Goal: Information Seeking & Learning: Learn about a topic

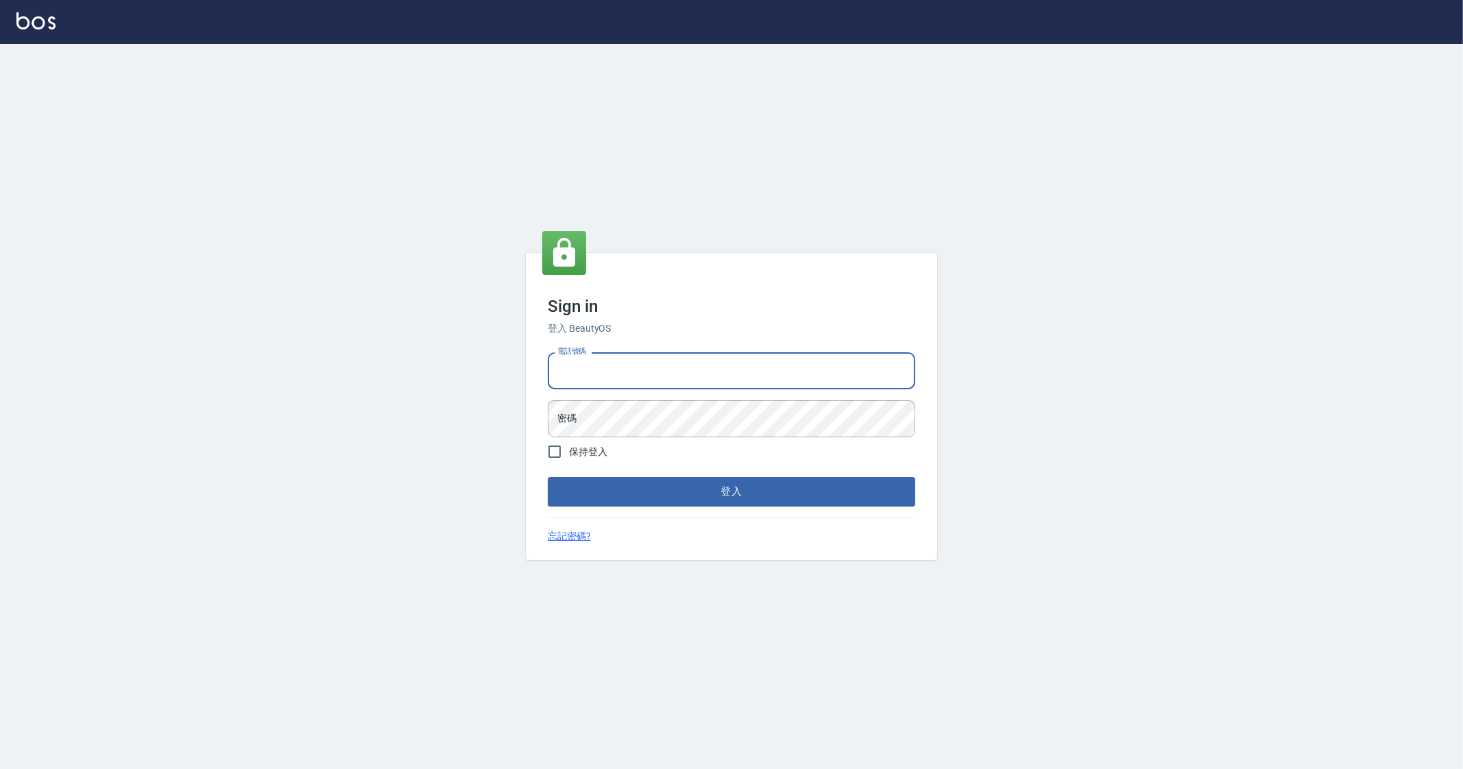
click at [760, 359] on input "電話號碼" at bounding box center [732, 370] width 368 height 37
type input "0912345"
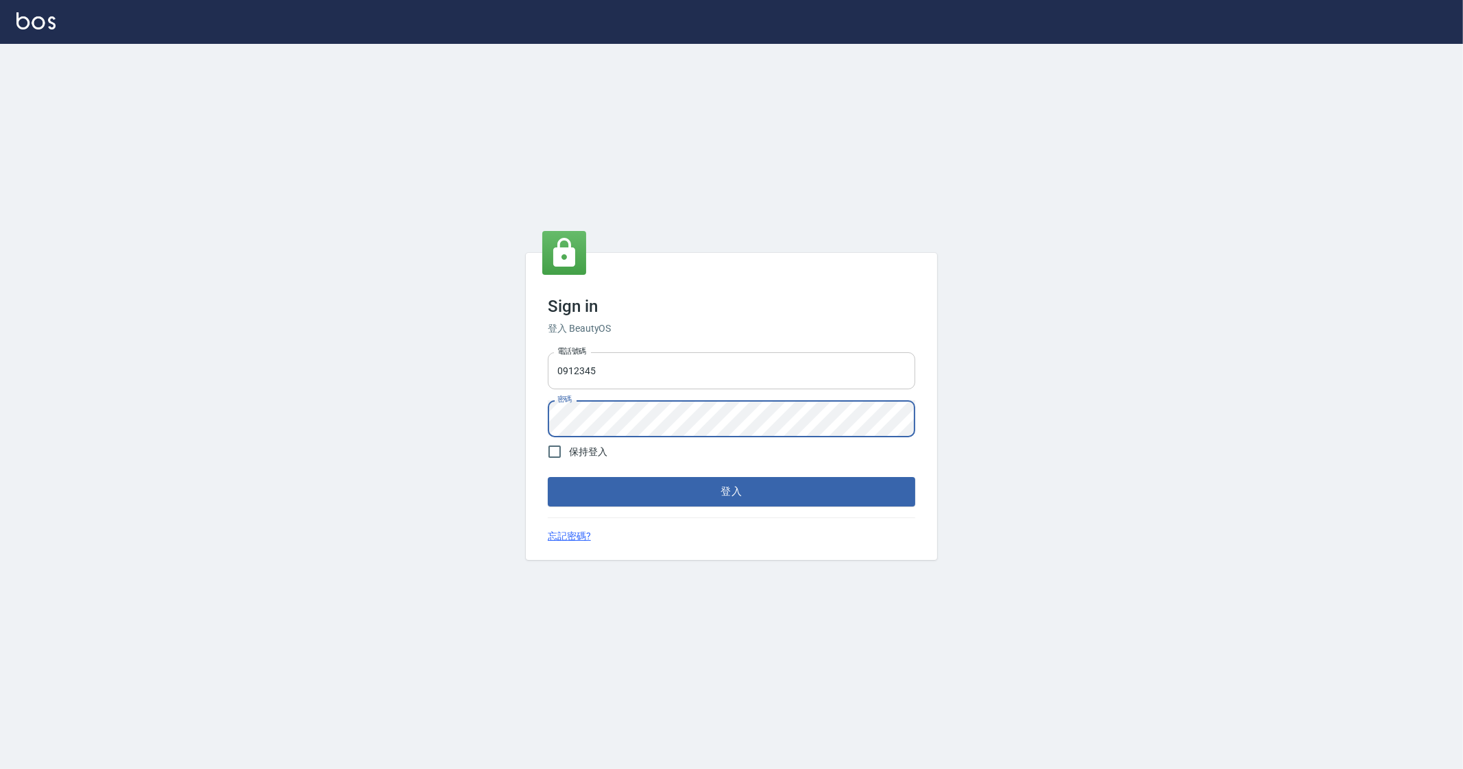
click at [548, 477] on button "登入" at bounding box center [732, 491] width 368 height 29
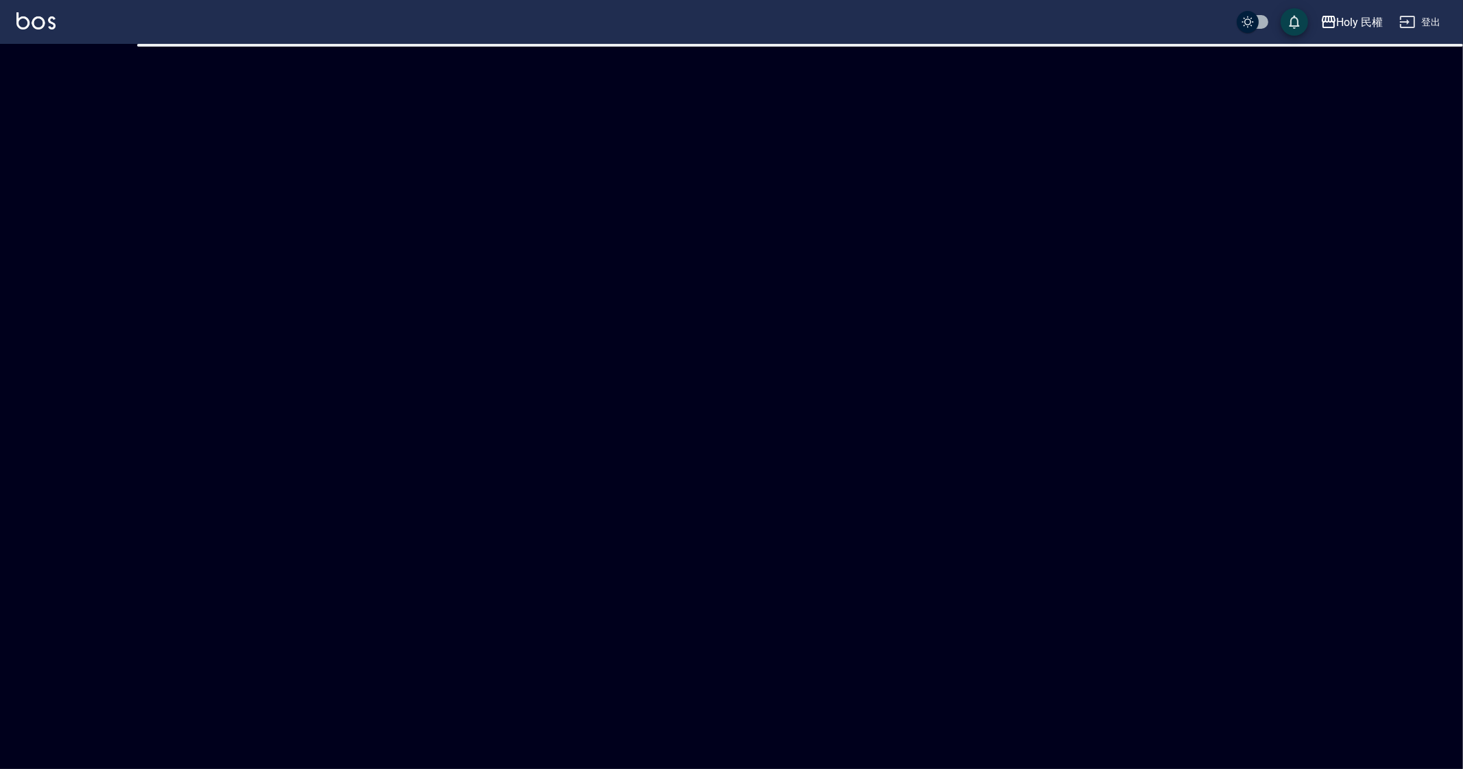
checkbox input "true"
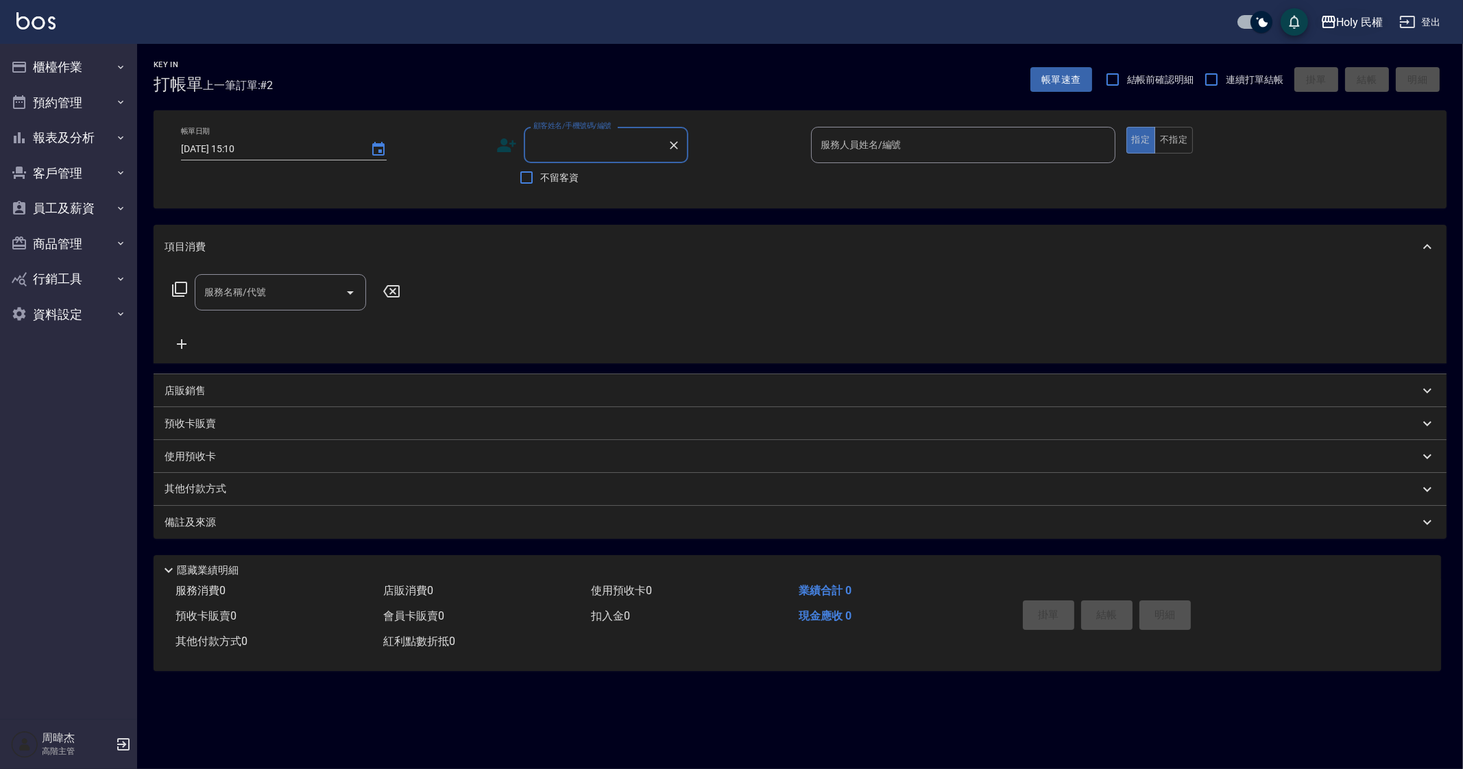
click at [1337, 20] on div "Holy 民權" at bounding box center [1360, 22] width 47 height 17
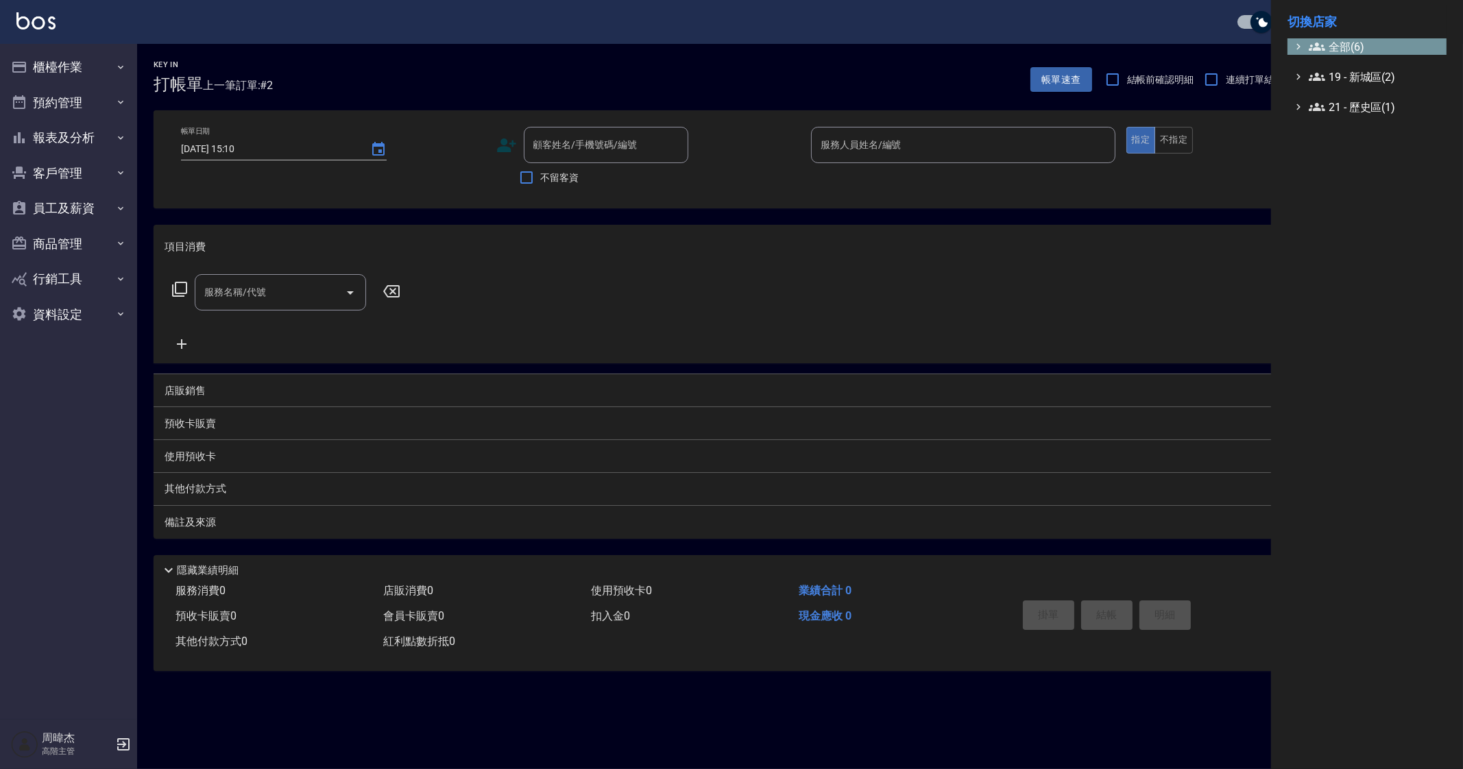
click at [1341, 40] on span "全部(6)" at bounding box center [1375, 46] width 132 height 16
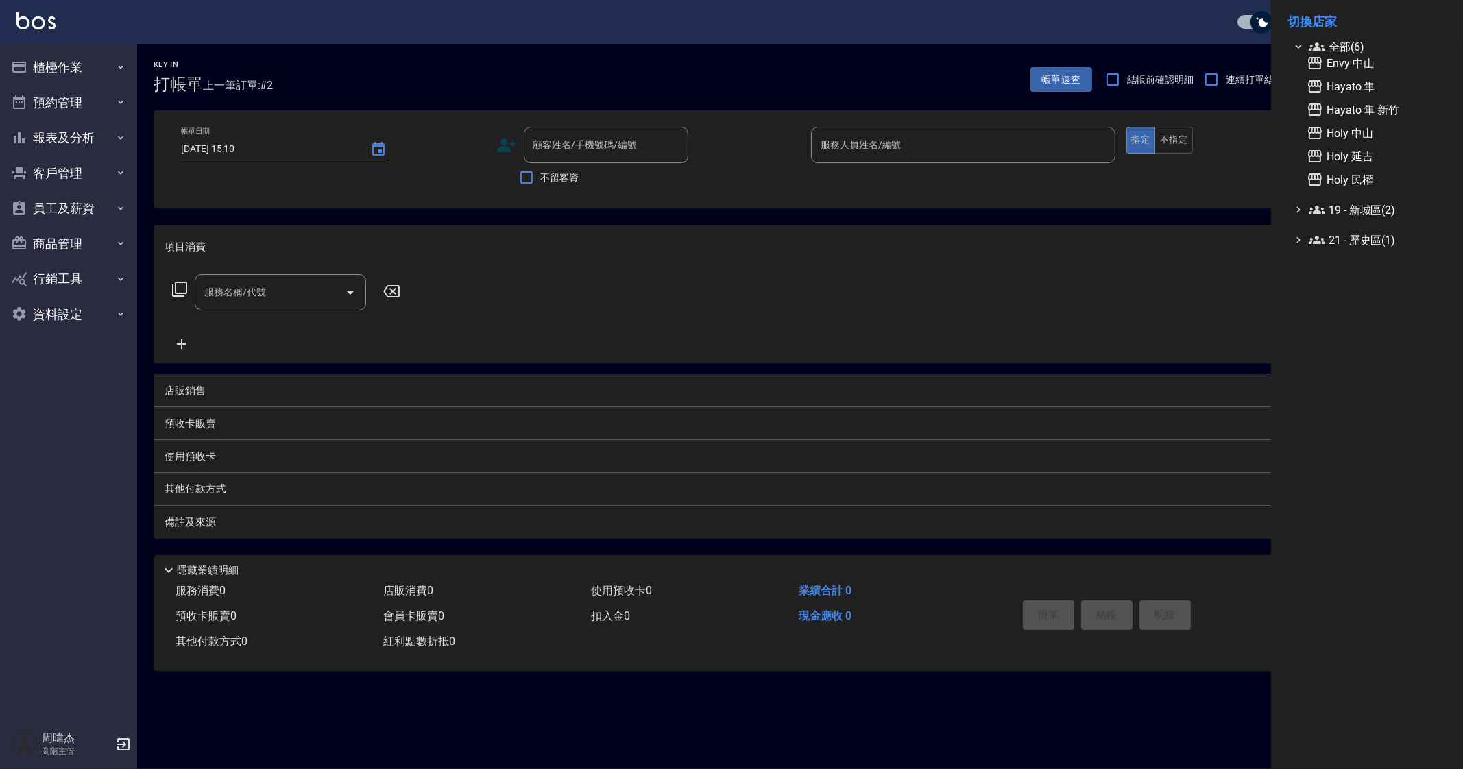
click at [128, 136] on div at bounding box center [731, 384] width 1463 height 769
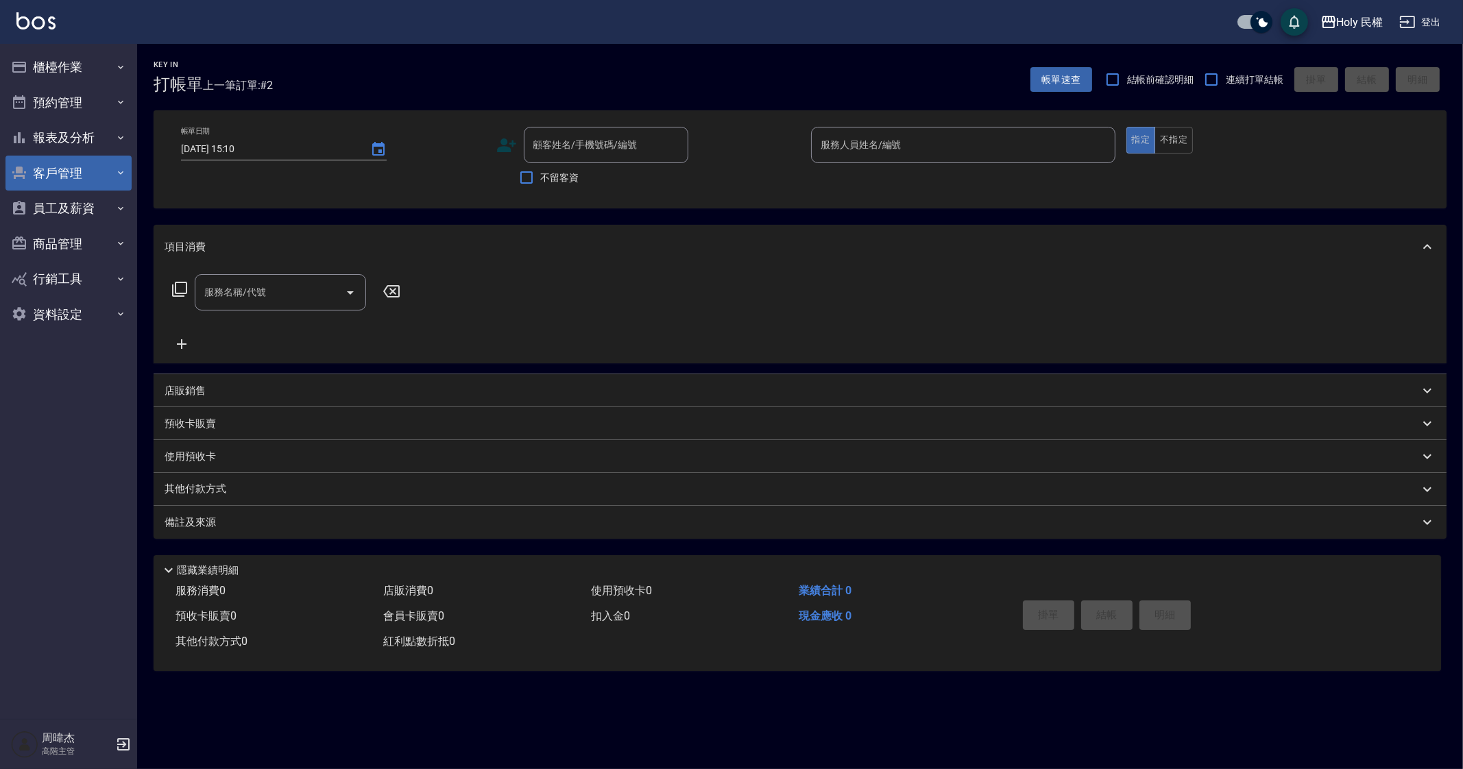
click at [105, 156] on button "客戶管理" at bounding box center [68, 174] width 126 height 36
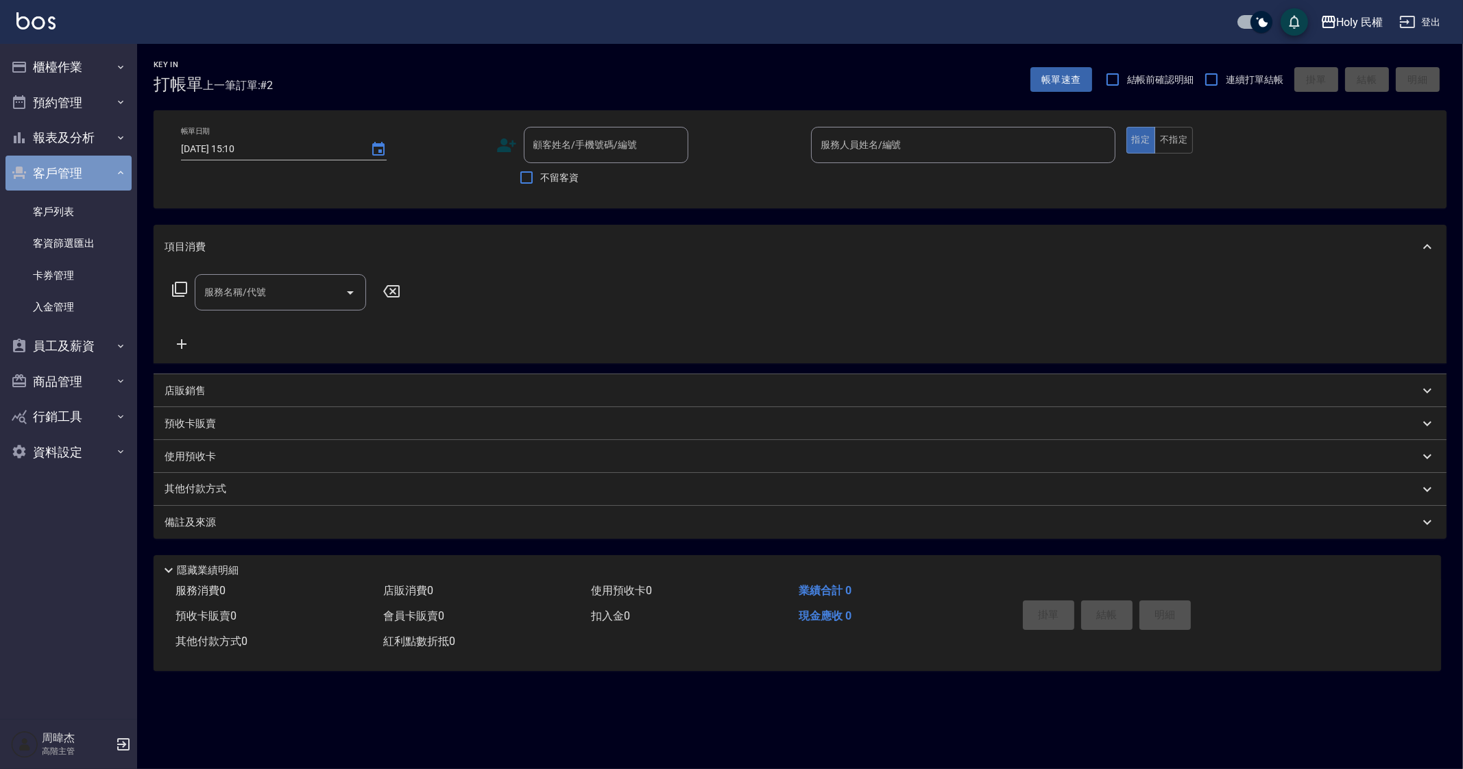
click at [86, 160] on button "客戶管理" at bounding box center [68, 174] width 126 height 36
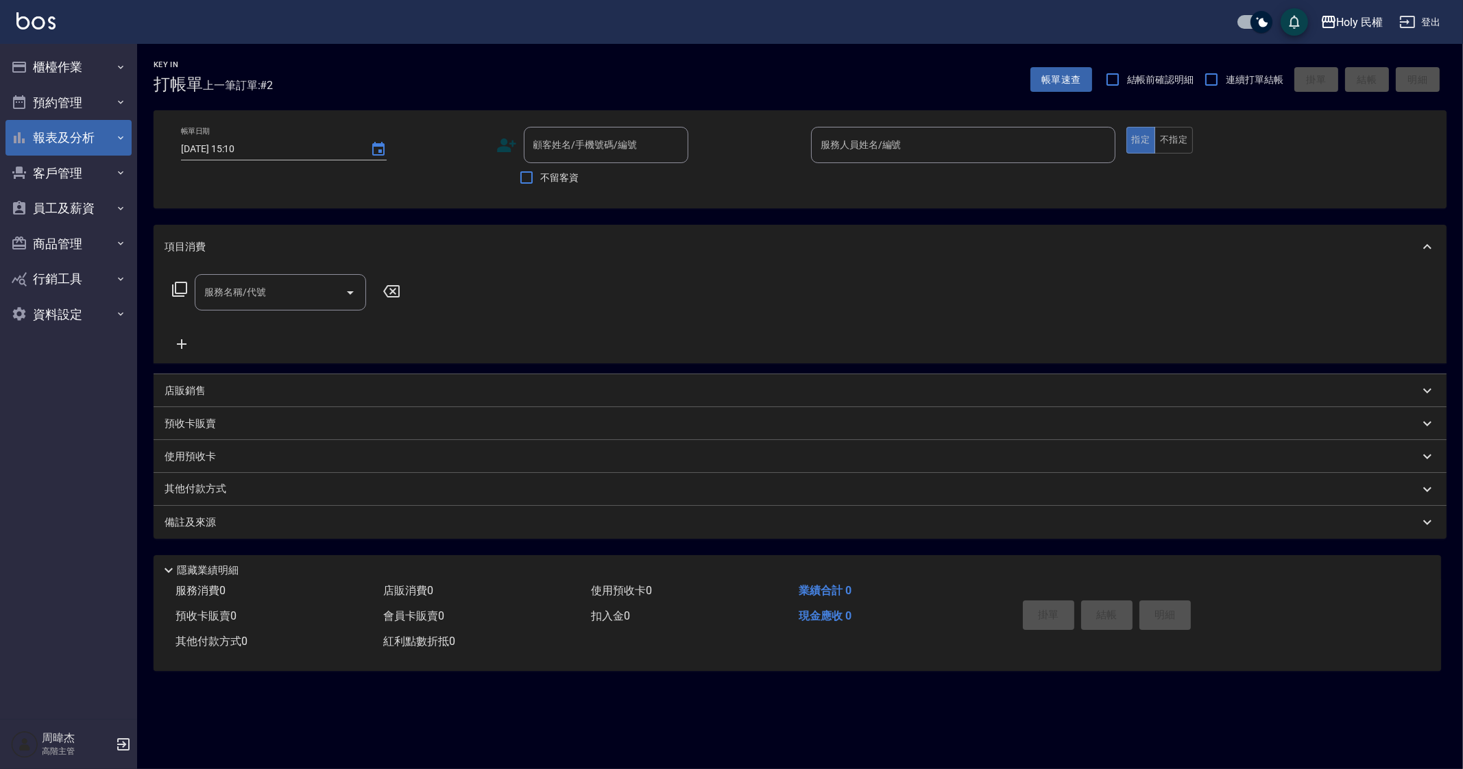
click at [93, 127] on button "報表及分析" at bounding box center [68, 138] width 126 height 36
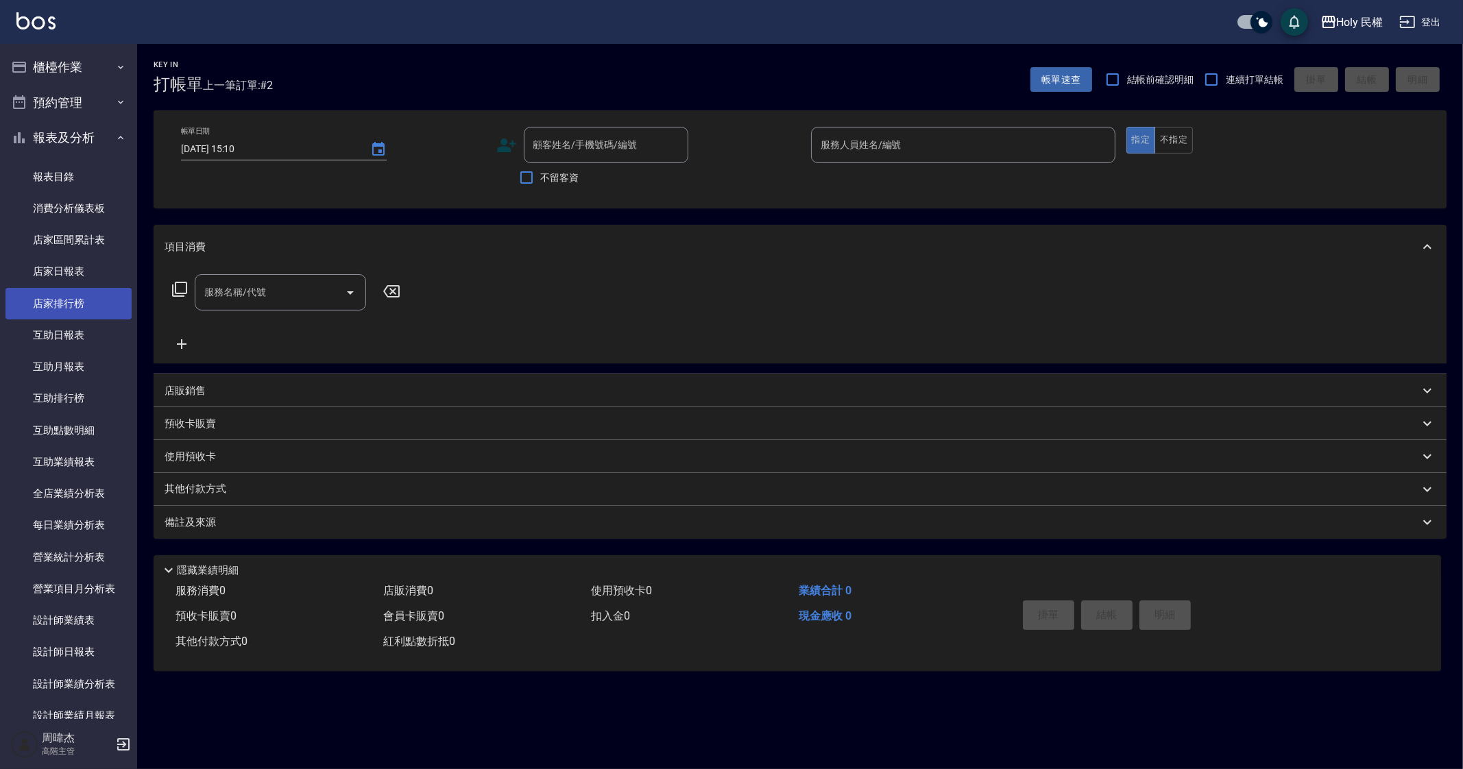
click at [60, 303] on link "店家排行榜" at bounding box center [68, 304] width 126 height 32
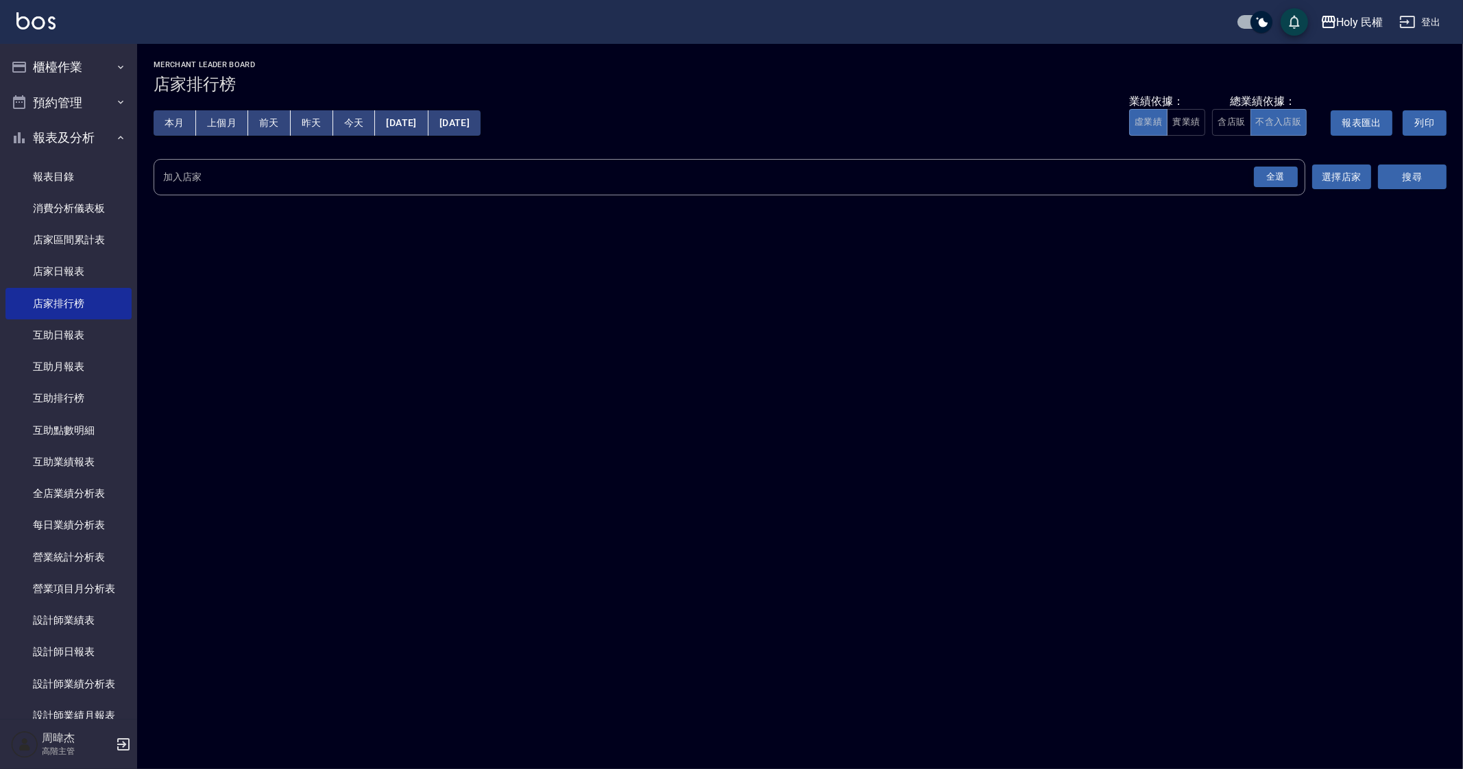
click at [1278, 182] on div "全選" at bounding box center [1276, 177] width 44 height 21
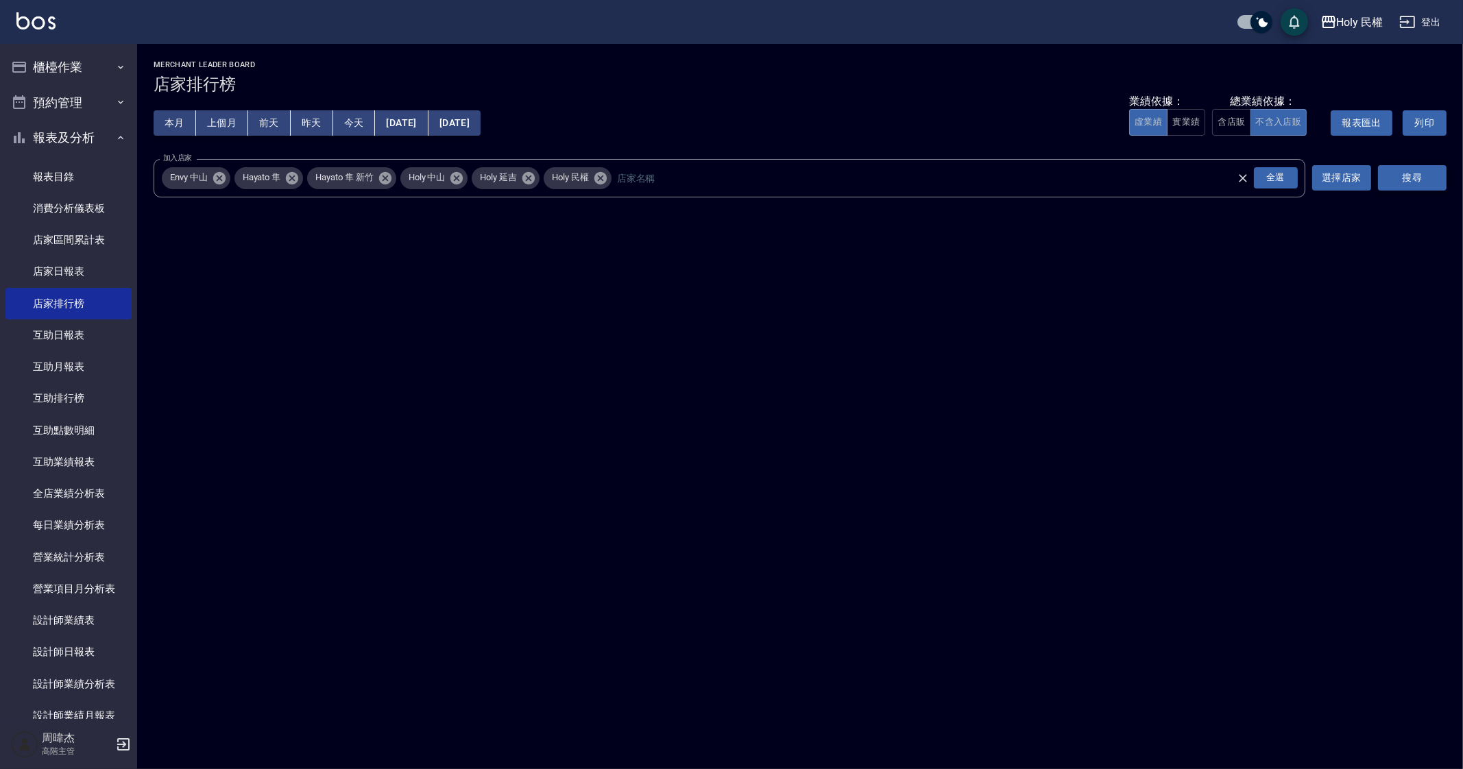
click at [1415, 182] on button "搜尋" at bounding box center [1412, 177] width 69 height 25
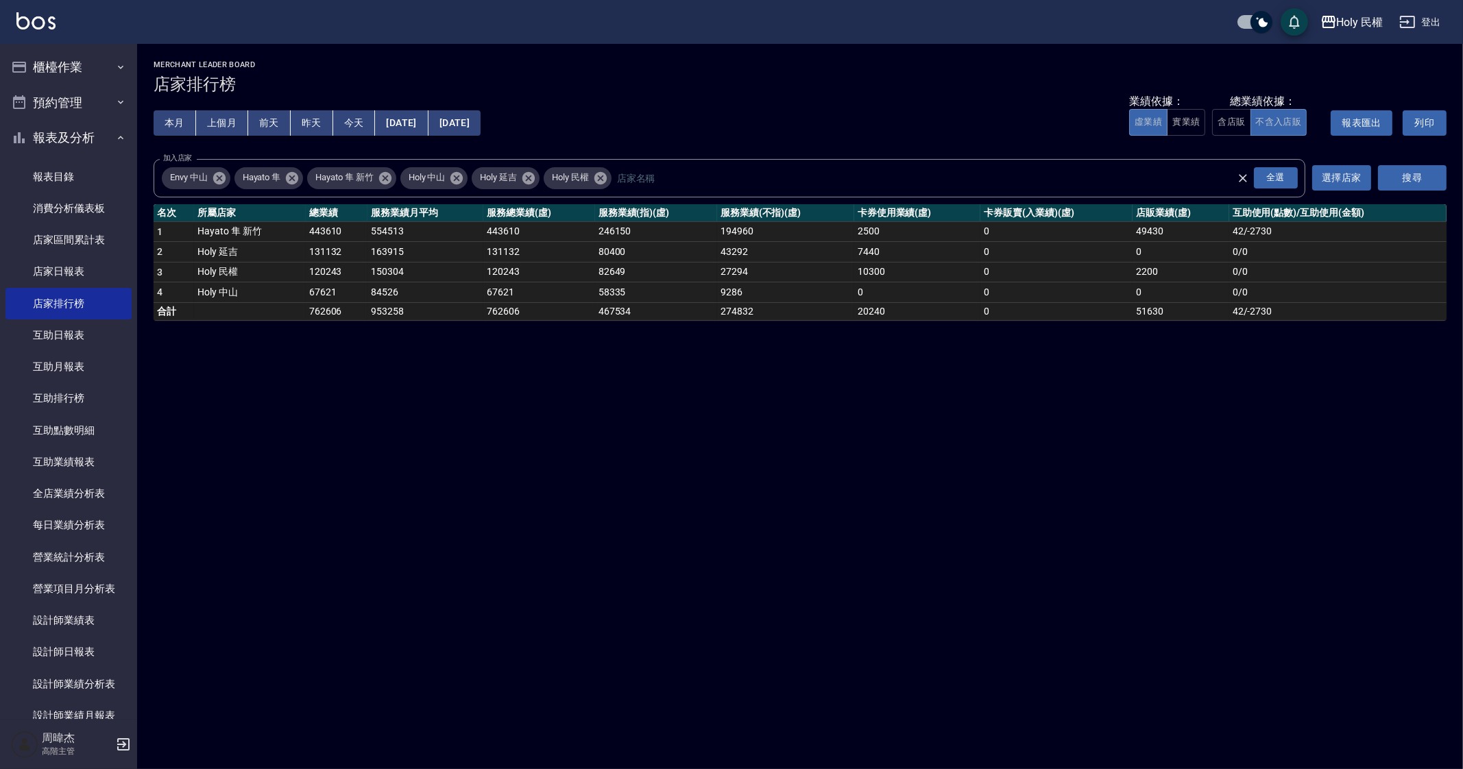
click at [391, 172] on icon at bounding box center [385, 178] width 15 height 15
click at [211, 184] on span "Envy 中山" at bounding box center [189, 178] width 54 height 14
click at [226, 180] on icon at bounding box center [219, 178] width 15 height 15
click at [1422, 187] on button "搜尋" at bounding box center [1412, 177] width 69 height 25
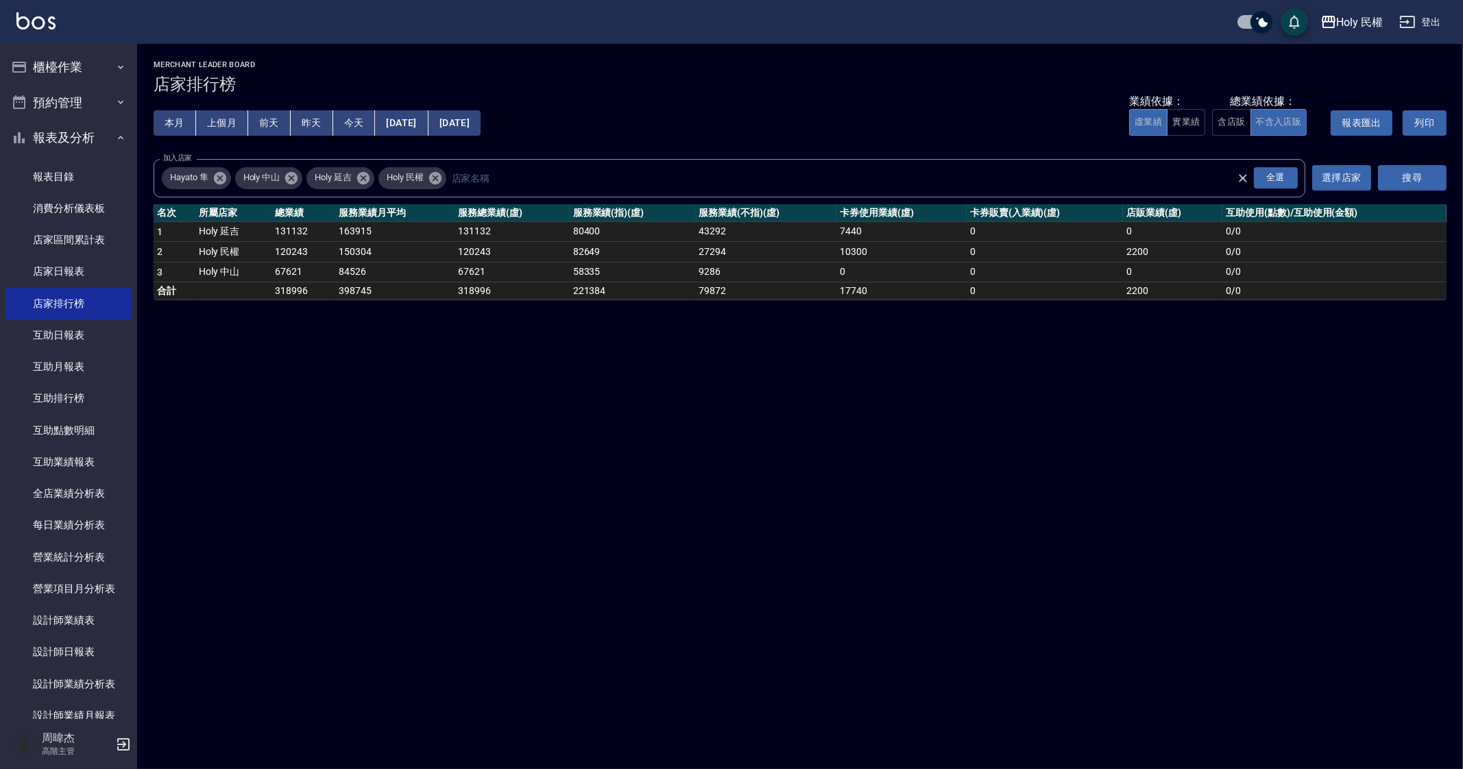
click at [702, 456] on div "Holy 民權 2025-09-01 - 2025-09-24 店家排行榜 列印時間： 2025-09-24-15:11 Merchant Leader Bo…" at bounding box center [731, 384] width 1463 height 769
click at [707, 468] on div "Holy 民權 2025-09-01 - 2025-09-24 店家排行榜 列印時間： 2025-09-24-15:11 Merchant Leader Bo…" at bounding box center [731, 384] width 1463 height 769
click at [225, 125] on button "上個月" at bounding box center [222, 122] width 52 height 25
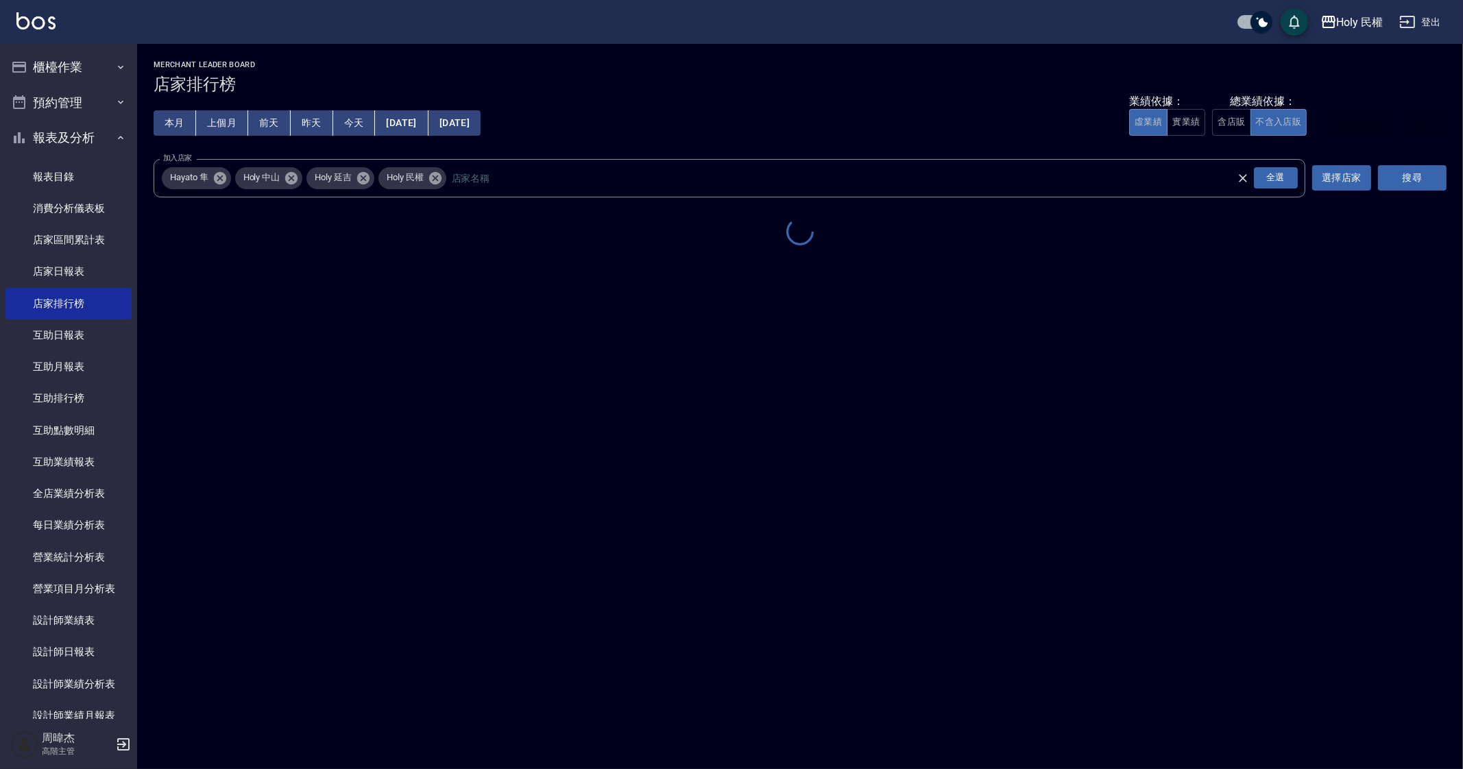
click at [313, 392] on div "Holy 民權 2025-08-01 - 2025-08-31 店家排行榜 列印時間： 2025-09-24-15:14 Merchant Leader Bo…" at bounding box center [731, 384] width 1463 height 769
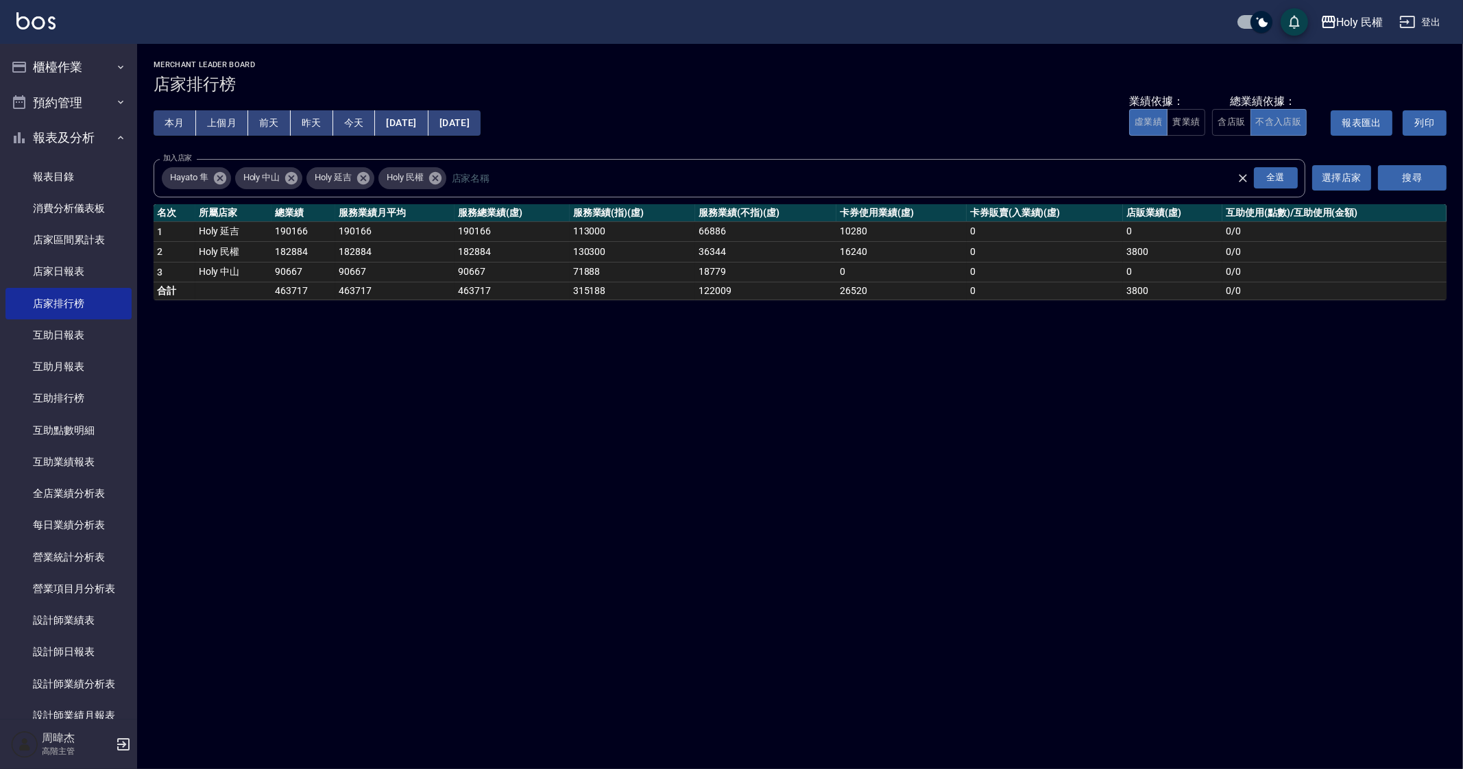
click at [275, 229] on td "190166" at bounding box center [304, 231] width 64 height 21
drag, startPoint x: 276, startPoint y: 230, endPoint x: 307, endPoint y: 234, distance: 31.0
click at [307, 234] on td "190166" at bounding box center [304, 231] width 64 height 21
copy td "190166"
click at [566, 522] on div "Holy 民權 2025-08-01 - 2025-08-31 店家排行榜 列印時間： 2025-09-24-15:14 Merchant Leader Bo…" at bounding box center [731, 384] width 1463 height 769
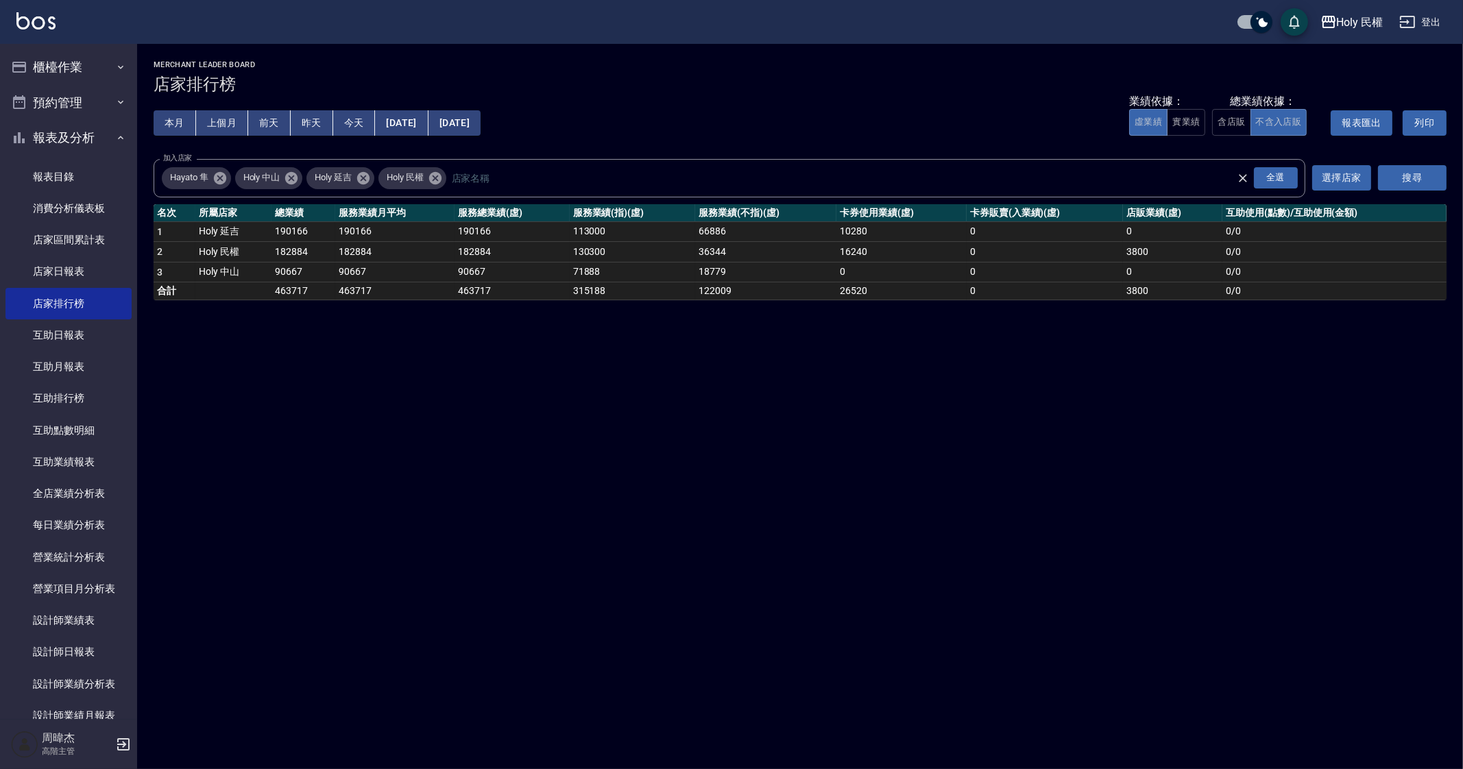
click at [862, 573] on div "Holy 民權 2025-08-01 - 2025-08-31 店家排行榜 列印時間： 2025-09-24-15:14 Merchant Leader Bo…" at bounding box center [731, 384] width 1463 height 769
drag, startPoint x: 277, startPoint y: 250, endPoint x: 312, endPoint y: 252, distance: 35.0
click at [312, 252] on td "182884" at bounding box center [304, 252] width 64 height 21
copy td "182884"
drag, startPoint x: 709, startPoint y: 616, endPoint x: 442, endPoint y: 250, distance: 453.5
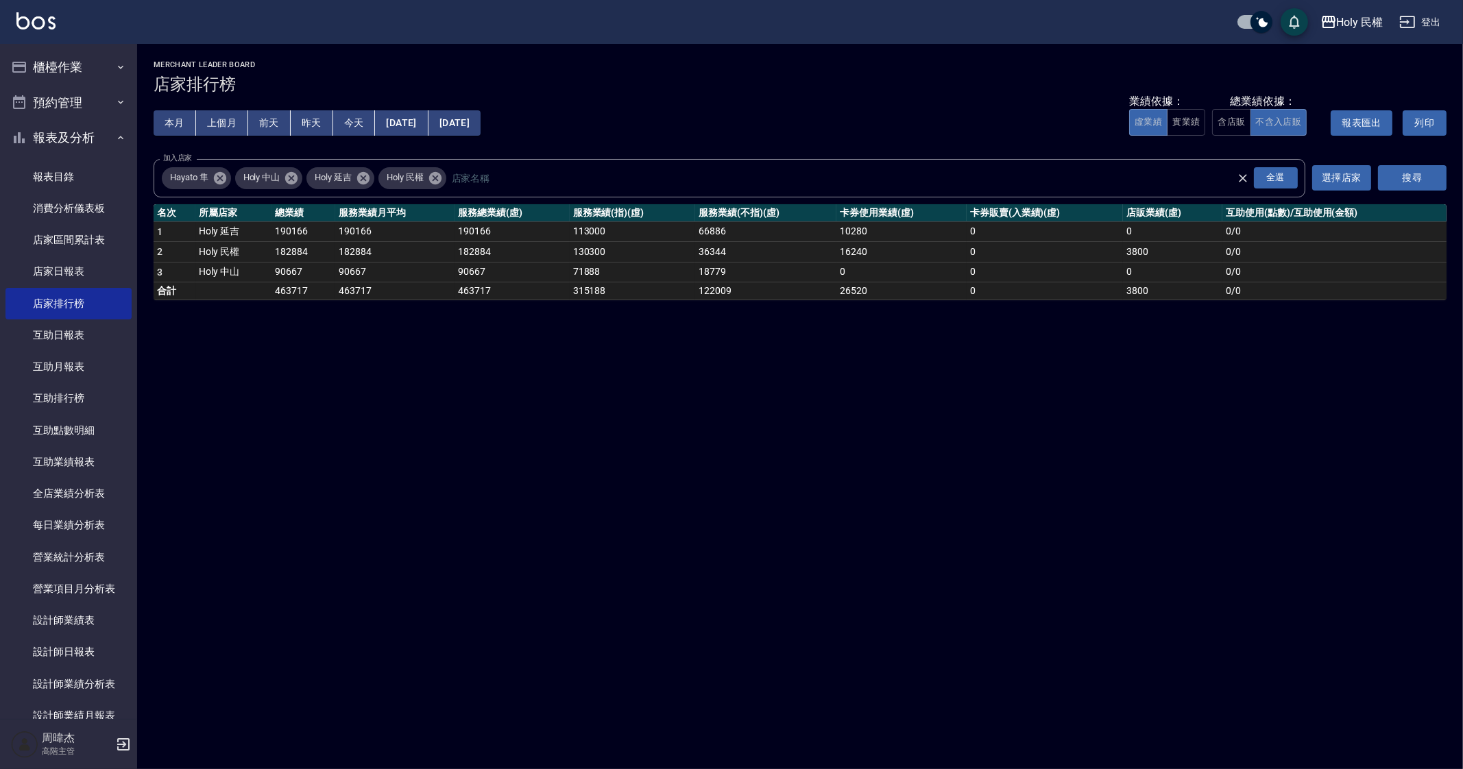
click at [710, 605] on div "Holy 民權 2025-08-01 - 2025-08-31 店家排行榜 列印時間： 2025-09-24-15:14 Merchant Leader Bo…" at bounding box center [731, 384] width 1463 height 769
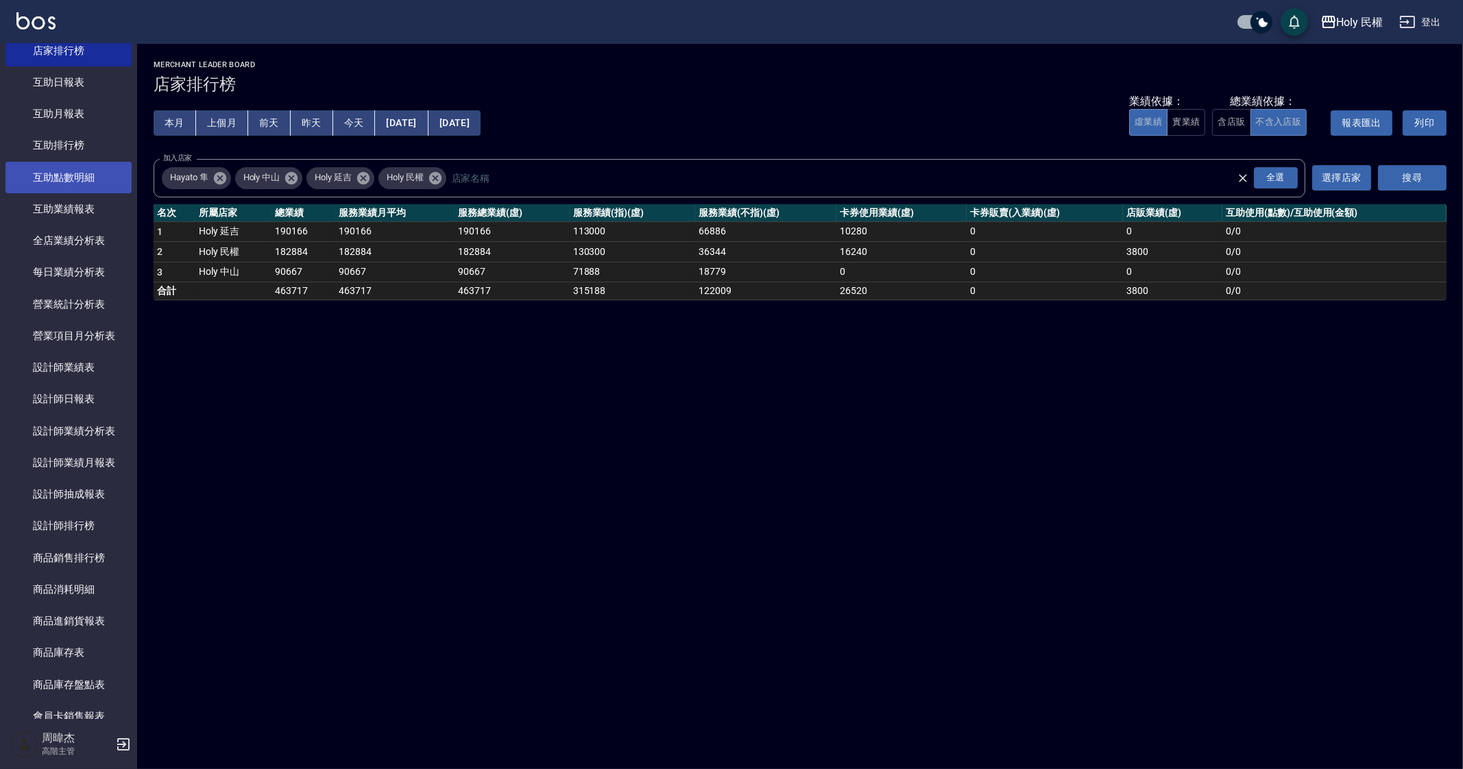
scroll to position [342, 0]
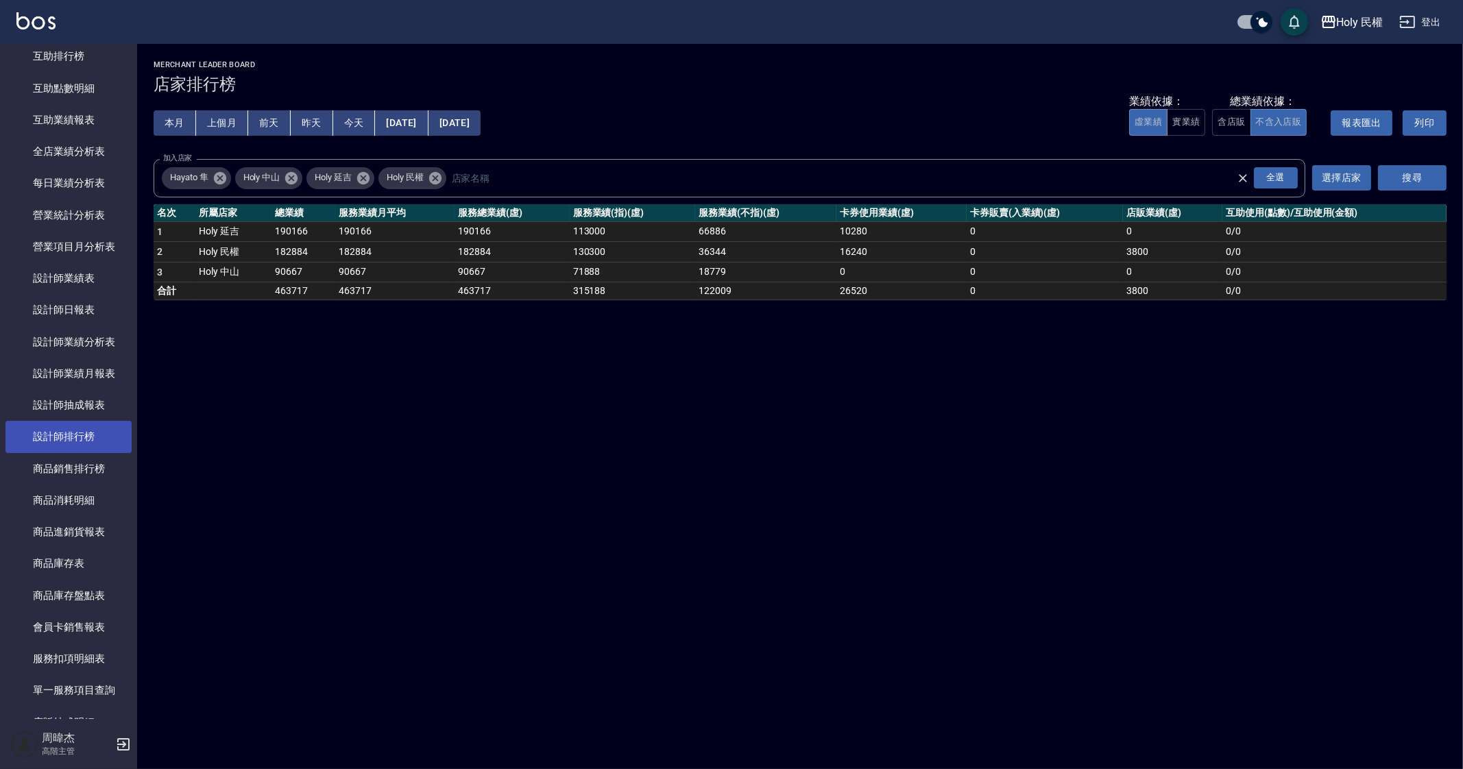
click at [98, 430] on link "設計師排行榜" at bounding box center [68, 437] width 126 height 32
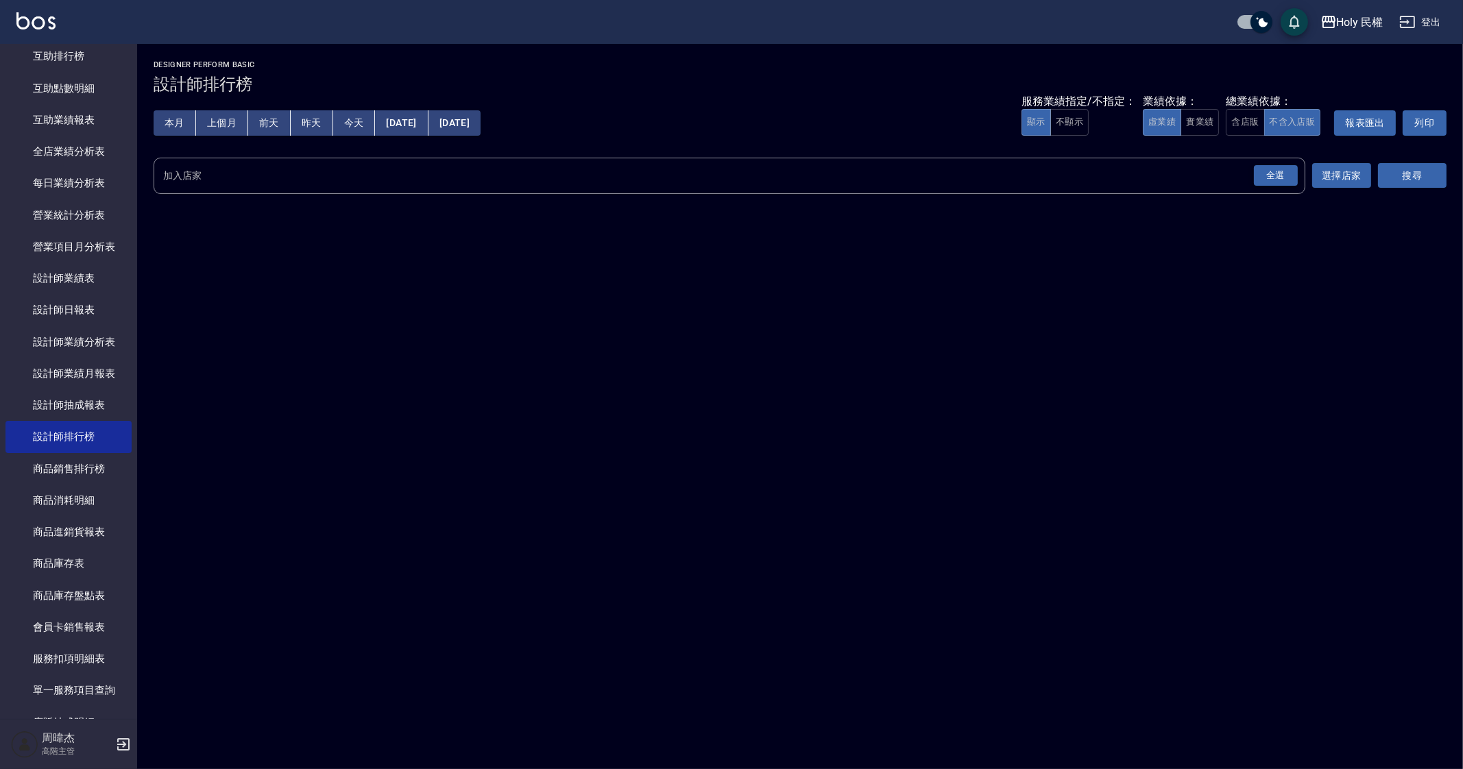
click at [1282, 180] on div "全選" at bounding box center [1276, 175] width 44 height 21
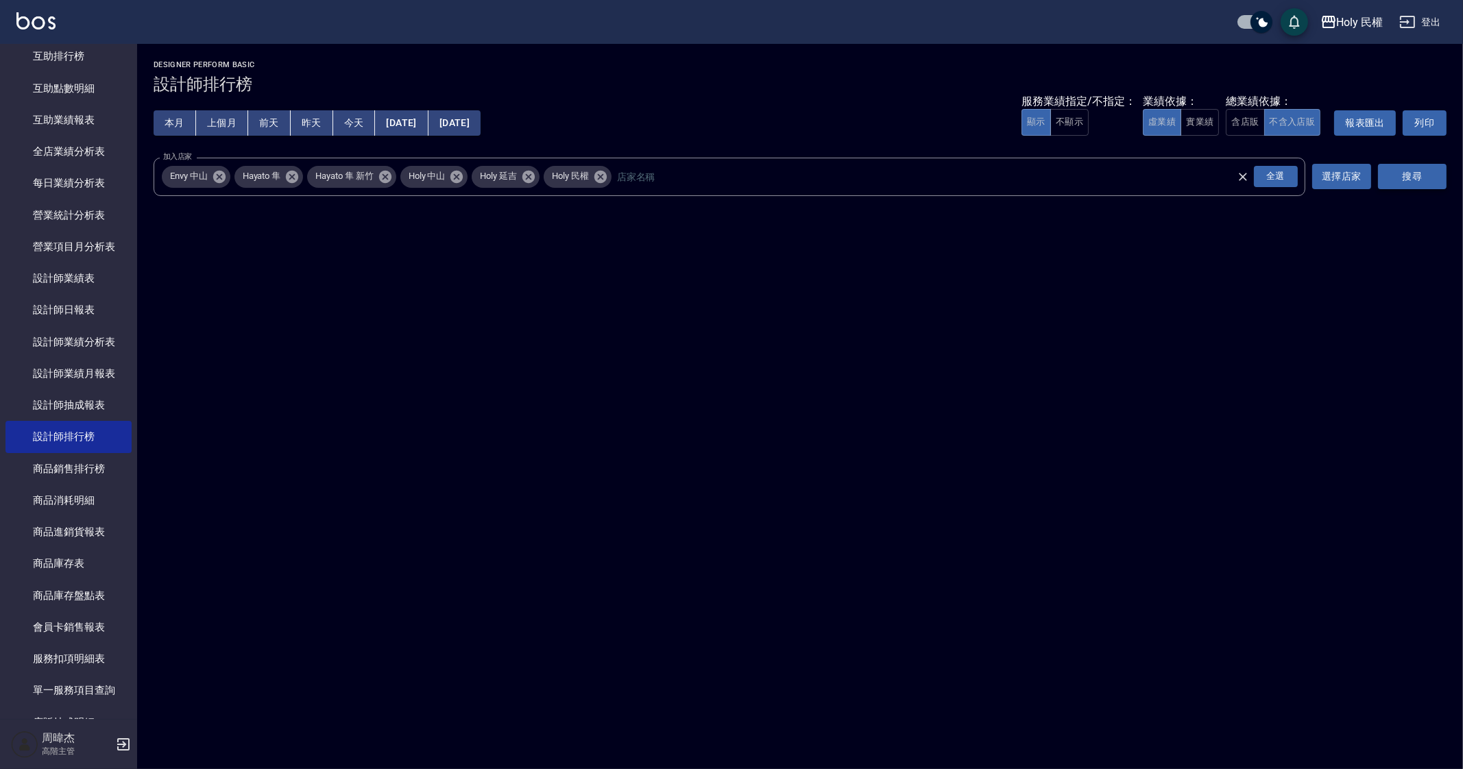
click at [1413, 170] on button "搜尋" at bounding box center [1412, 176] width 69 height 25
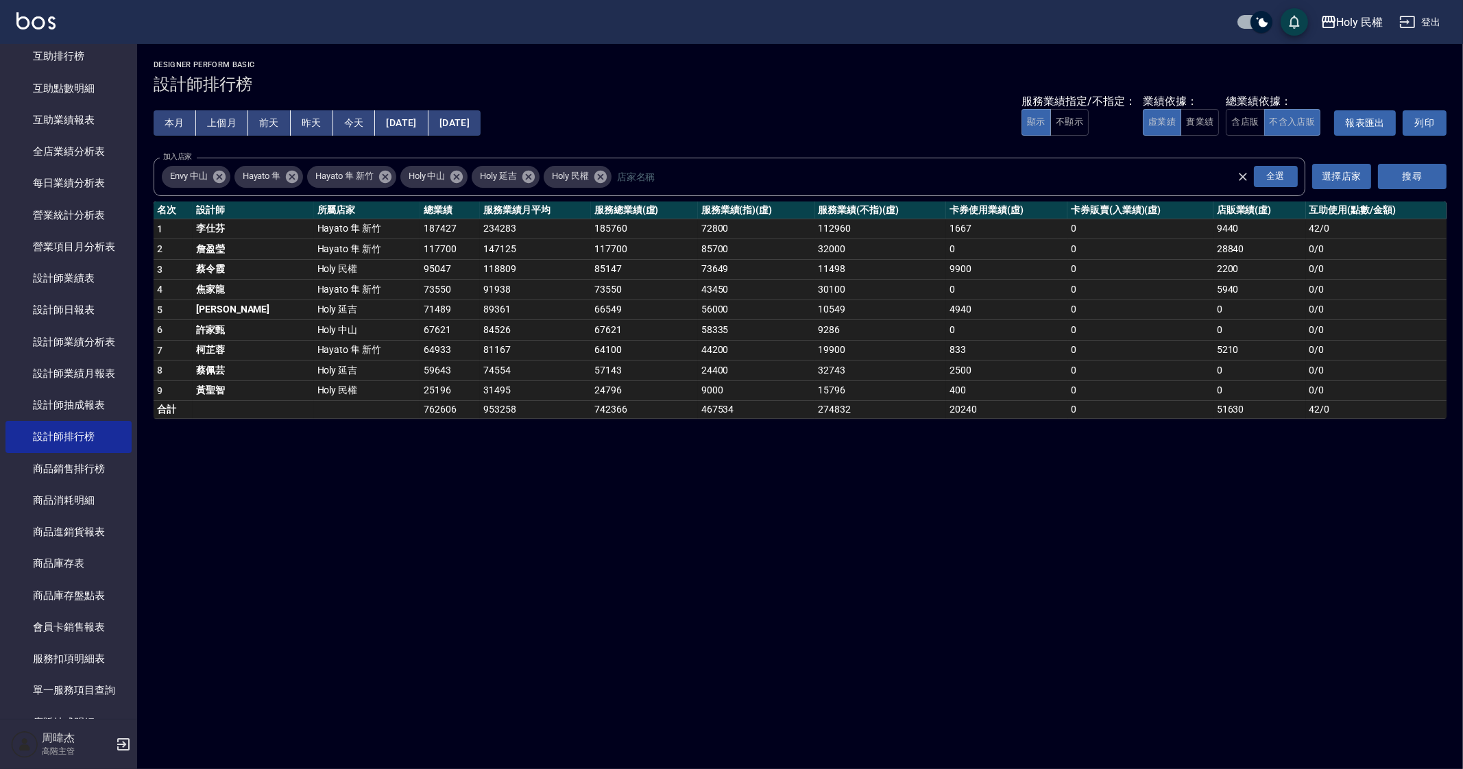
click at [216, 182] on icon at bounding box center [219, 176] width 15 height 15
click at [223, 171] on icon at bounding box center [219, 176] width 12 height 12
click at [239, 180] on icon at bounding box center [239, 176] width 12 height 12
click at [1413, 181] on button "搜尋" at bounding box center [1412, 176] width 69 height 25
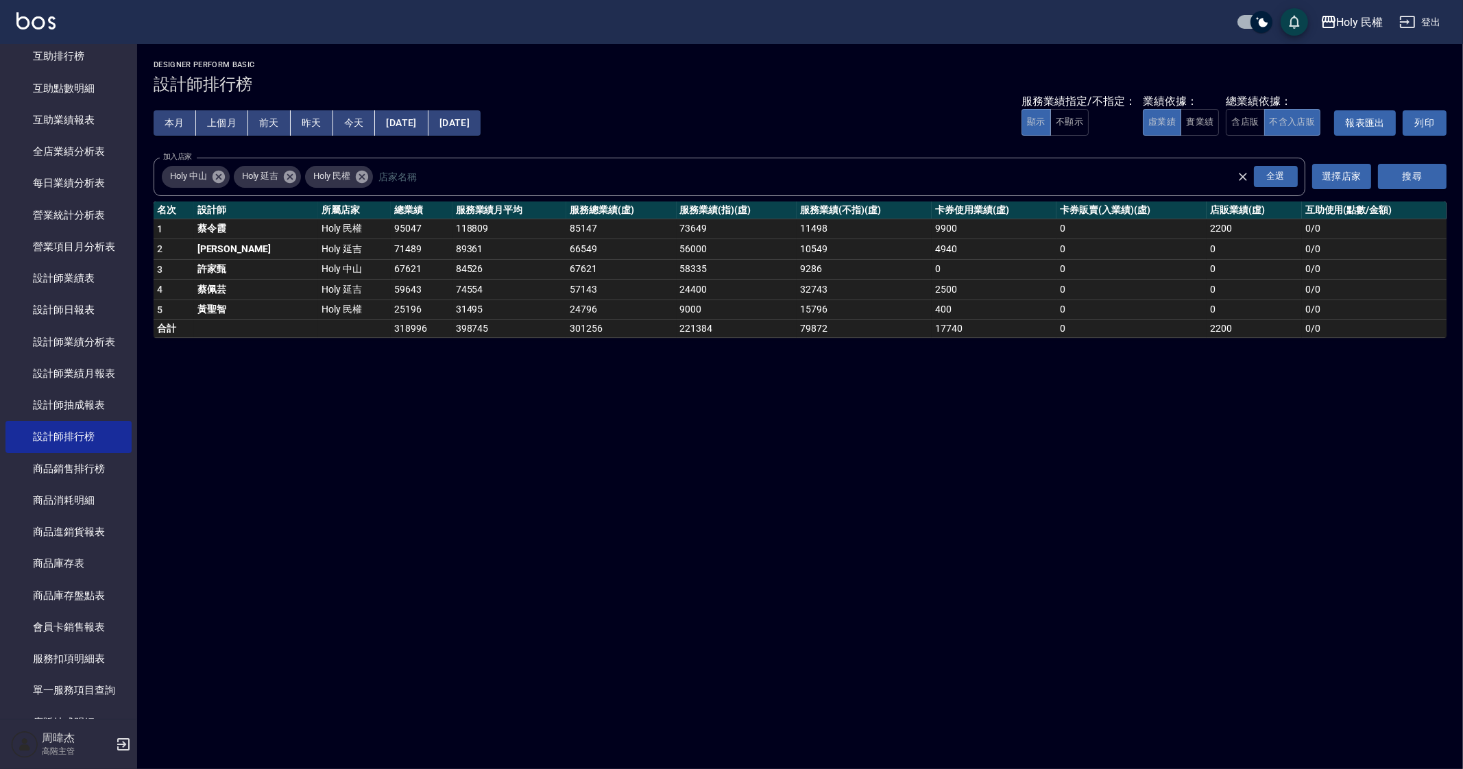
click at [699, 542] on div "Holy 民權 2025-09-01 - 2025-09-24 設計師排行榜 列印時間： 2025-09-24-15:16 Designer Perform …" at bounding box center [731, 384] width 1463 height 769
click at [219, 125] on button "上個月" at bounding box center [222, 122] width 52 height 25
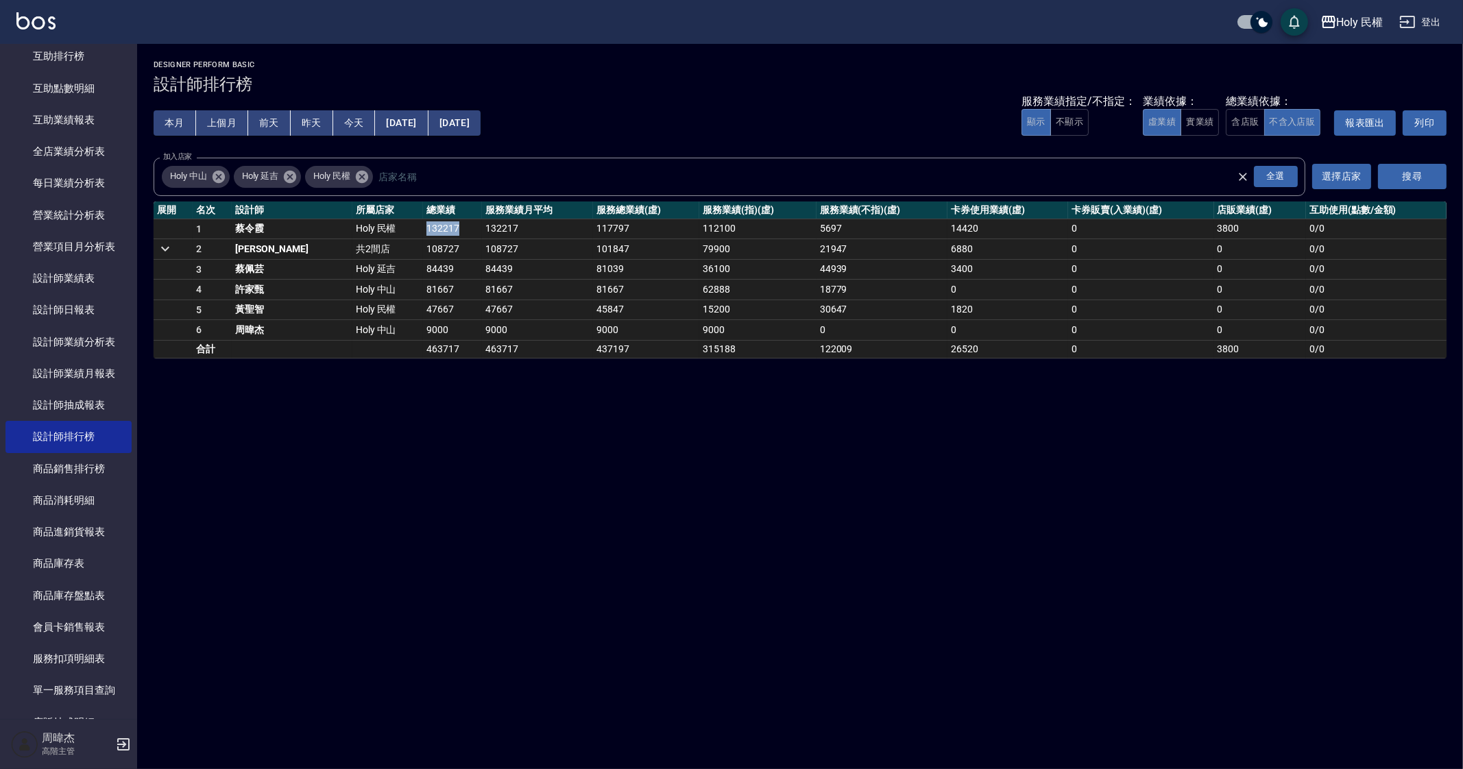
drag, startPoint x: 371, startPoint y: 227, endPoint x: 405, endPoint y: 228, distance: 33.6
click at [423, 228] on td "132217" at bounding box center [453, 229] width 60 height 21
copy td "132217"
click at [470, 374] on div "Holy 民權 2025-08-01 - 2025-08-31 設計師排行榜 列印時間： 2025-09-24-15:16 Designer Perform …" at bounding box center [731, 384] width 1463 height 769
drag, startPoint x: 375, startPoint y: 247, endPoint x: 397, endPoint y: 252, distance: 22.5
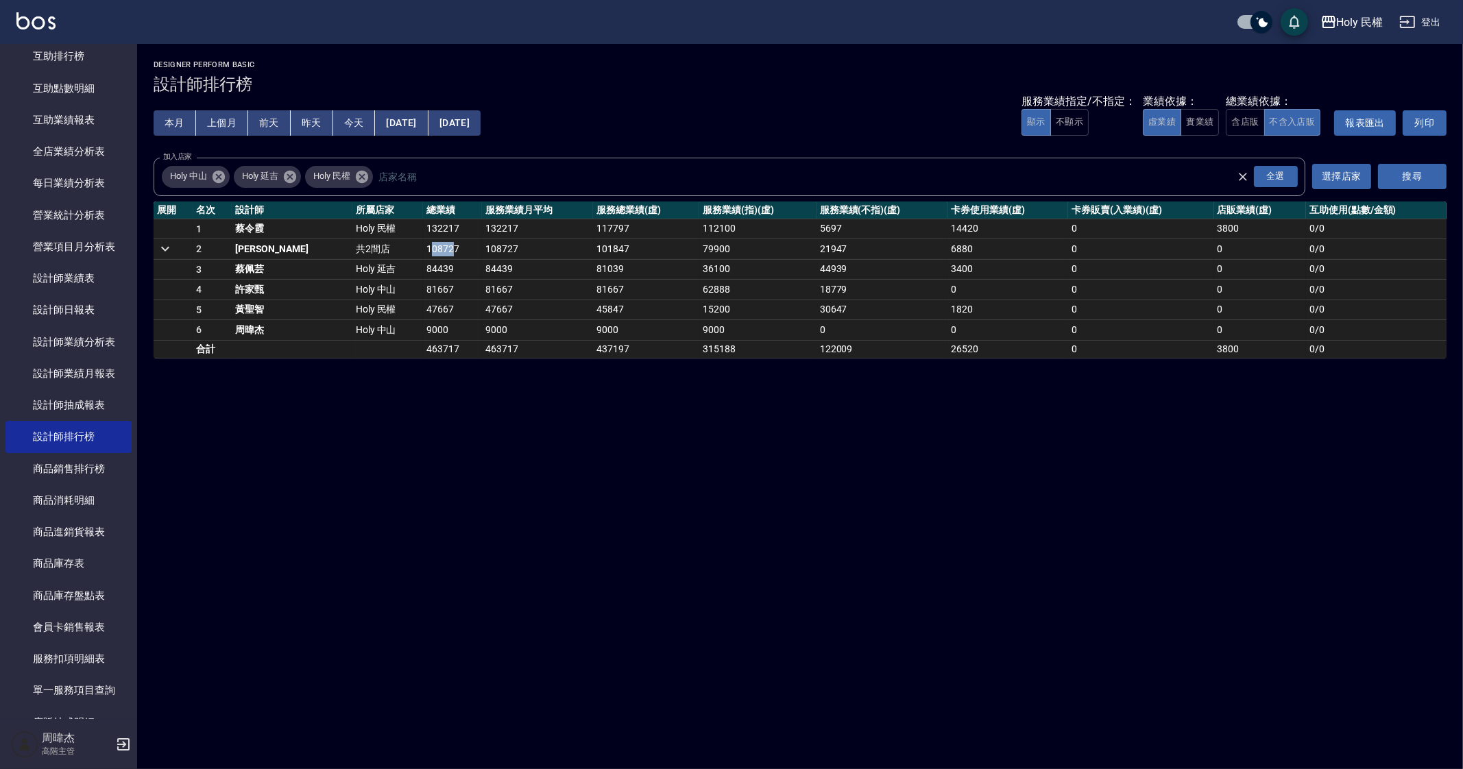
click at [423, 252] on td "108727" at bounding box center [453, 249] width 60 height 21
drag, startPoint x: 370, startPoint y: 248, endPoint x: 407, endPoint y: 250, distance: 36.4
click at [423, 250] on td "108727" at bounding box center [453, 249] width 60 height 21
copy td "108727"
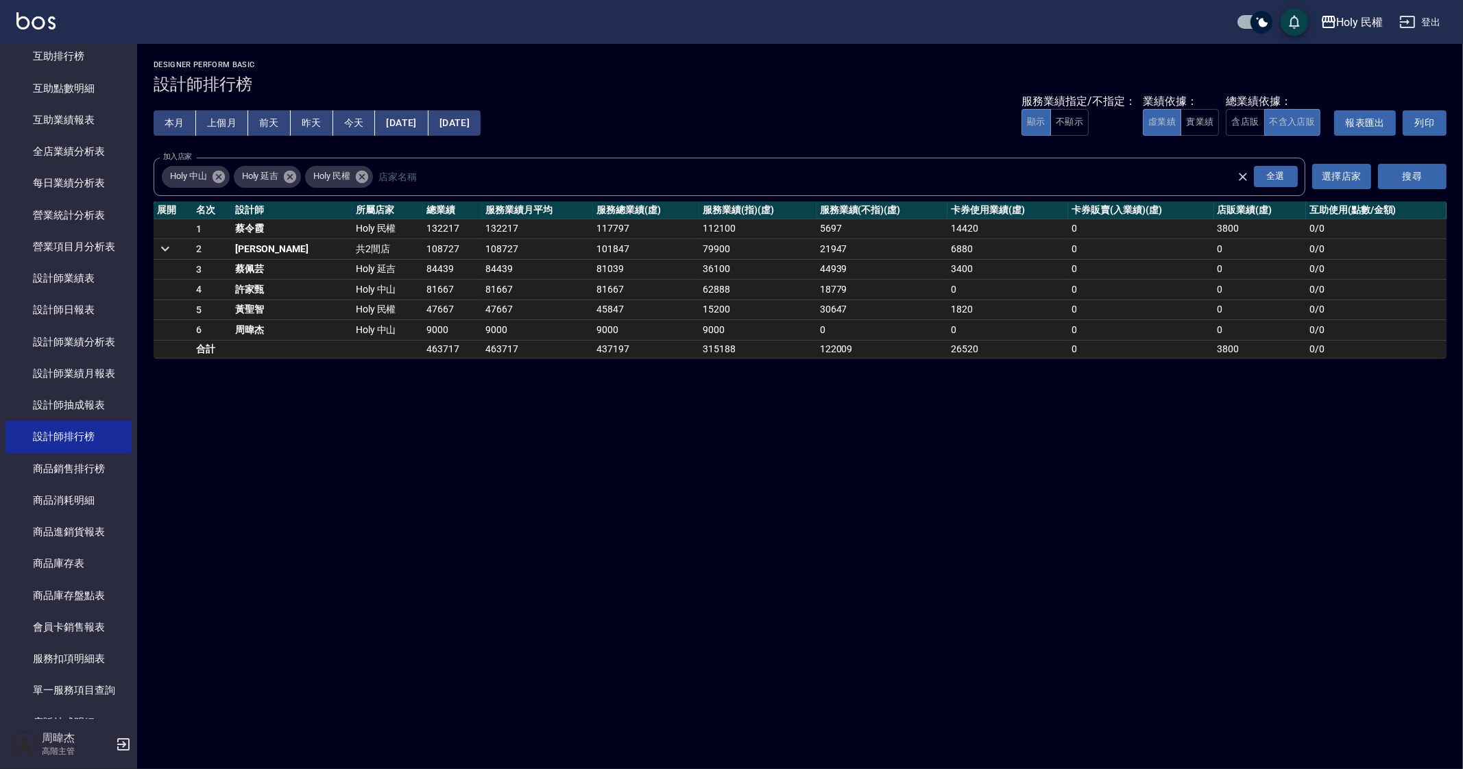
click at [482, 348] on td "463717" at bounding box center [537, 349] width 111 height 18
drag, startPoint x: 368, startPoint y: 269, endPoint x: 400, endPoint y: 276, distance: 32.3
click at [423, 276] on td "84439" at bounding box center [453, 270] width 60 height 20
copy td "84439"
click at [550, 451] on div "Holy 民權 2025-08-01 - 2025-08-31 設計師排行榜 列印時間： 2025-09-24-15:16 Designer Perform …" at bounding box center [731, 384] width 1463 height 769
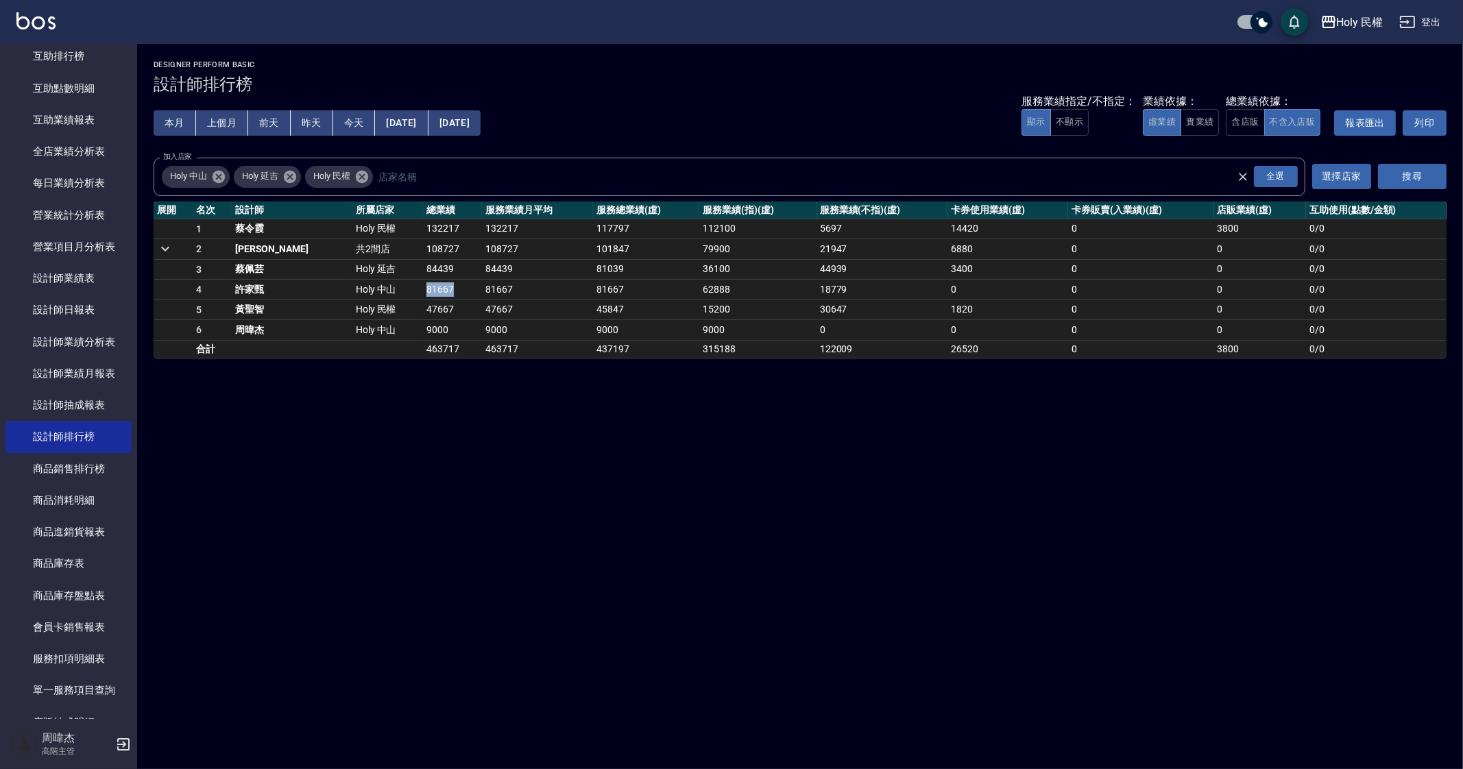
drag, startPoint x: 370, startPoint y: 288, endPoint x: 401, endPoint y: 291, distance: 31.0
click at [423, 291] on td "81667" at bounding box center [453, 290] width 60 height 21
copy td "81667"
click at [482, 320] on td "9000" at bounding box center [537, 330] width 111 height 21
drag, startPoint x: 371, startPoint y: 309, endPoint x: 405, endPoint y: 311, distance: 33.7
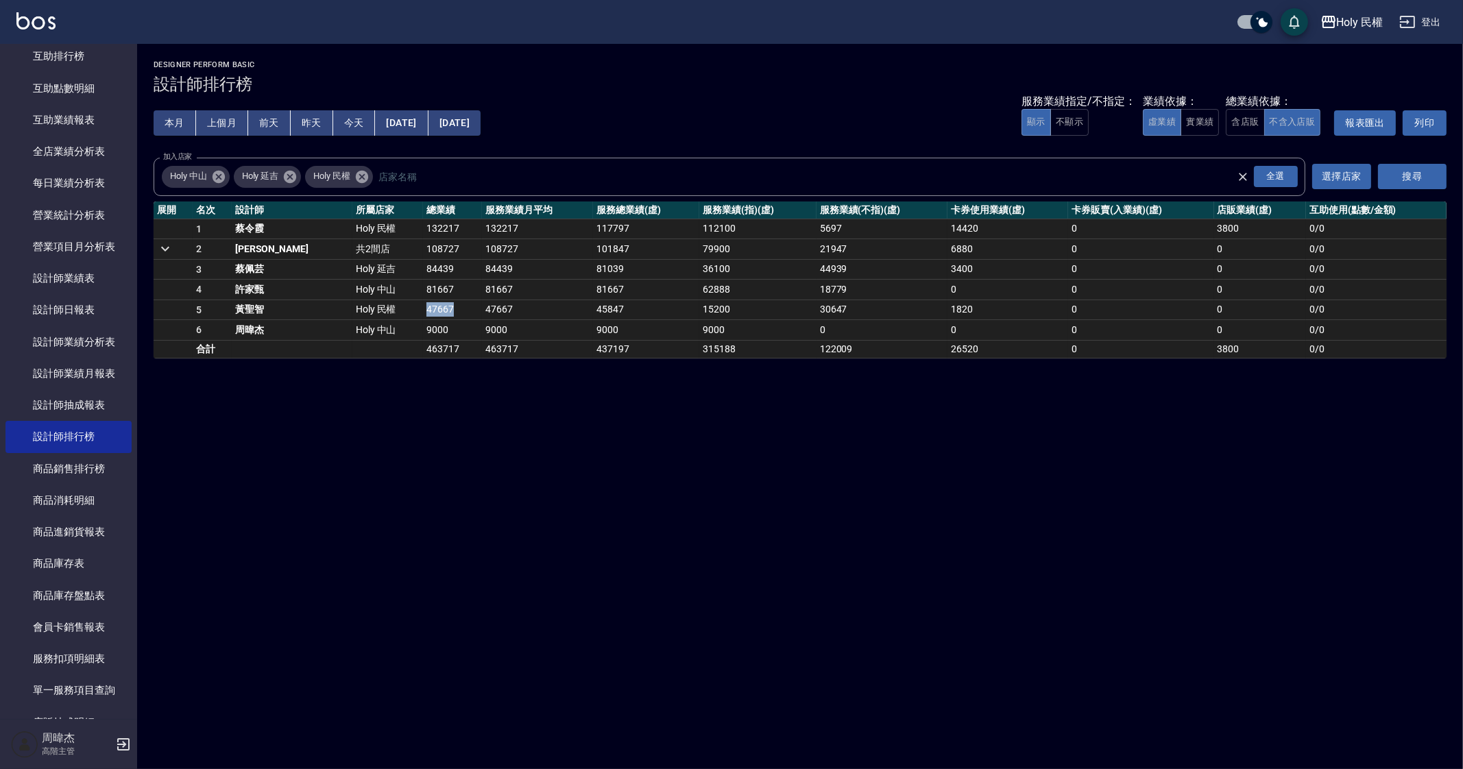
click at [423, 311] on td "47667" at bounding box center [453, 310] width 60 height 21
copy td "47667"
click at [527, 423] on div "Holy 民權 2025-08-01 - 2025-08-31 設計師排行榜 列印時間： 2025-09-24-15:16 Designer Perform …" at bounding box center [731, 384] width 1463 height 769
drag, startPoint x: 547, startPoint y: 227, endPoint x: 590, endPoint y: 230, distance: 43.3
click at [593, 230] on td "117797" at bounding box center [646, 229] width 106 height 21
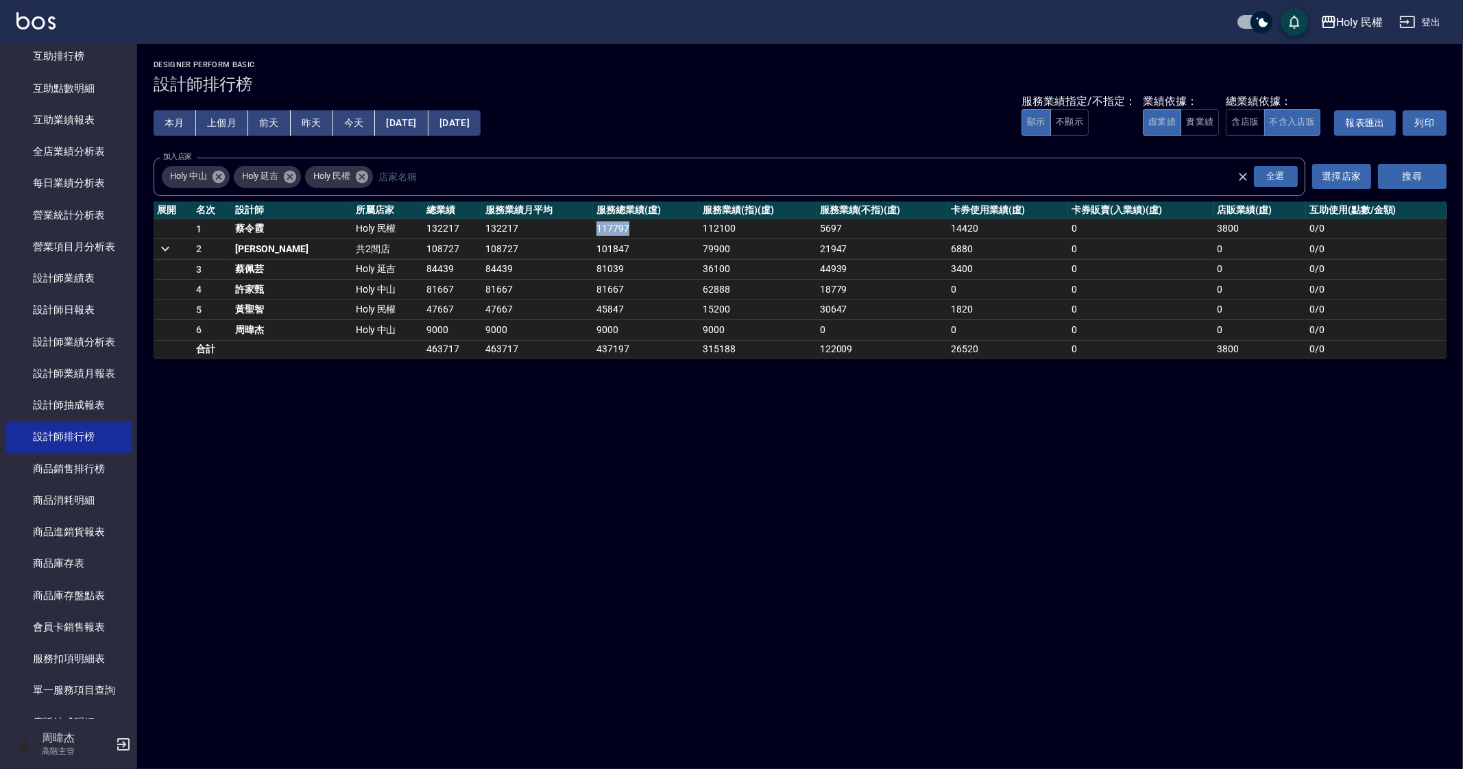
copy td "117797"
click at [593, 273] on td "81039" at bounding box center [646, 270] width 106 height 20
drag, startPoint x: 553, startPoint y: 246, endPoint x: 597, endPoint y: 245, distance: 43.9
click at [597, 245] on td "101847" at bounding box center [646, 249] width 106 height 21
copy td "101847"
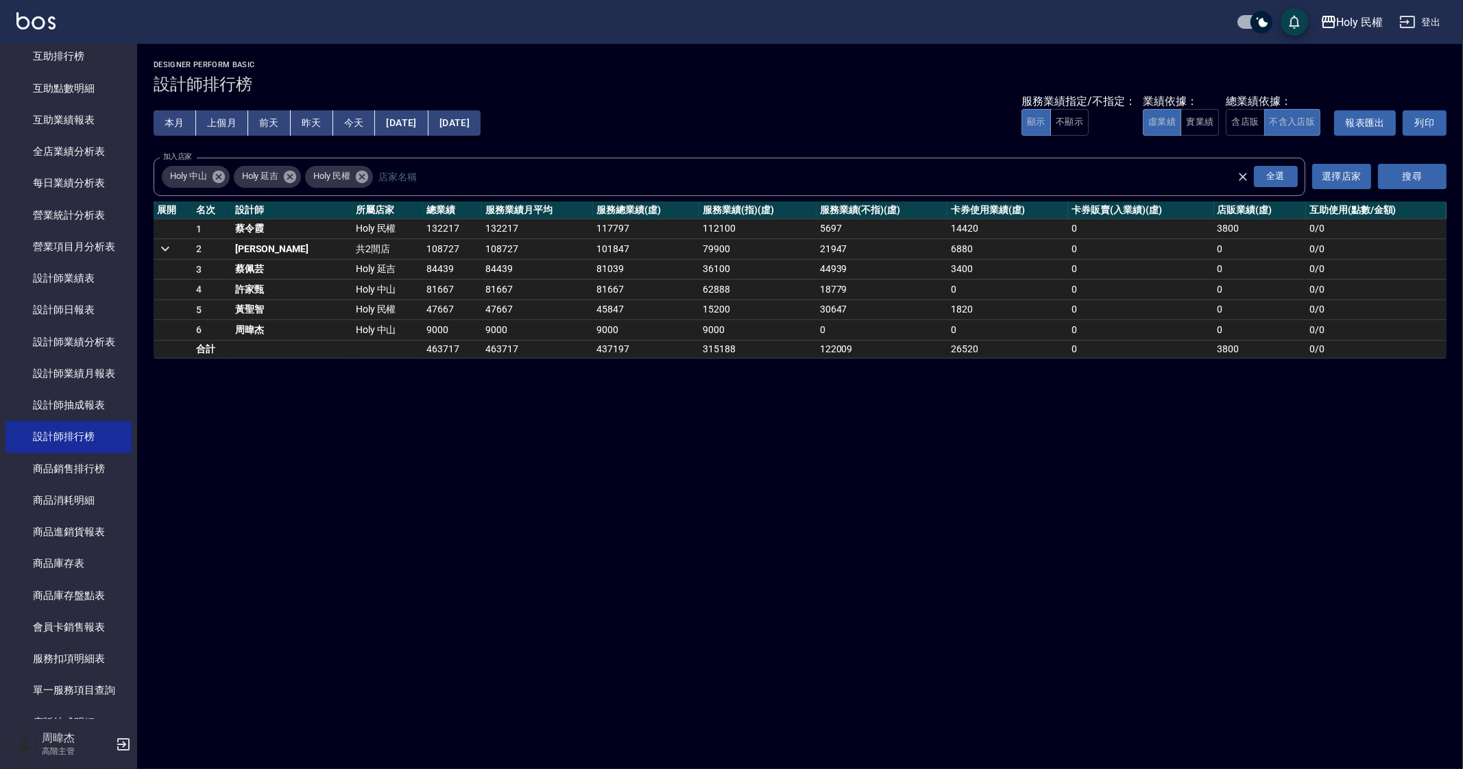
click at [593, 269] on td "81039" at bounding box center [646, 270] width 106 height 20
click at [593, 267] on td "81039" at bounding box center [646, 270] width 106 height 20
click at [593, 269] on td "81039" at bounding box center [646, 270] width 106 height 20
copy td "81039"
click at [710, 289] on td "62888" at bounding box center [757, 290] width 117 height 21
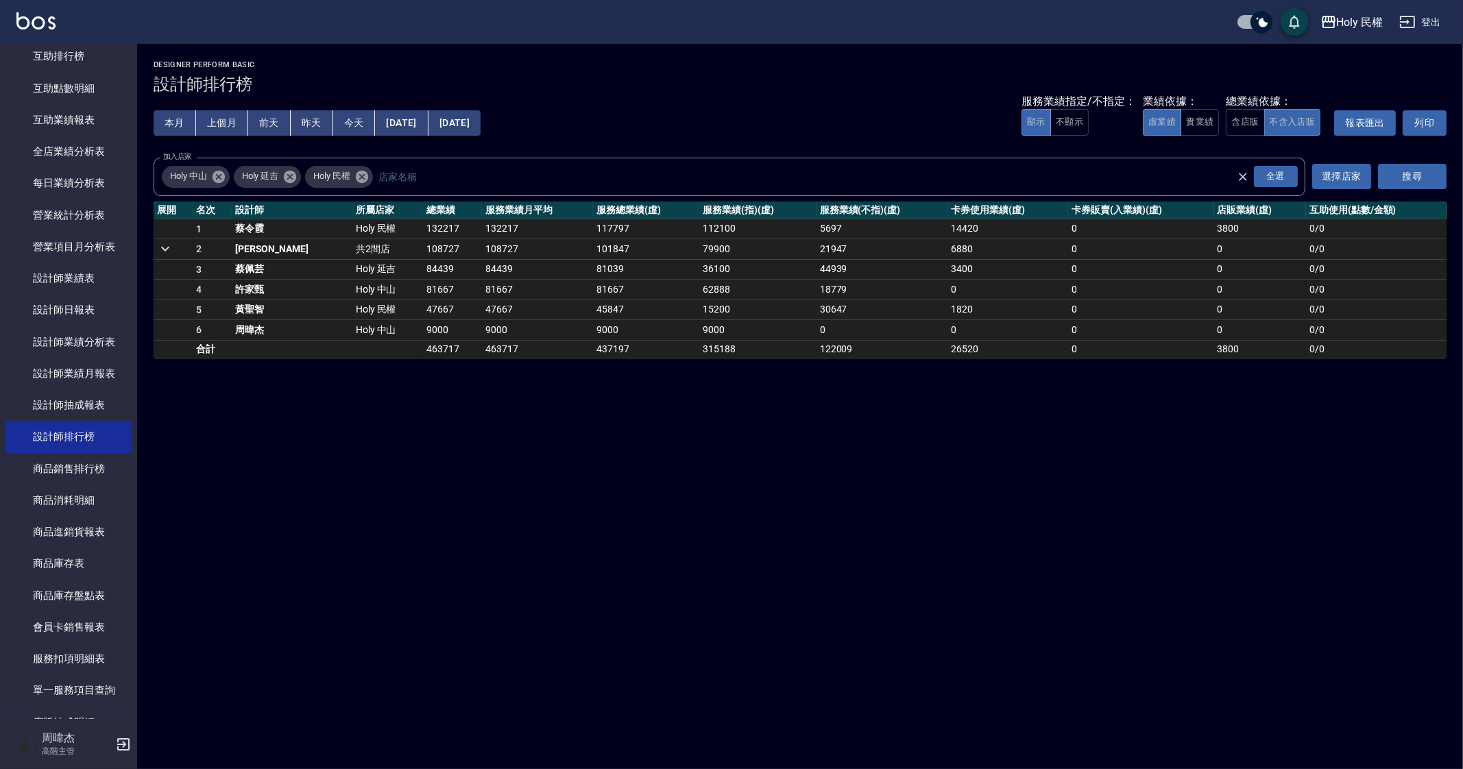
click at [699, 228] on td "112100" at bounding box center [757, 229] width 117 height 21
click at [699, 227] on td "112100" at bounding box center [757, 229] width 117 height 21
click at [699, 230] on td "112100" at bounding box center [757, 229] width 117 height 21
click at [699, 350] on td "315188" at bounding box center [757, 349] width 117 height 18
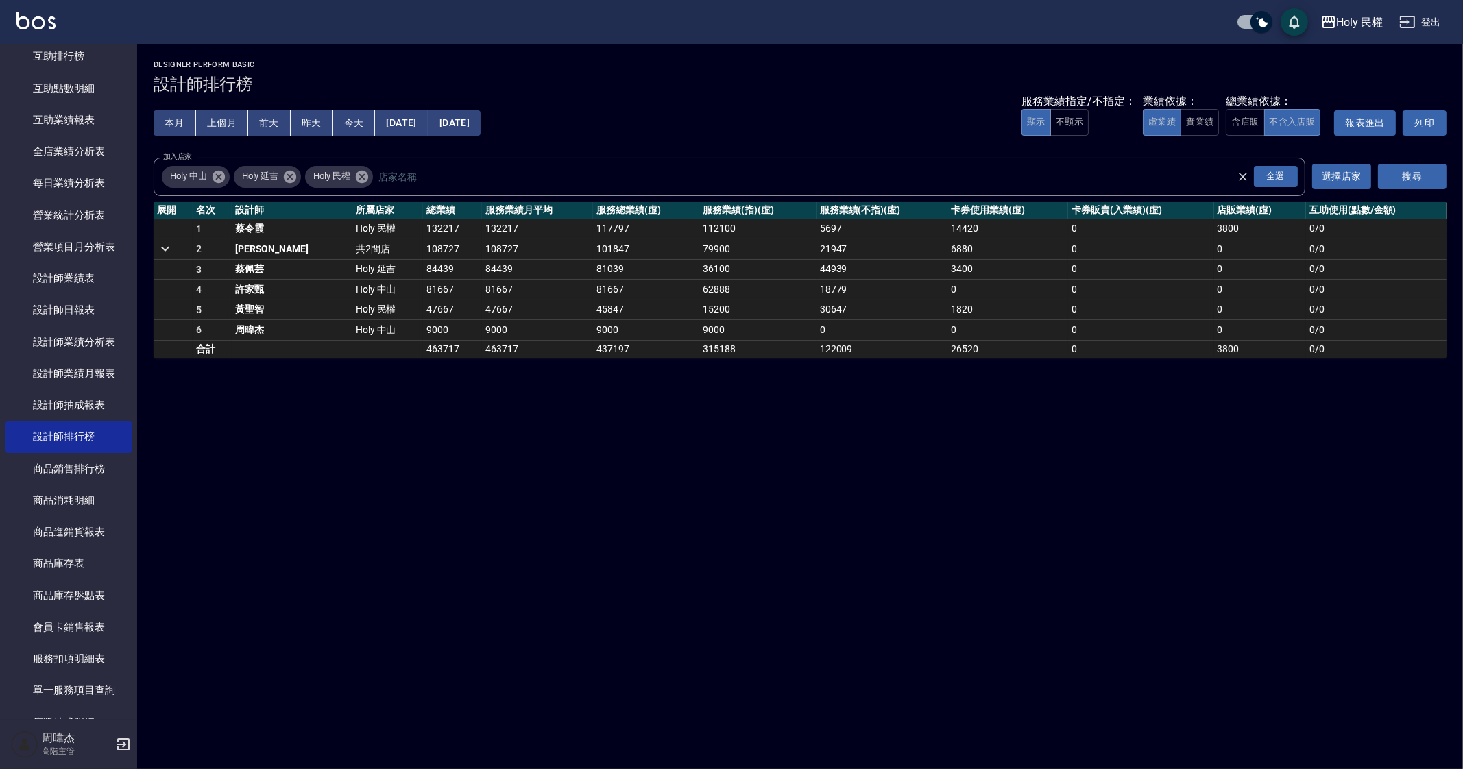
click at [699, 248] on td "79900" at bounding box center [757, 249] width 117 height 21
click at [686, 397] on div "Holy 民權 2025-08-01 - 2025-08-31 設計師排行榜 列印時間： 2025-09-24-15:16 Designer Perform …" at bounding box center [731, 384] width 1463 height 769
click at [699, 270] on td "36100" at bounding box center [757, 270] width 117 height 20
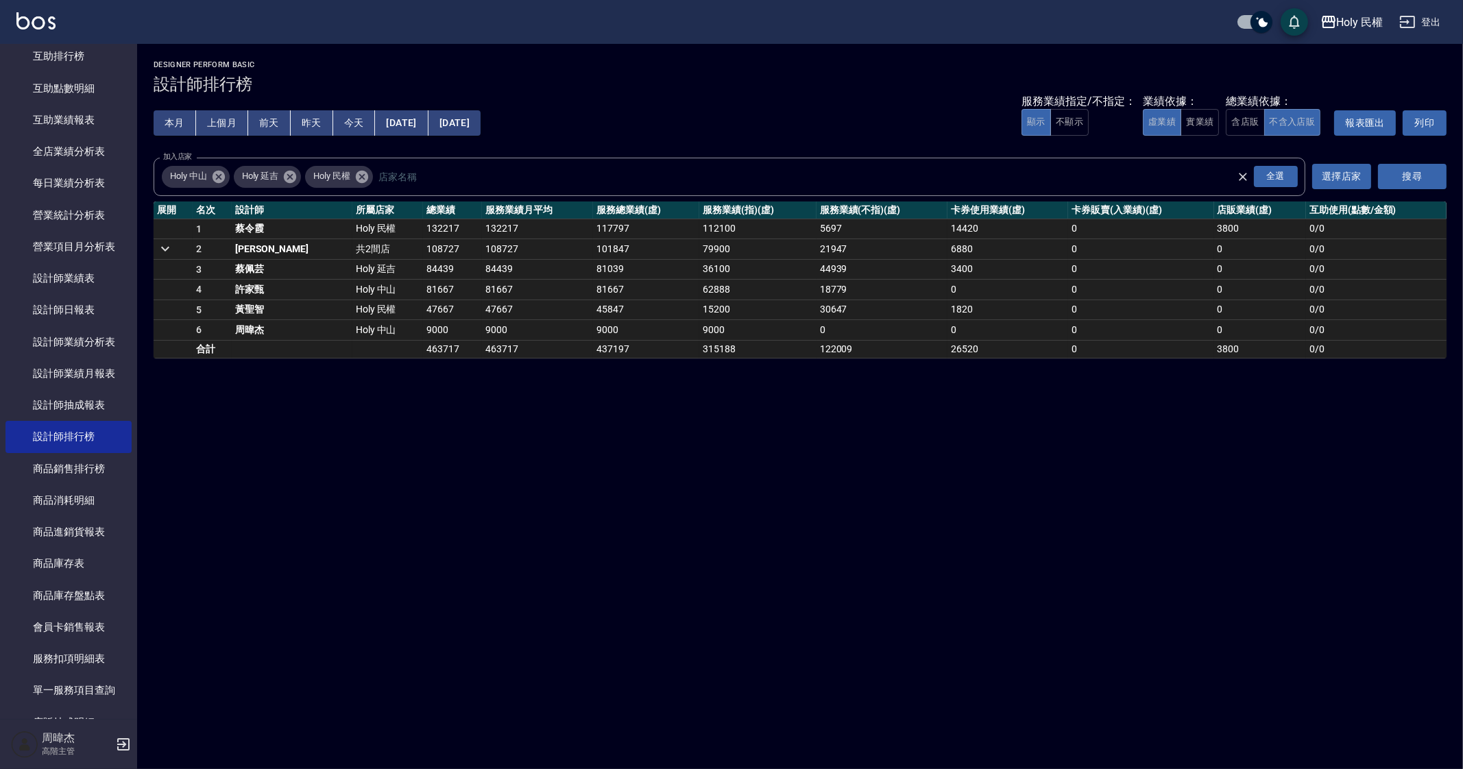
click at [643, 317] on td "45847" at bounding box center [646, 310] width 106 height 21
click at [699, 285] on td "62888" at bounding box center [757, 290] width 117 height 21
click at [811, 442] on div "Holy 民權 2025-08-01 - 2025-08-31 設計師排行榜 列印時間： 2025-09-24-15:16 Designer Perform …" at bounding box center [731, 384] width 1463 height 769
click at [699, 309] on td "15200" at bounding box center [757, 310] width 117 height 21
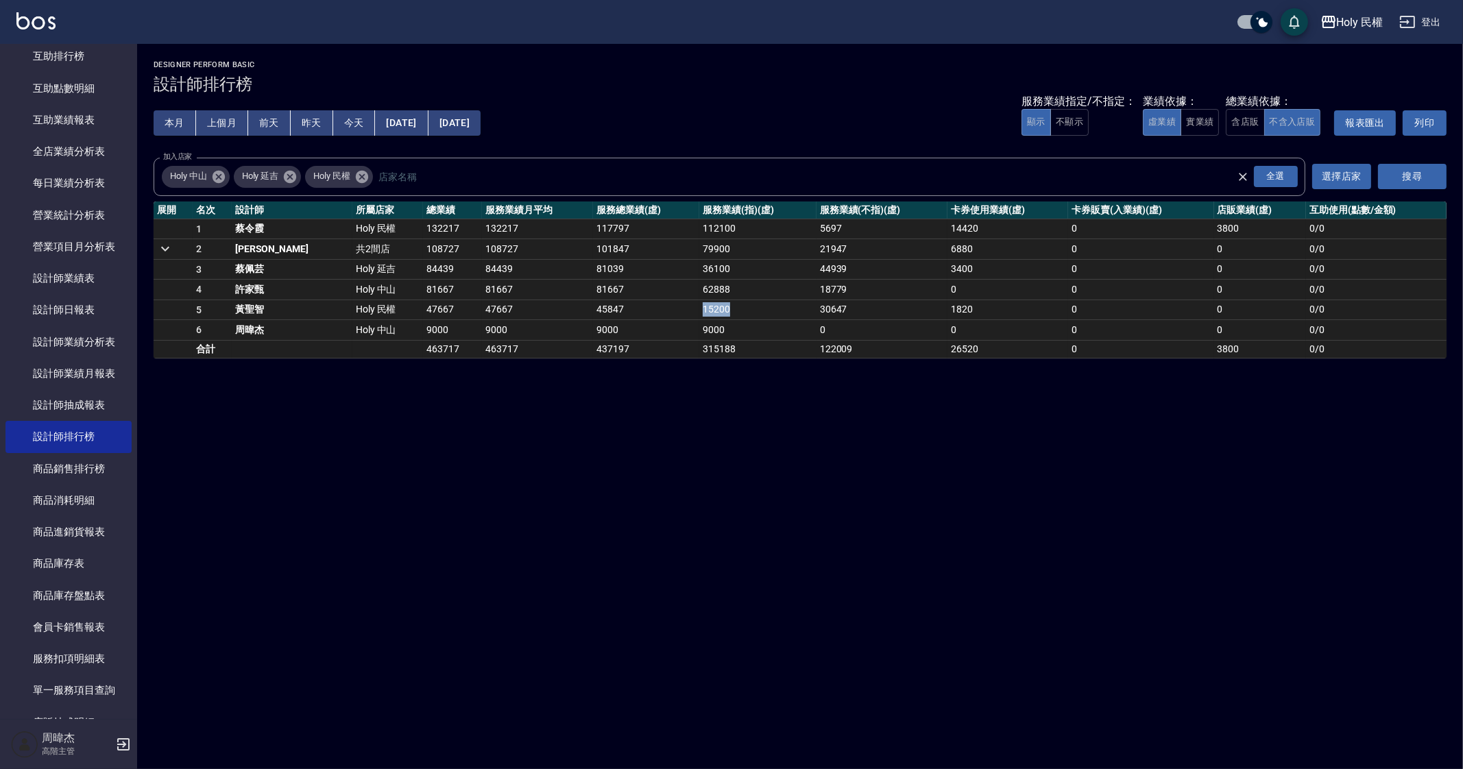
click at [699, 309] on td "15200" at bounding box center [757, 310] width 117 height 21
click at [654, 403] on div "Holy 民權 2025-08-01 - 2025-08-31 設計師排行榜 列印時間： 2025-09-24-15:16 Designer Perform …" at bounding box center [731, 384] width 1463 height 769
click at [720, 407] on div "Holy 民權 2025-08-01 - 2025-08-31 設計師排行榜 列印時間： 2025-09-24-15:16 Designer Perform …" at bounding box center [731, 384] width 1463 height 769
click at [817, 219] on td "5697" at bounding box center [882, 229] width 131 height 21
click at [817, 225] on td "5697" at bounding box center [882, 229] width 131 height 21
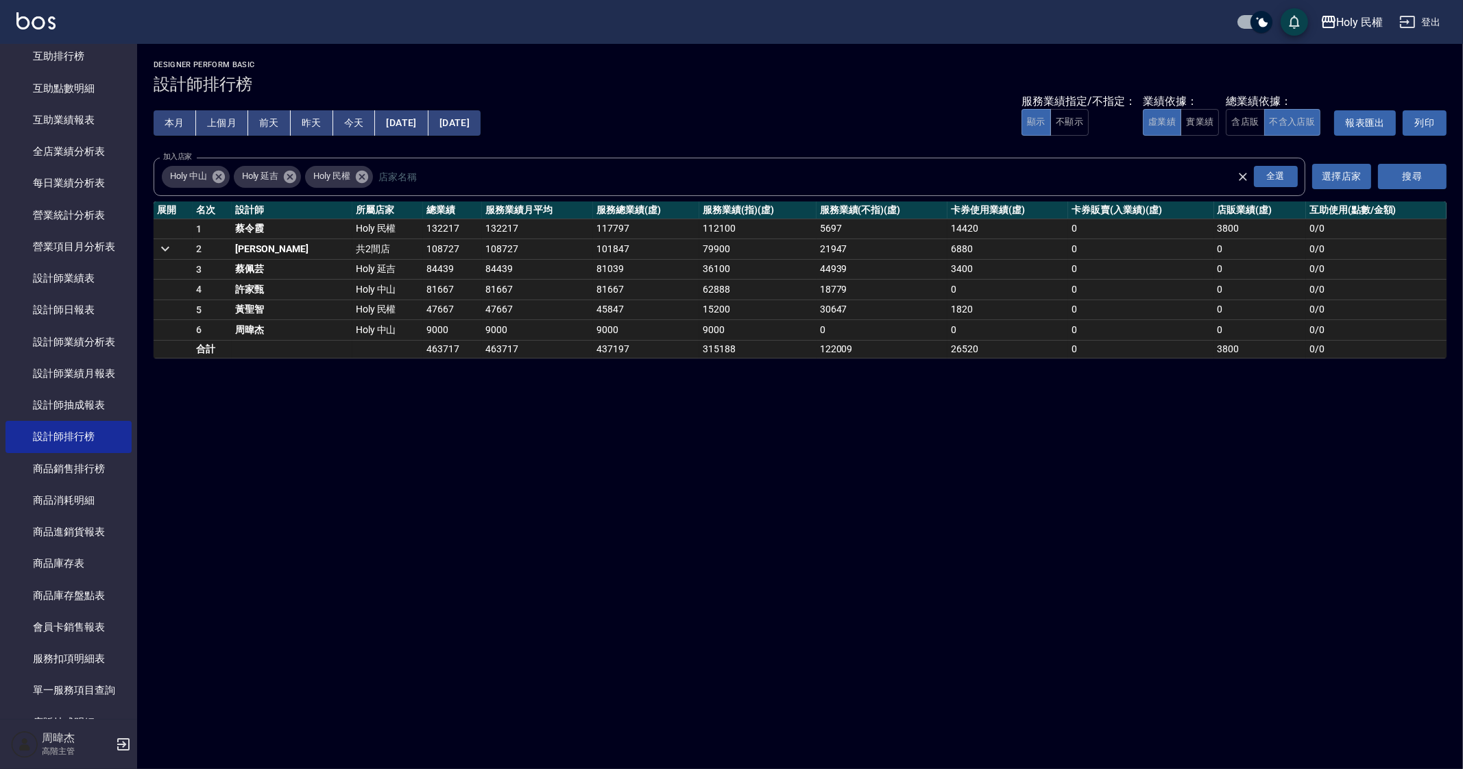
click at [817, 228] on td "5697" at bounding box center [882, 229] width 131 height 21
click at [817, 352] on td "122009" at bounding box center [882, 349] width 131 height 18
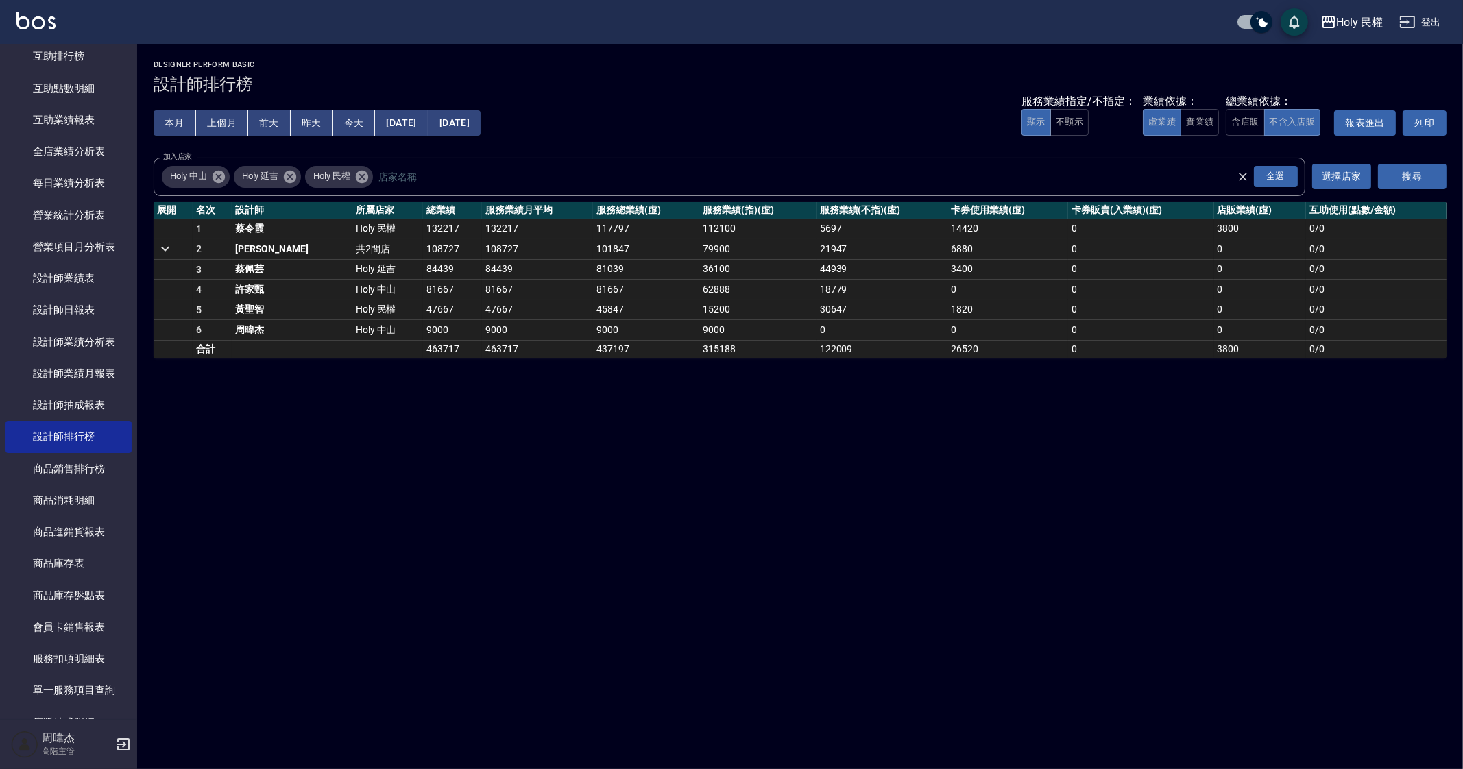
click at [817, 250] on td "21947" at bounding box center [882, 249] width 131 height 21
click at [775, 356] on td "315188" at bounding box center [757, 349] width 117 height 18
click at [817, 267] on td "44939" at bounding box center [882, 270] width 131 height 20
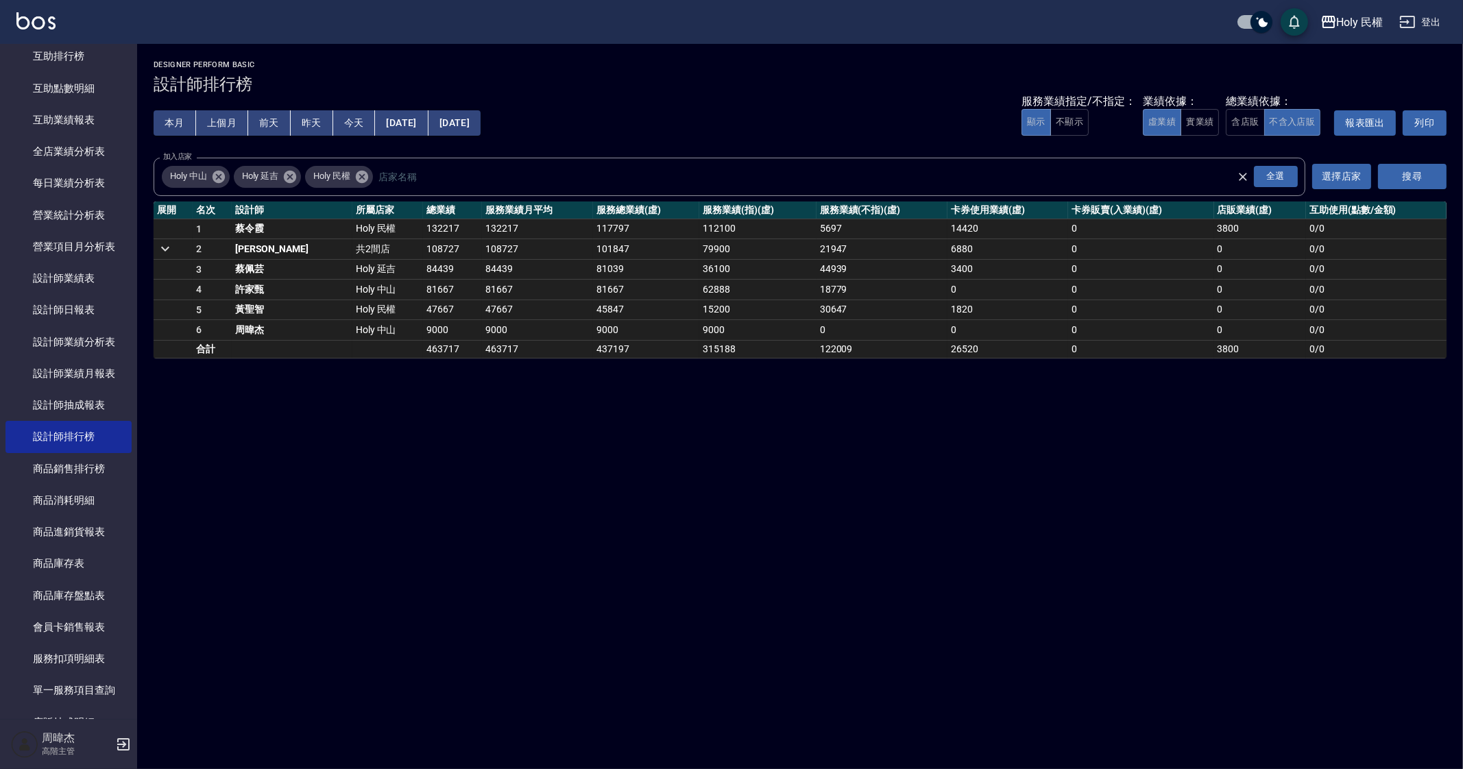
click at [817, 285] on td "18779" at bounding box center [882, 290] width 131 height 21
click at [798, 464] on div "Holy 民權 2025-08-01 - 2025-08-31 設計師排行榜 列印時間： 2025-09-24-15:16 Designer Perform …" at bounding box center [731, 384] width 1463 height 769
click at [817, 311] on td "30647" at bounding box center [882, 310] width 131 height 21
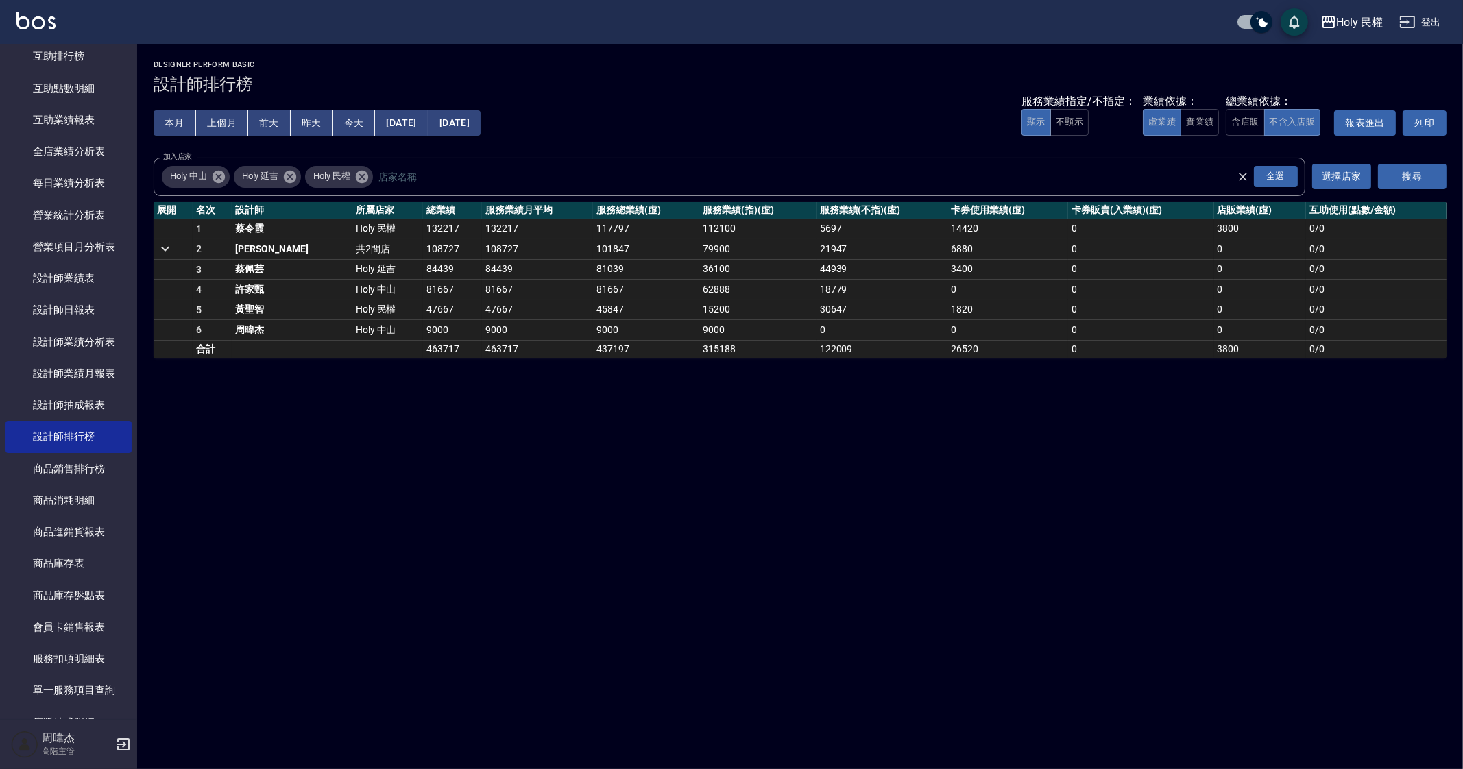
click at [804, 608] on div "Holy 民權 2025-08-01 - 2025-08-31 設計師排行榜 列印時間： 2025-09-24-15:16 Designer Perform …" at bounding box center [731, 384] width 1463 height 769
drag, startPoint x: 1201, startPoint y: 228, endPoint x: 1238, endPoint y: 228, distance: 37.0
click at [1238, 228] on td "3800" at bounding box center [1260, 229] width 93 height 21
click at [975, 592] on div "Holy 民權 2025-08-01 - 2025-08-31 設計師排行榜 列印時間： 2025-09-24-15:16 Designer Perform …" at bounding box center [731, 384] width 1463 height 769
drag, startPoint x: 378, startPoint y: 361, endPoint x: 795, endPoint y: 537, distance: 452.4
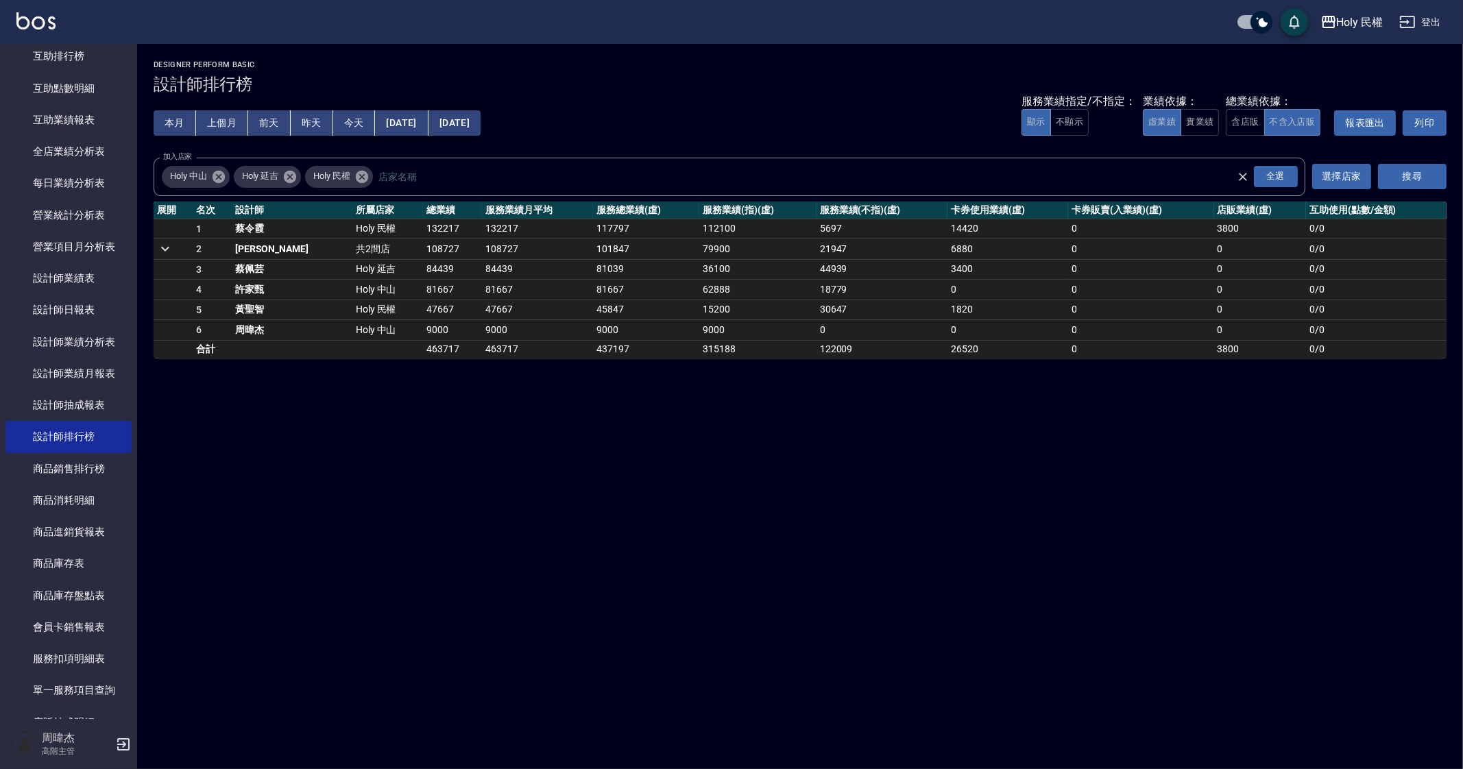
click at [795, 537] on div "Holy 民權 2025-08-01 - 2025-08-31 設計師排行榜 列印時間： 2025-09-24-15:16 Designer Perform …" at bounding box center [731, 384] width 1463 height 769
click at [1128, 437] on div "Holy 民權 2025-08-01 - 2025-08-31 設計師排行榜 列印時間： 2025-09-24-15:16 Designer Perform …" at bounding box center [731, 384] width 1463 height 769
click at [680, 662] on div "Holy 民權 2025-08-01 - 2025-08-31 設計師排行榜 列印時間： 2025-09-24-15:16 Designer Perform …" at bounding box center [731, 384] width 1463 height 769
click at [650, 501] on div "Holy 民權 2025-08-01 - 2025-08-31 設計師排行榜 列印時間： 2025-09-24-15:16 Designer Perform …" at bounding box center [731, 384] width 1463 height 769
click at [72, 363] on link "設計師業績月報表" at bounding box center [68, 374] width 126 height 32
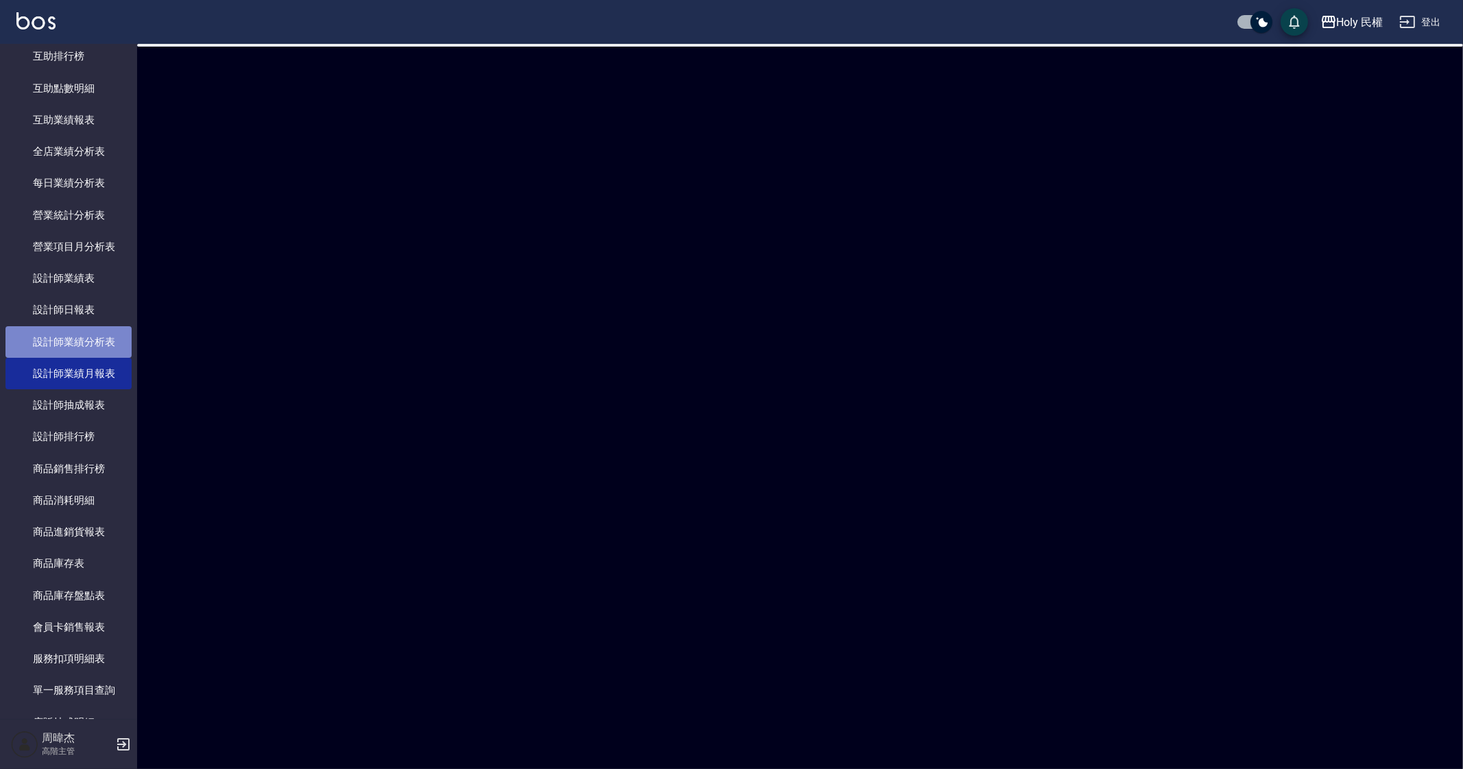
click at [90, 337] on link "設計師業績分析表" at bounding box center [68, 342] width 126 height 32
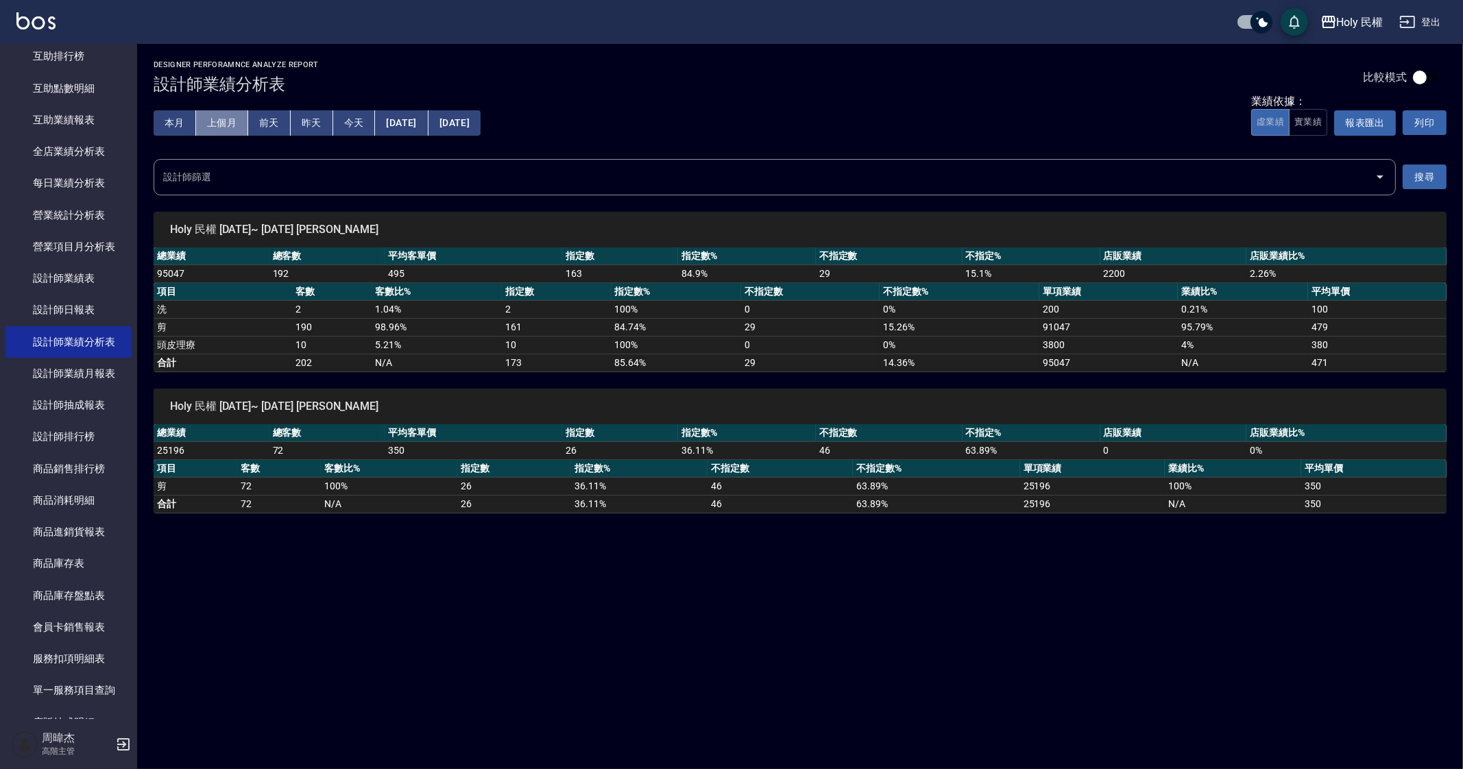
click at [219, 117] on button "上個月" at bounding box center [222, 122] width 52 height 25
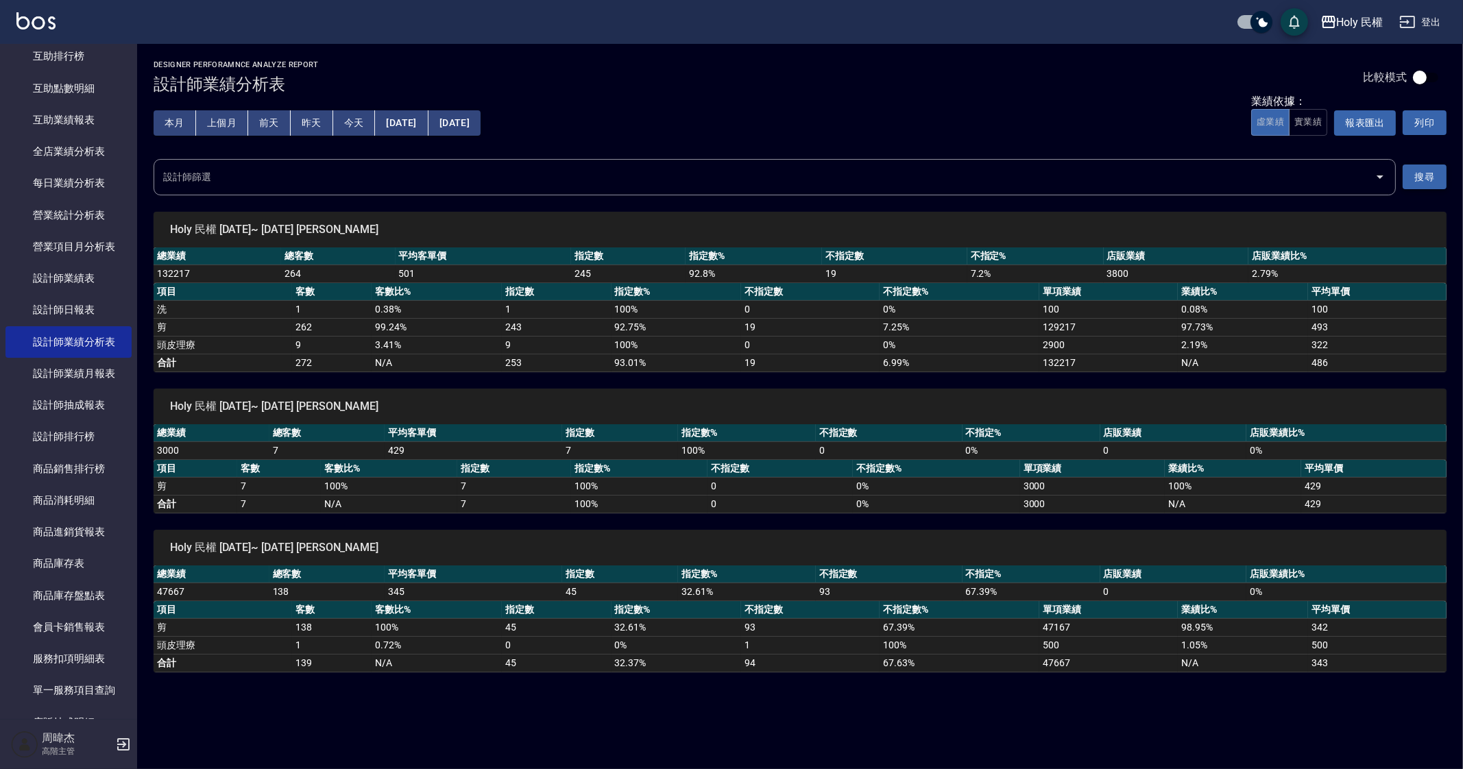
click at [1422, 176] on button "搜尋" at bounding box center [1425, 177] width 44 height 25
click at [377, 285] on th "客數比%" at bounding box center [437, 292] width 130 height 18
drag, startPoint x: 664, startPoint y: 274, endPoint x: 1038, endPoint y: 296, distance: 375.1
click at [909, 289] on div "總業績 總客數 平均客單價 指定數 指定數% 不指定數 不指定% 店販業績 店販業績比% 132217 264 501 245 92.8 % 19 7.2 %…" at bounding box center [800, 310] width 1293 height 125
click at [853, 462] on th "不指定數%" at bounding box center [936, 469] width 167 height 18
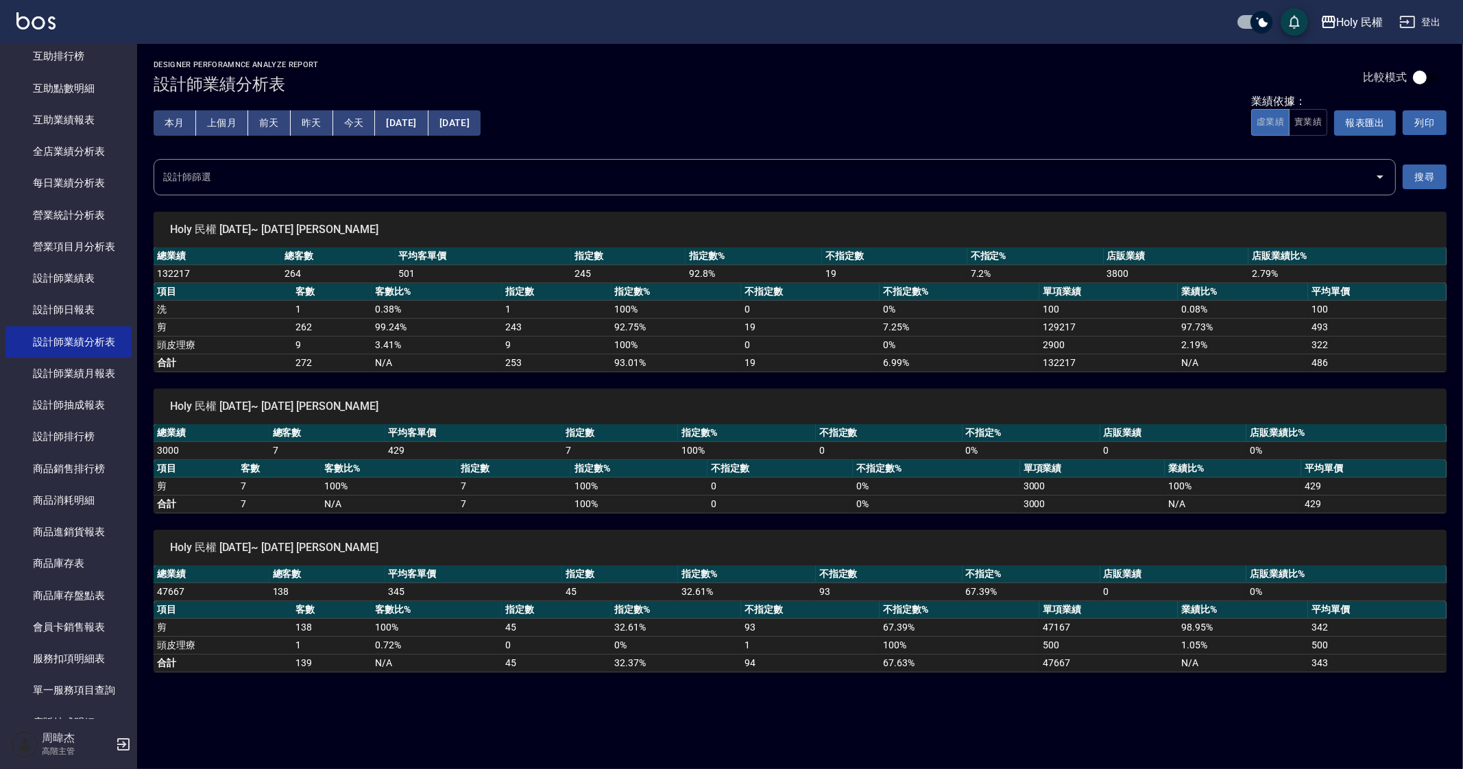
click at [642, 265] on td "245" at bounding box center [628, 274] width 115 height 18
drag, startPoint x: 661, startPoint y: 271, endPoint x: 813, endPoint y: 283, distance: 152.0
click at [726, 272] on tr "132217 264 501 245 92.8 % 19 7.2 % 3800 2.79 %" at bounding box center [800, 274] width 1293 height 18
click at [711, 566] on th "指定數%" at bounding box center [747, 575] width 138 height 18
click at [1341, 34] on button "Holy 民權" at bounding box center [1352, 22] width 74 height 28
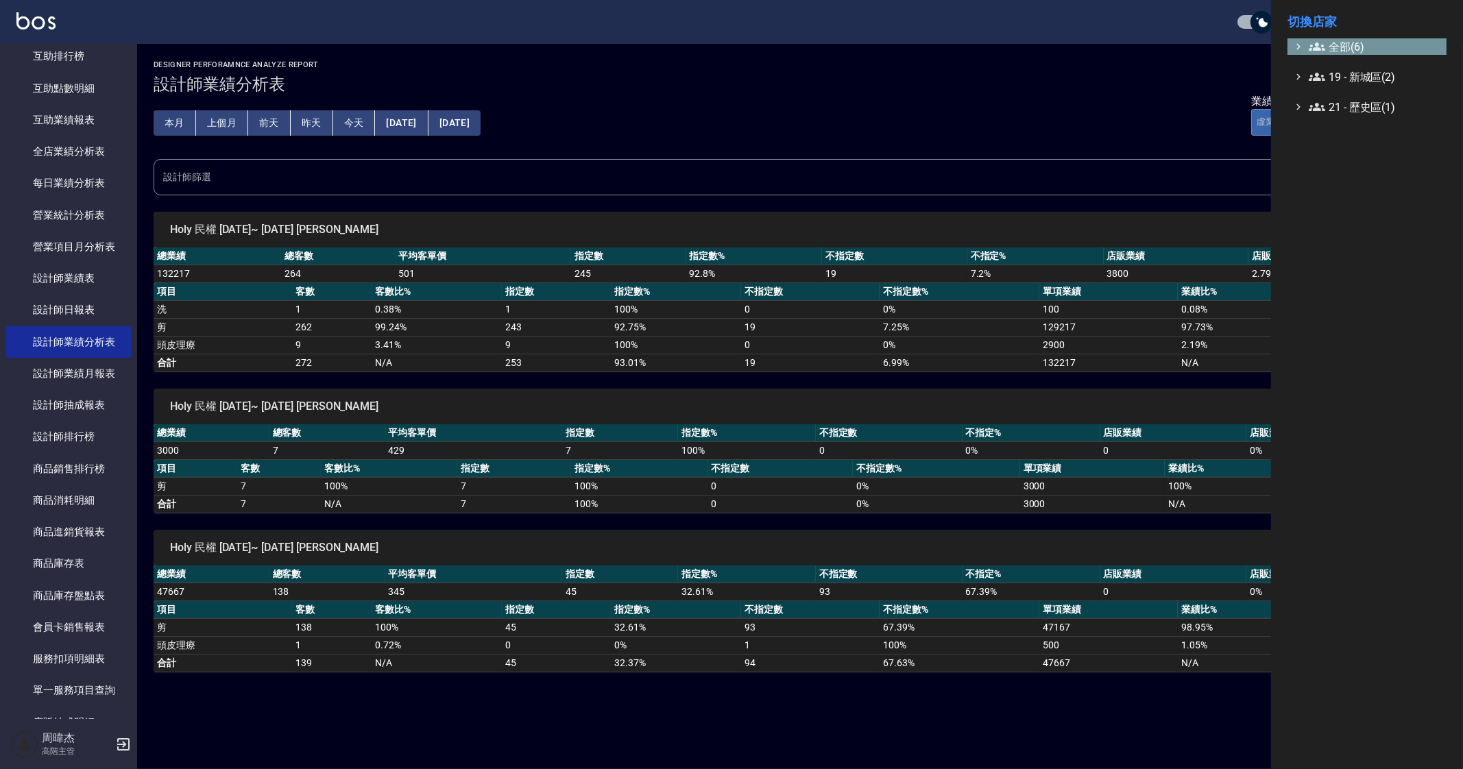
click at [1345, 47] on span "全部(6)" at bounding box center [1375, 46] width 132 height 16
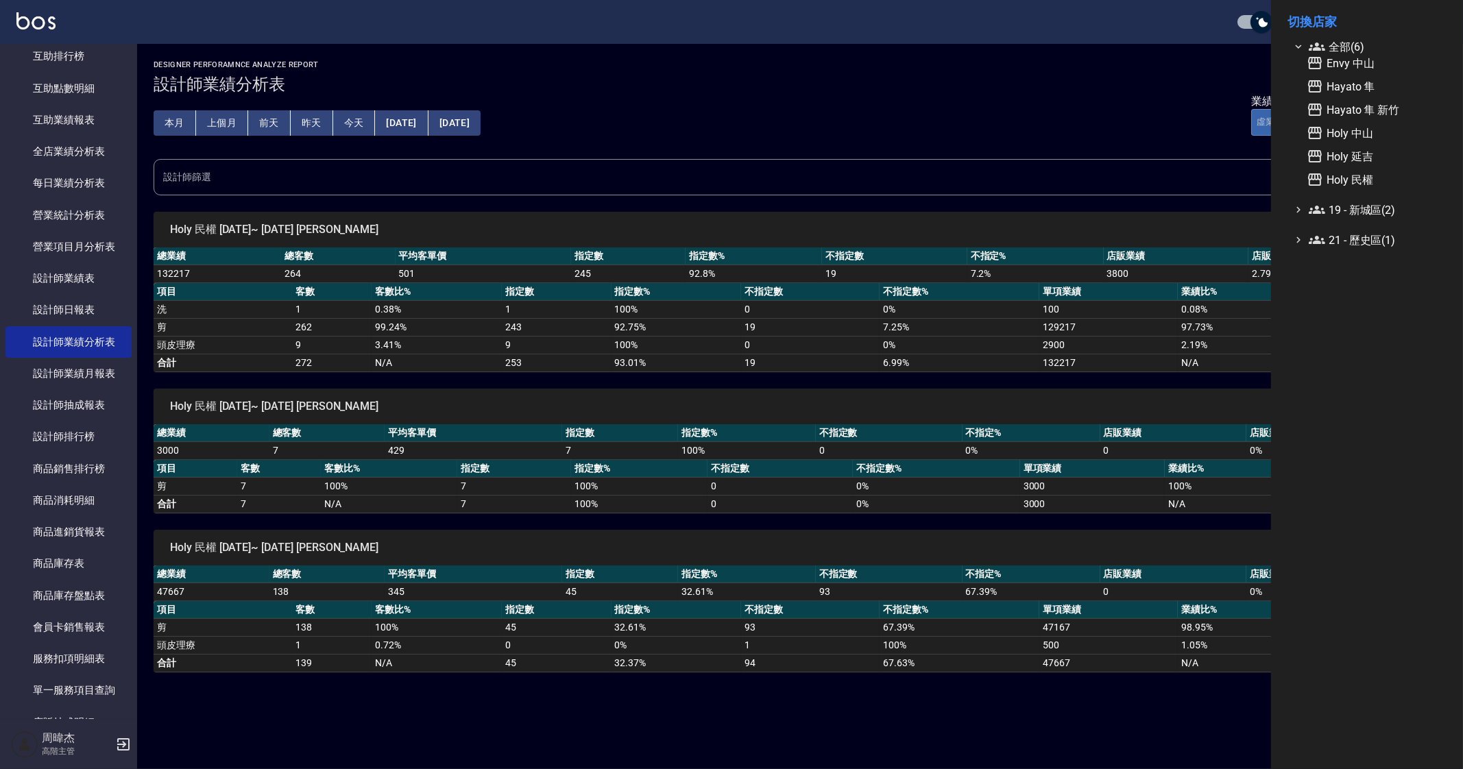
click at [1376, 169] on div "Envy 中山 Hayato 隼 Hayato 隼 新竹 Holy 中山 Holy 延吉 Holy 民權" at bounding box center [1374, 121] width 145 height 133
click at [1378, 154] on span "Holy 延吉" at bounding box center [1374, 156] width 134 height 16
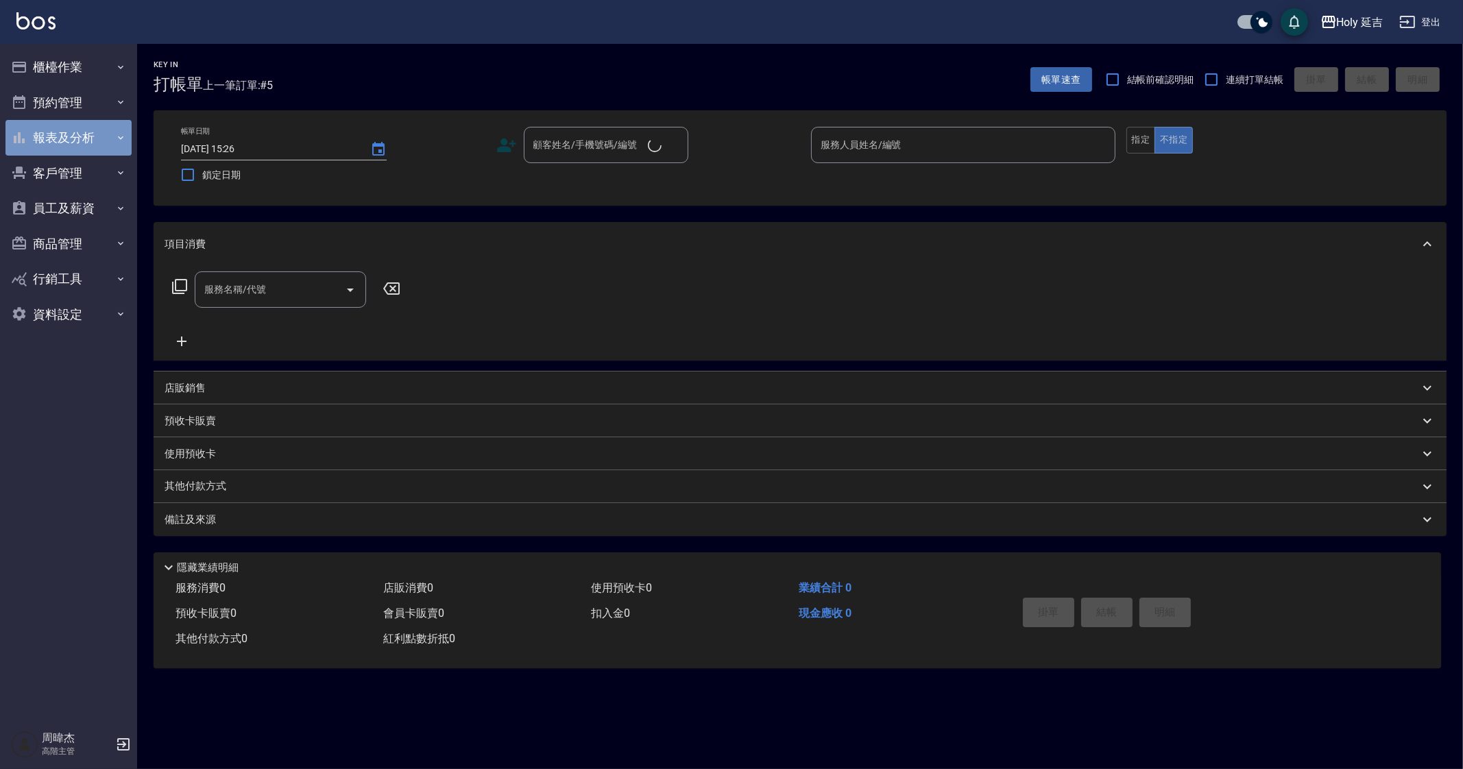
click at [76, 149] on button "報表及分析" at bounding box center [68, 138] width 126 height 36
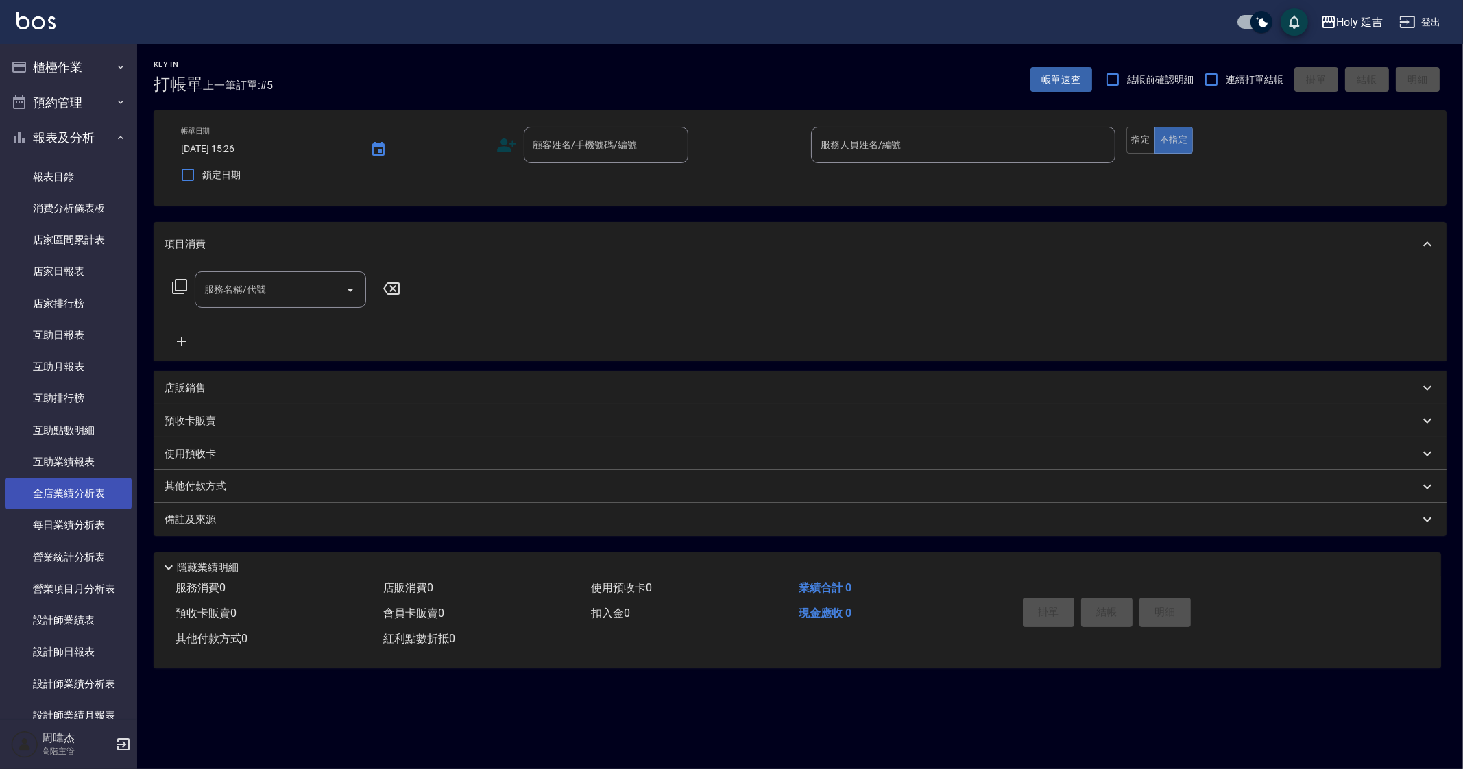
click at [101, 499] on link "全店業績分析表" at bounding box center [68, 494] width 126 height 32
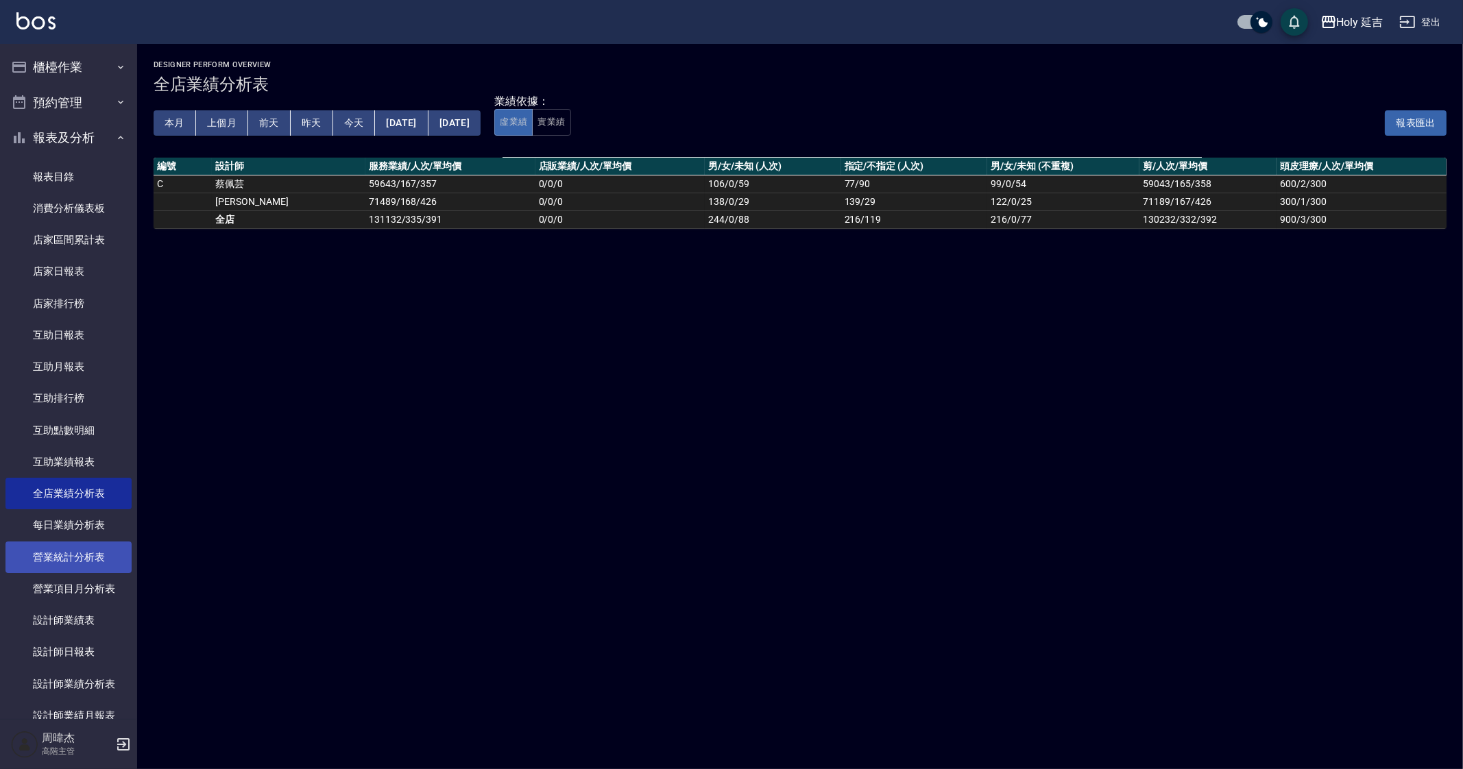
click at [106, 559] on link "營業統計分析表" at bounding box center [68, 558] width 126 height 32
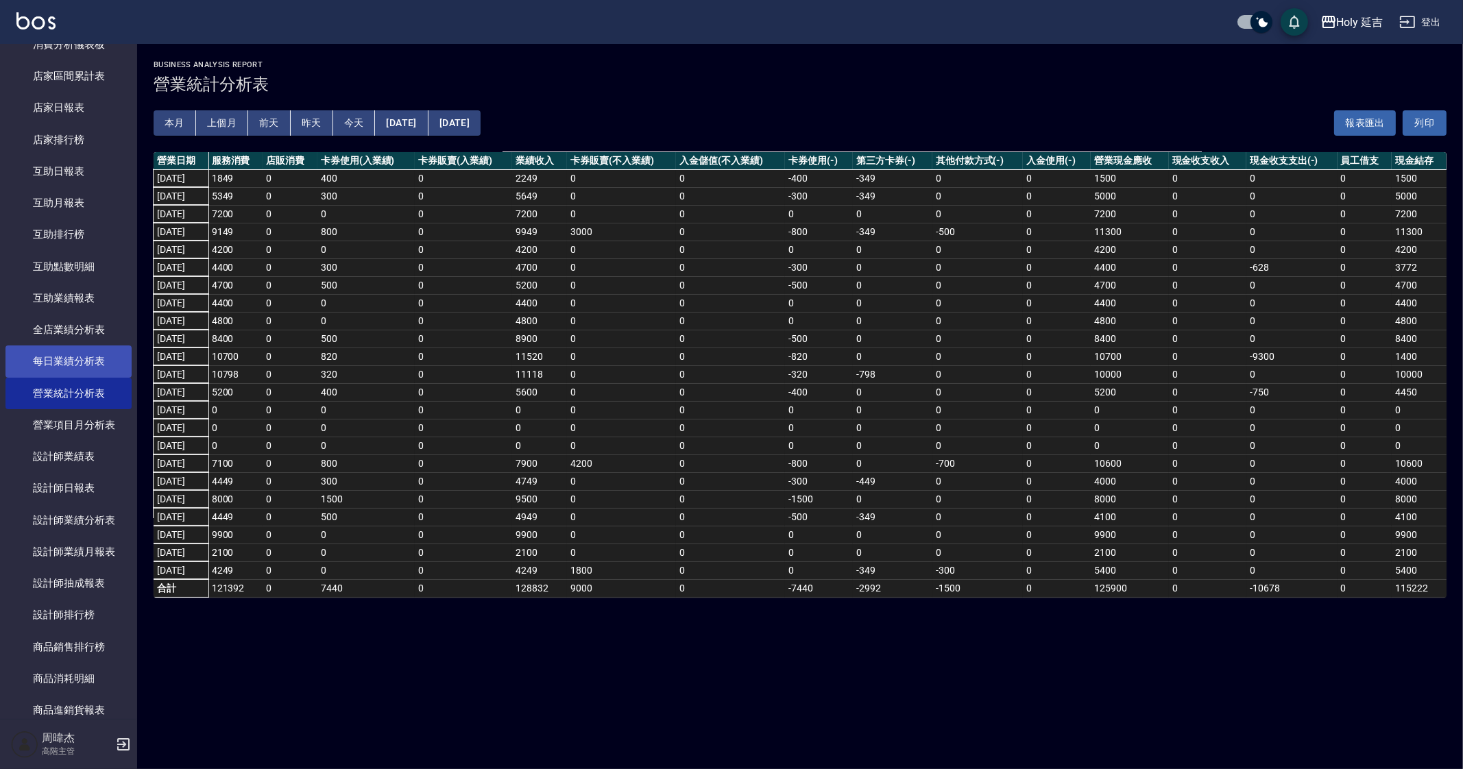
scroll to position [171, 0]
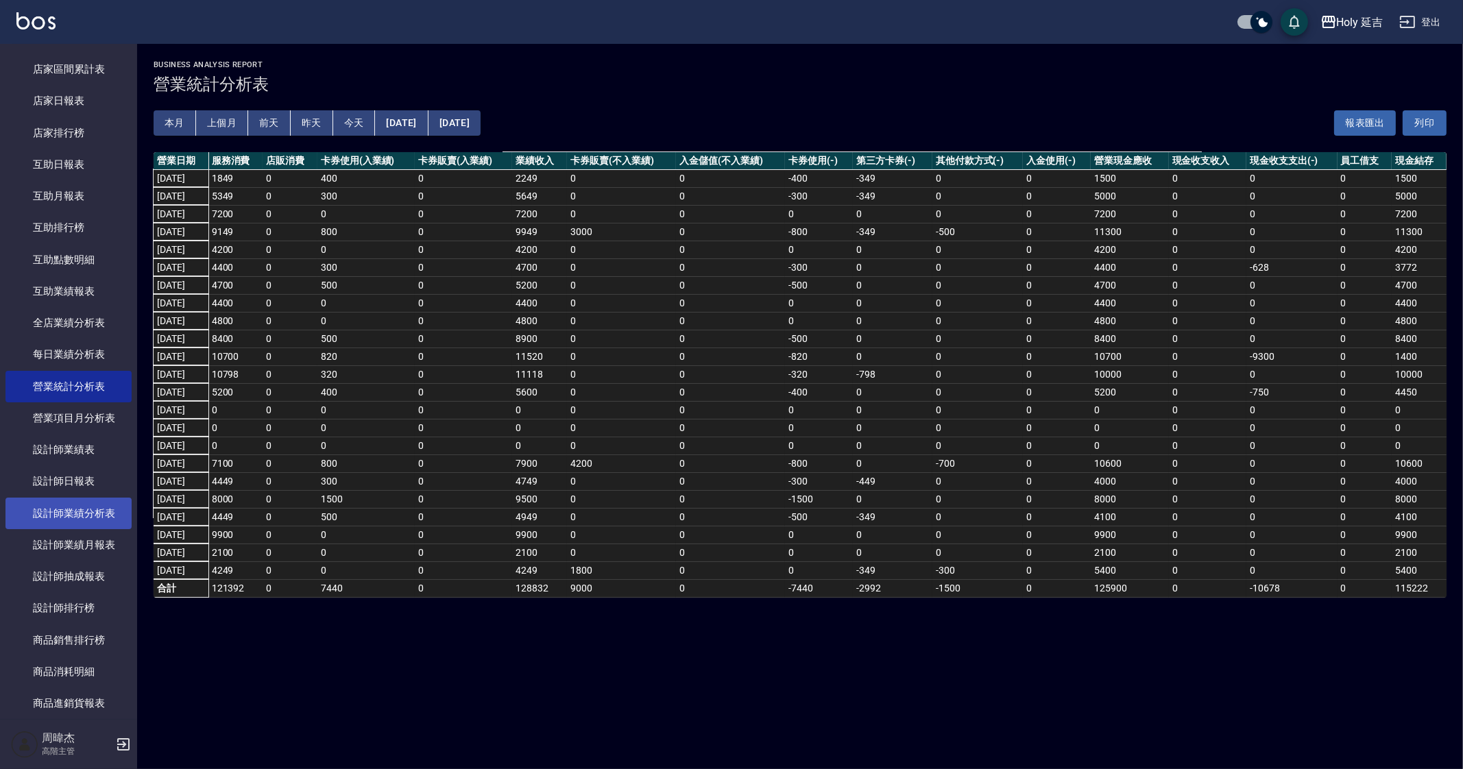
click at [95, 520] on link "設計師業績分析表" at bounding box center [68, 514] width 126 height 32
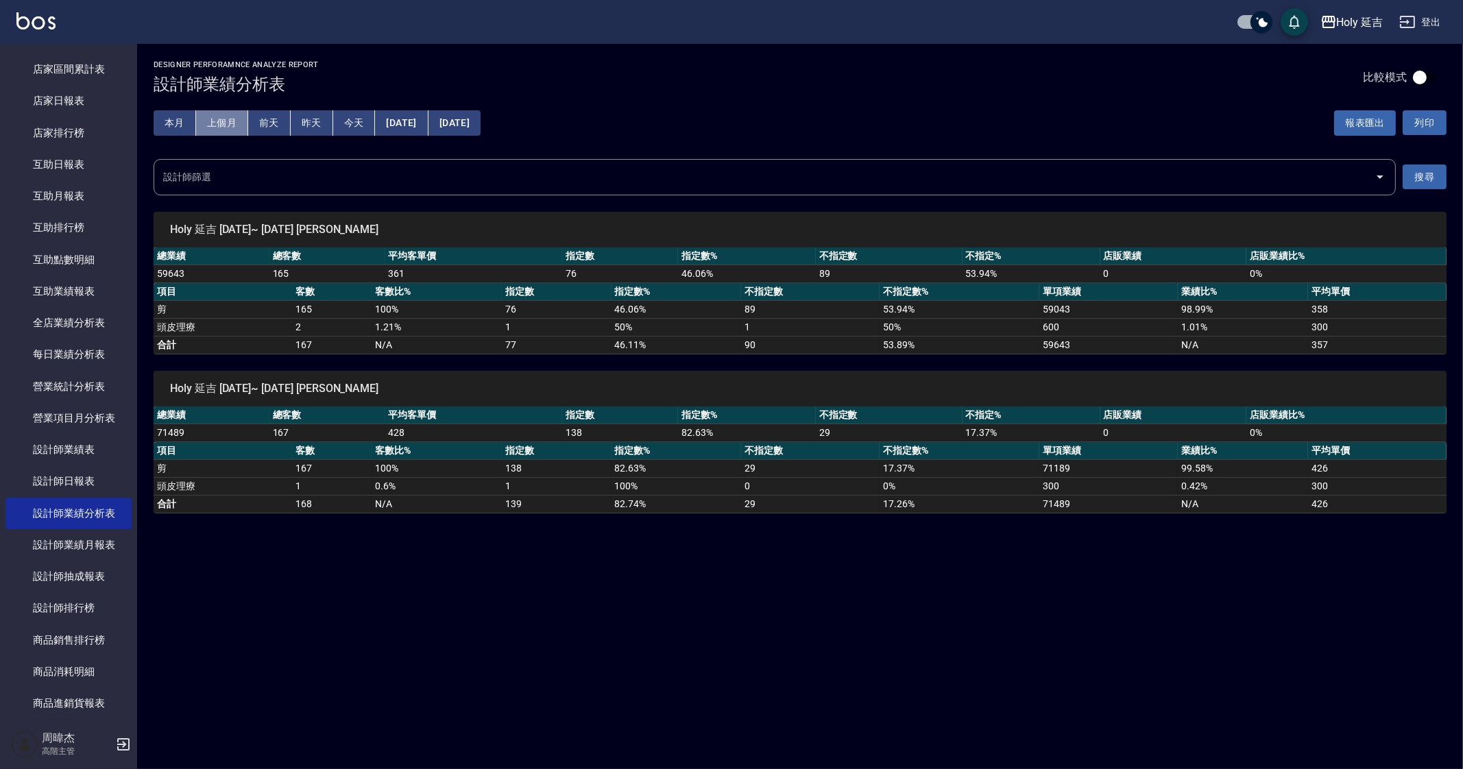
click at [226, 125] on button "上個月" at bounding box center [222, 122] width 52 height 25
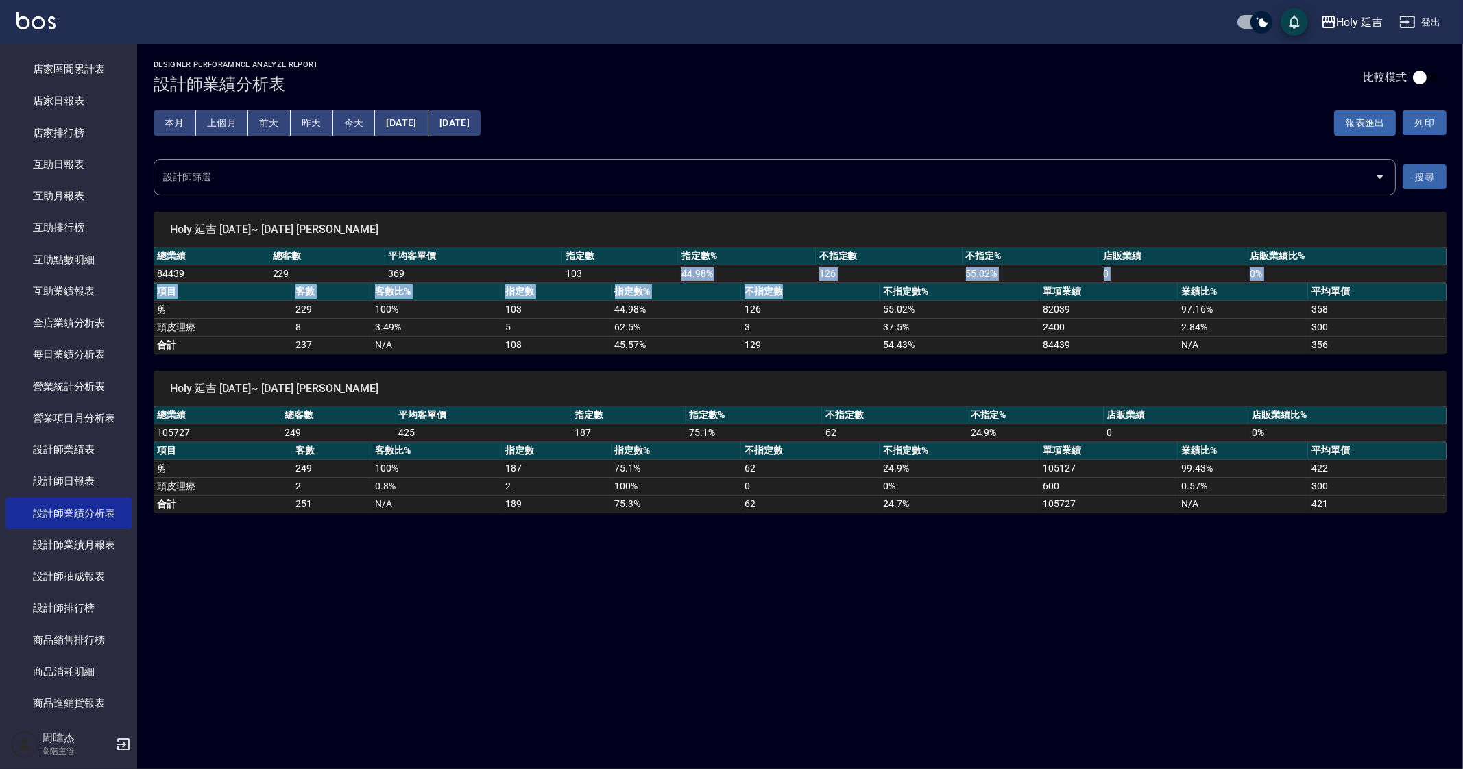
drag, startPoint x: 622, startPoint y: 265, endPoint x: 780, endPoint y: 287, distance: 159.3
click at [780, 287] on div "總業績 總客數 平均客單價 指定數 指定數% 不指定數 不指定% 店販業績 店販業績比% 84439 229 369 103 44.98 % 126 55.0…" at bounding box center [800, 301] width 1293 height 107
click at [728, 402] on div "Holy 延吉 2025/08/01~ 2025/08/31 陳旻" at bounding box center [800, 389] width 1293 height 36
drag, startPoint x: 672, startPoint y: 444, endPoint x: 795, endPoint y: 440, distance: 123.5
click at [761, 440] on div "總業績 總客數 平均客單價 指定數 指定數% 不指定數 不指定% 店販業績 店販業績比% 105727 249 425 187 75.1 % 62 24.9 …" at bounding box center [800, 460] width 1293 height 107
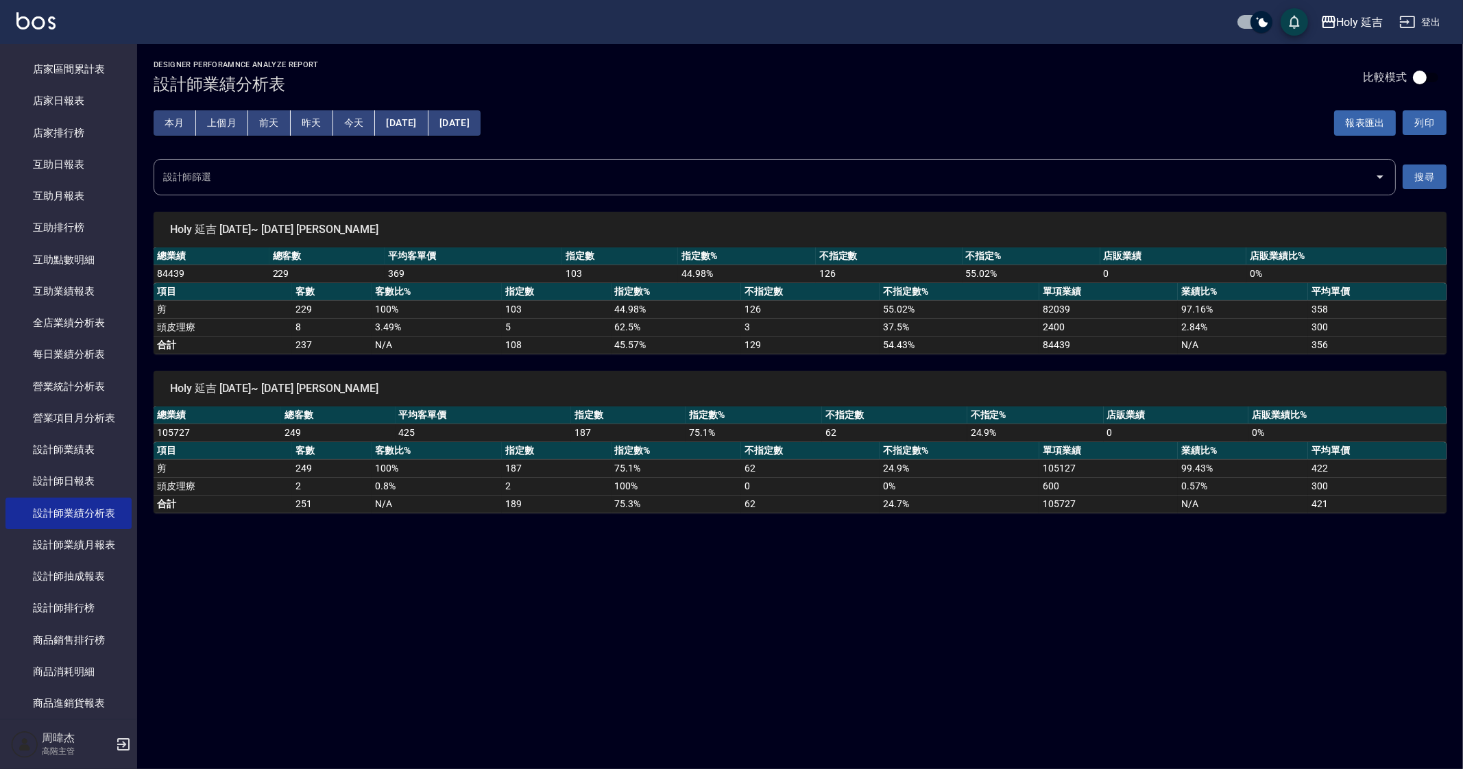
drag, startPoint x: 843, startPoint y: 584, endPoint x: 888, endPoint y: 765, distance: 186.4
click at [843, 585] on div "Holy 延吉 2025-08-01 - 2025-08-31 設計師業績分析表 列印時間： 2025-09-24-15:26 Designer Perfor…" at bounding box center [731, 384] width 1463 height 769
click at [719, 602] on div "Holy 延吉 2025-08-01 - 2025-08-31 設計師業績分析表 列印時間： 2025-09-24-15:26 Designer Perfor…" at bounding box center [731, 384] width 1463 height 769
click at [638, 530] on div "Holy 延吉 2025-08-01 - 2025-08-31 設計師業績分析表 列印時間： 2025-09-24-15:26 Designer Perfor…" at bounding box center [731, 384] width 1463 height 769
drag, startPoint x: 638, startPoint y: 530, endPoint x: 645, endPoint y: 543, distance: 14.7
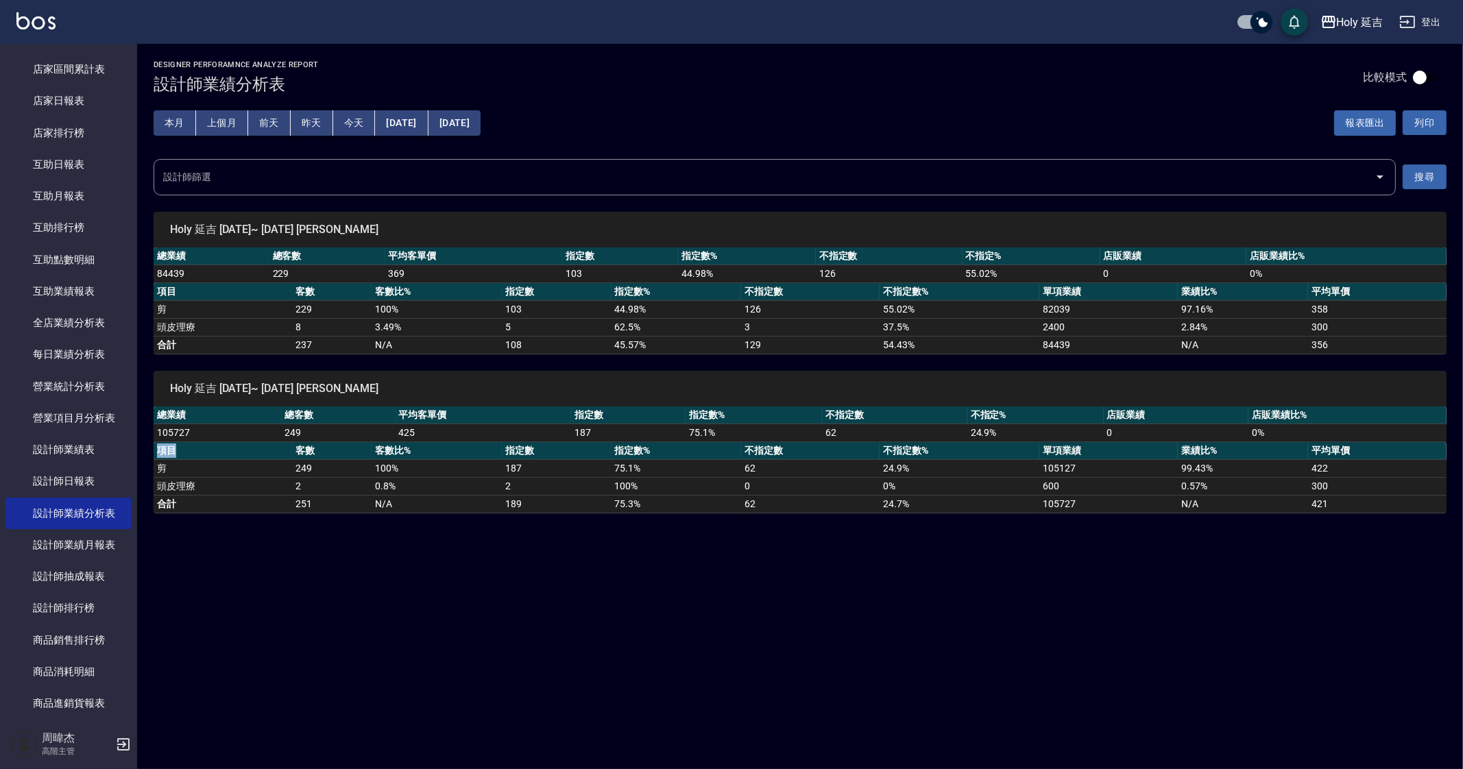
click at [638, 530] on div "Holy 延吉 2025-08-01 - 2025-08-31 設計師業績分析表 列印時間： 2025-09-24-15:26 Designer Perfor…" at bounding box center [731, 384] width 1463 height 769
click at [708, 636] on div "Holy 延吉 2025-08-01 - 2025-08-31 設計師業績分析表 列印時間： 2025-09-24-15:26 Designer Perfor…" at bounding box center [731, 384] width 1463 height 769
click at [976, 469] on td "24.9 %" at bounding box center [960, 468] width 160 height 18
click at [1350, 27] on div "Holy 延吉" at bounding box center [1360, 22] width 47 height 17
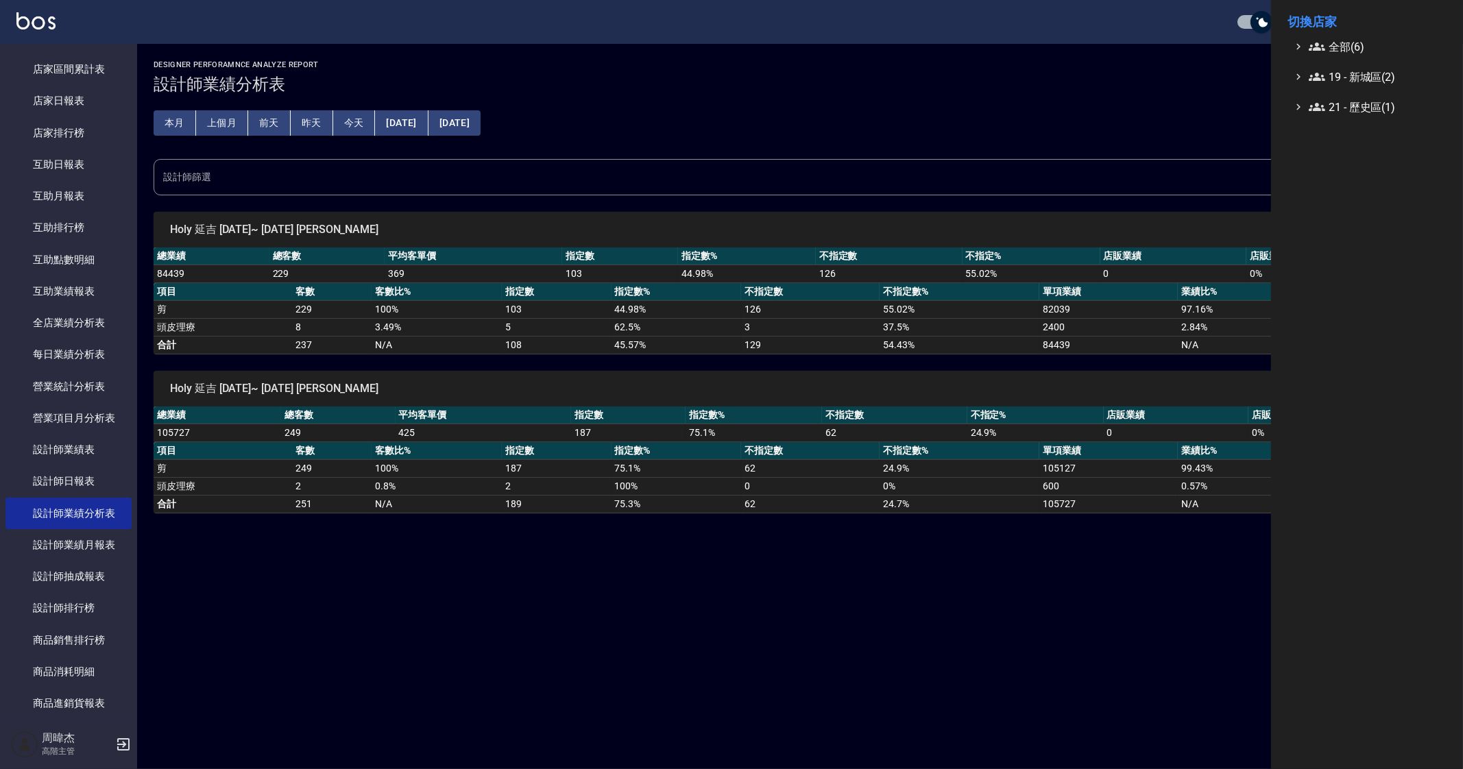
click at [1350, 34] on li "切換店家" at bounding box center [1367, 21] width 159 height 33
click at [1350, 46] on span "全部(6)" at bounding box center [1375, 46] width 132 height 16
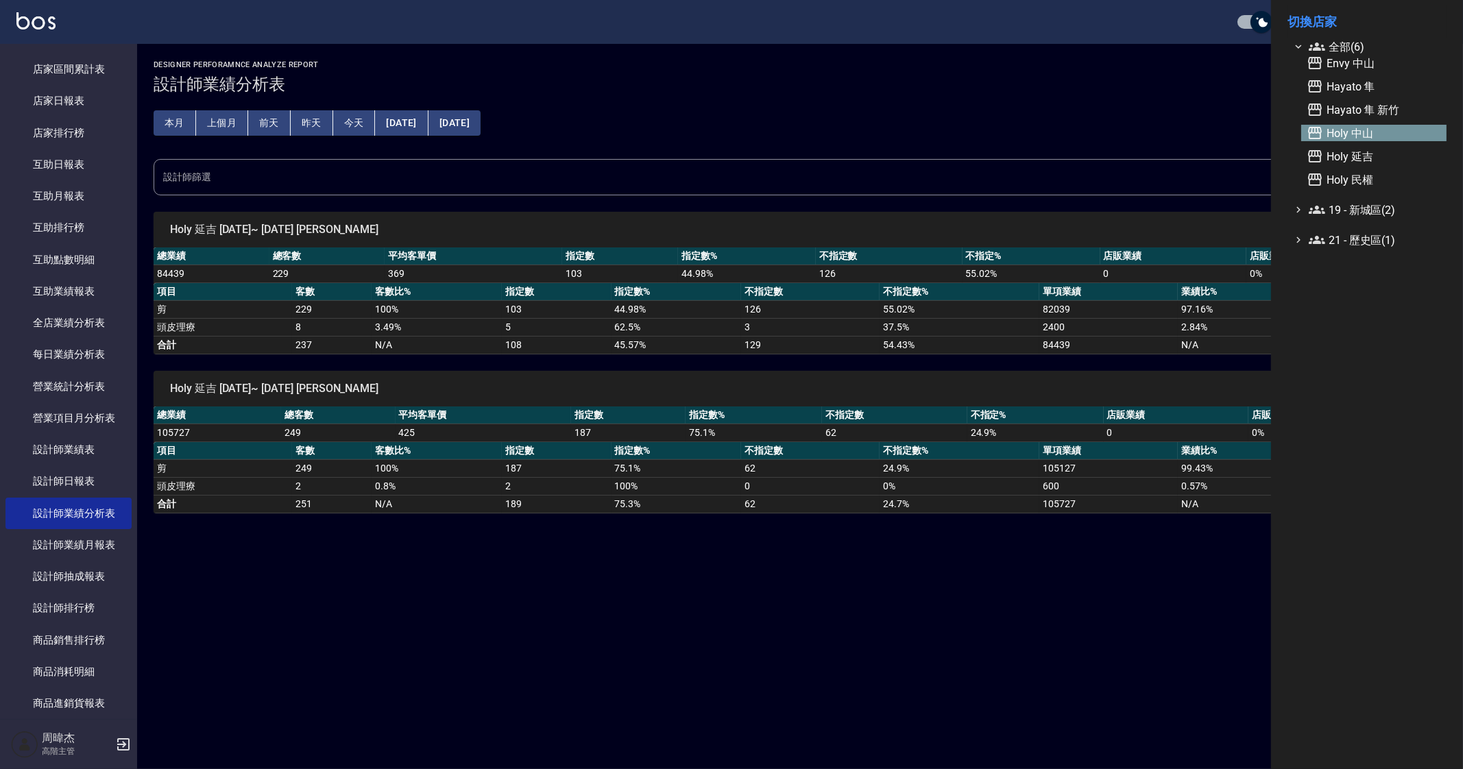
click at [1340, 138] on span "Holy 中山" at bounding box center [1374, 133] width 134 height 16
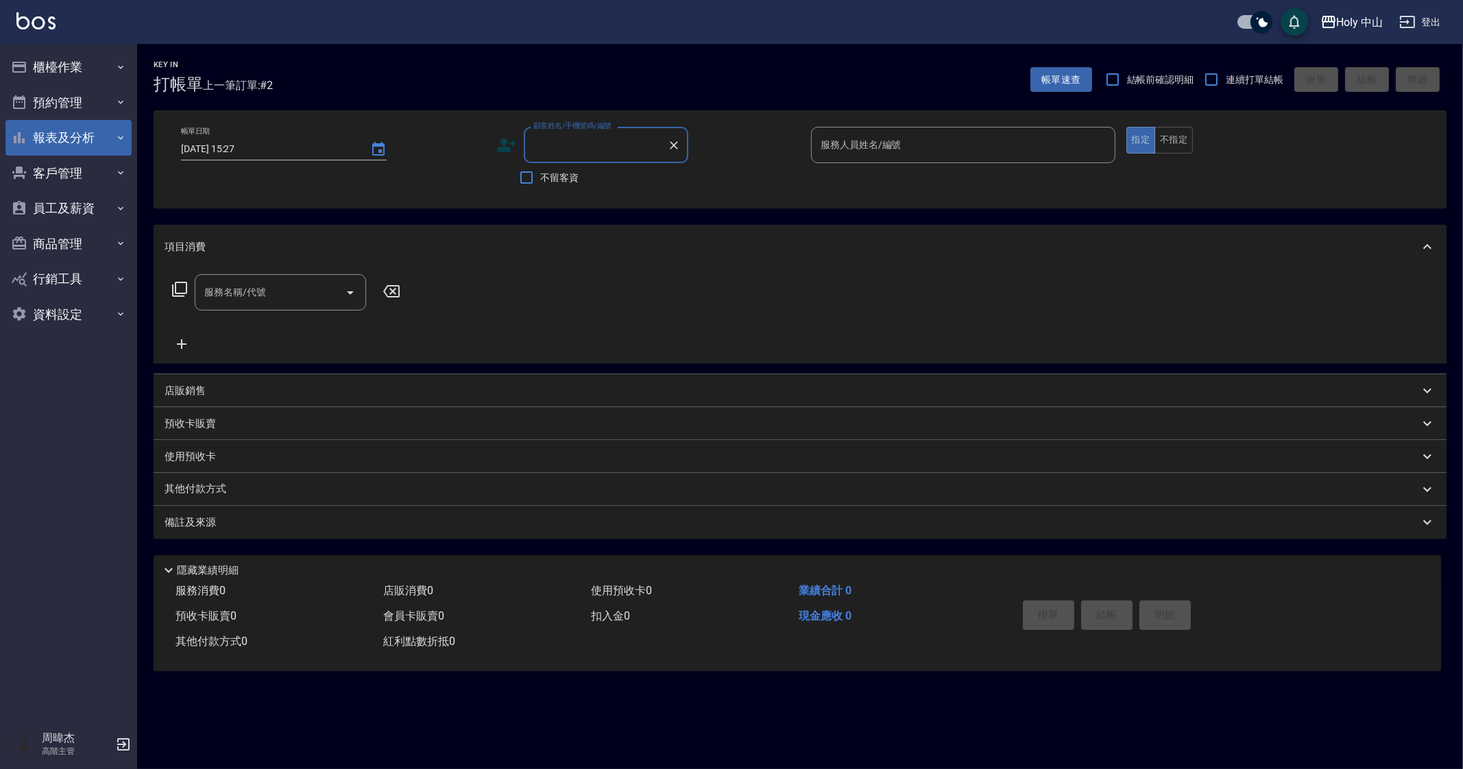
click at [66, 142] on button "報表及分析" at bounding box center [68, 138] width 126 height 36
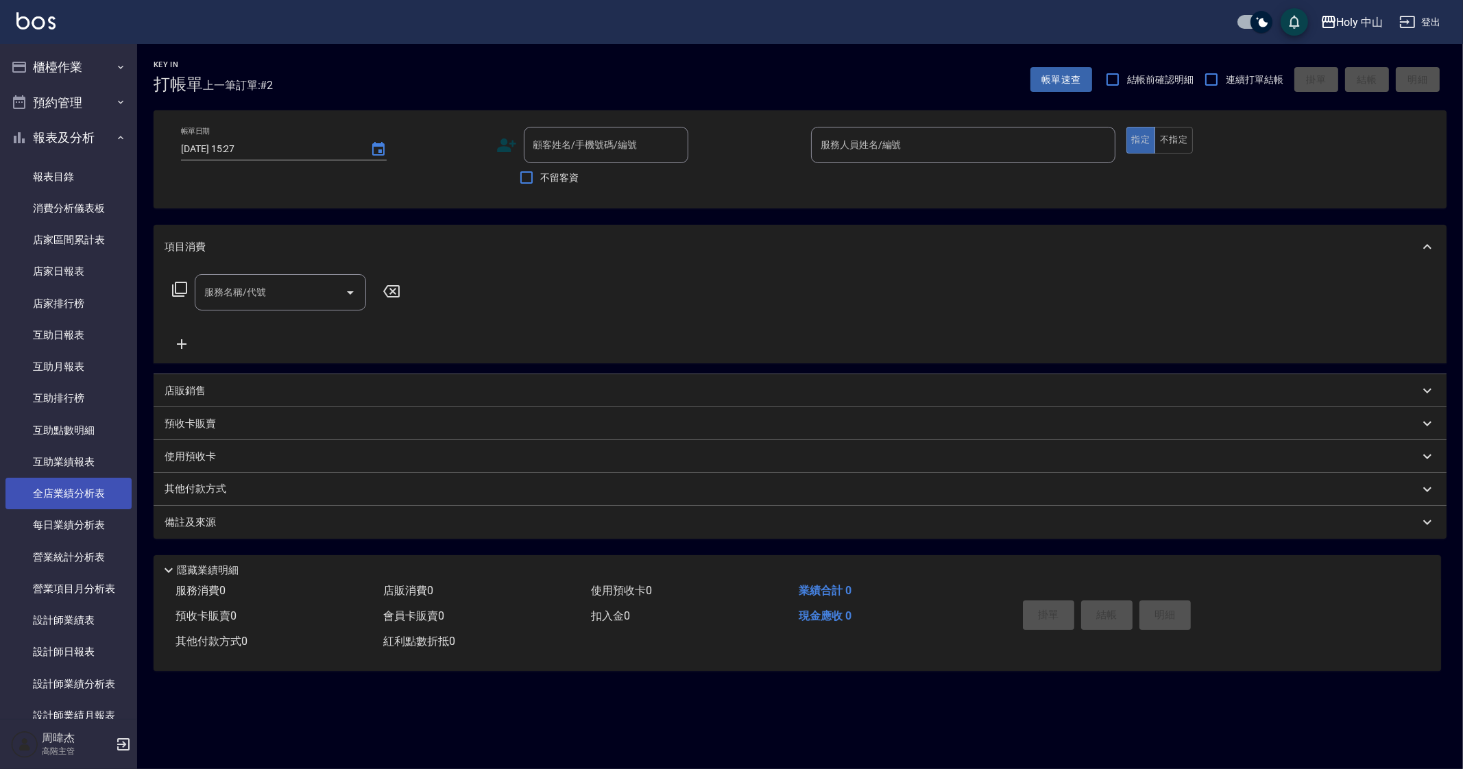
click at [83, 501] on link "全店業績分析表" at bounding box center [68, 494] width 126 height 32
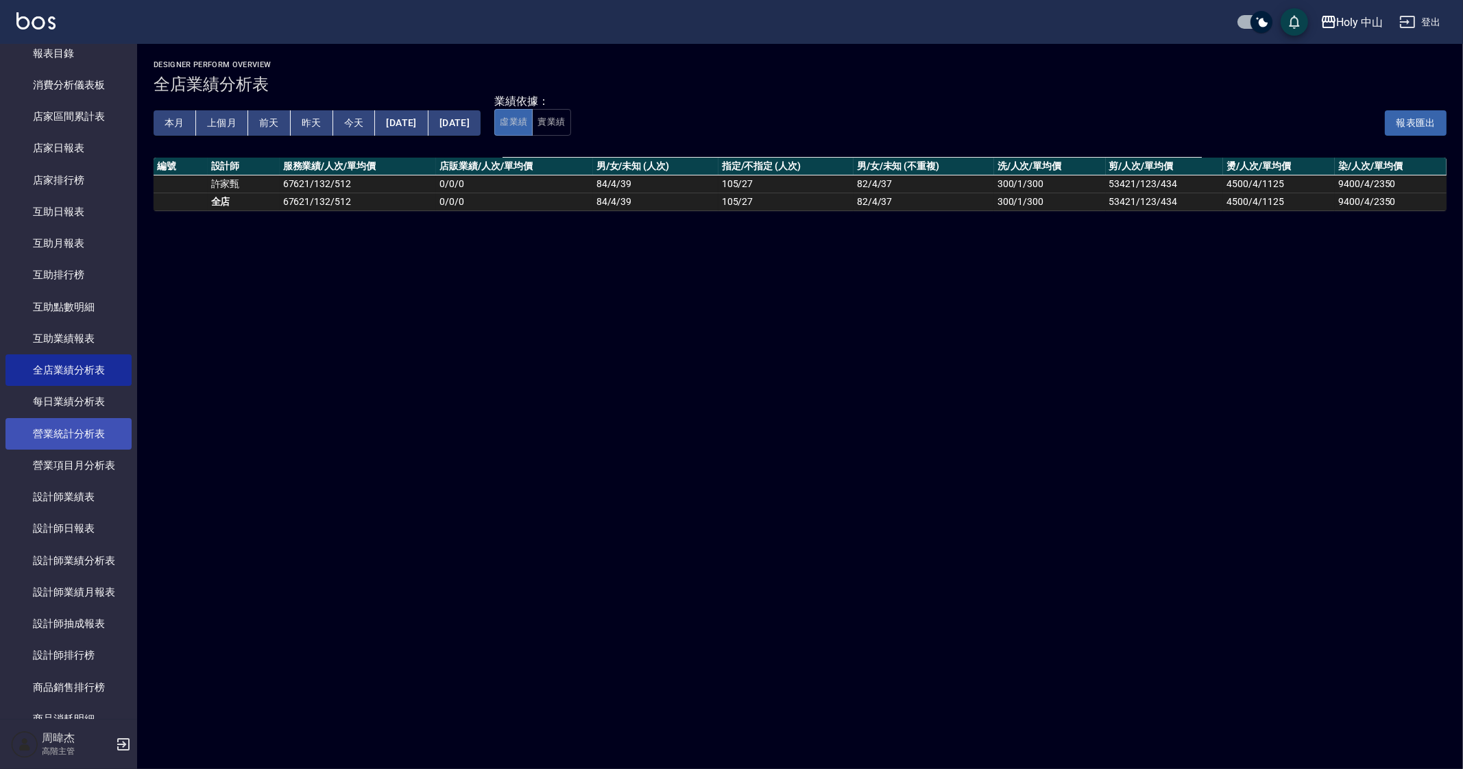
scroll to position [171, 0]
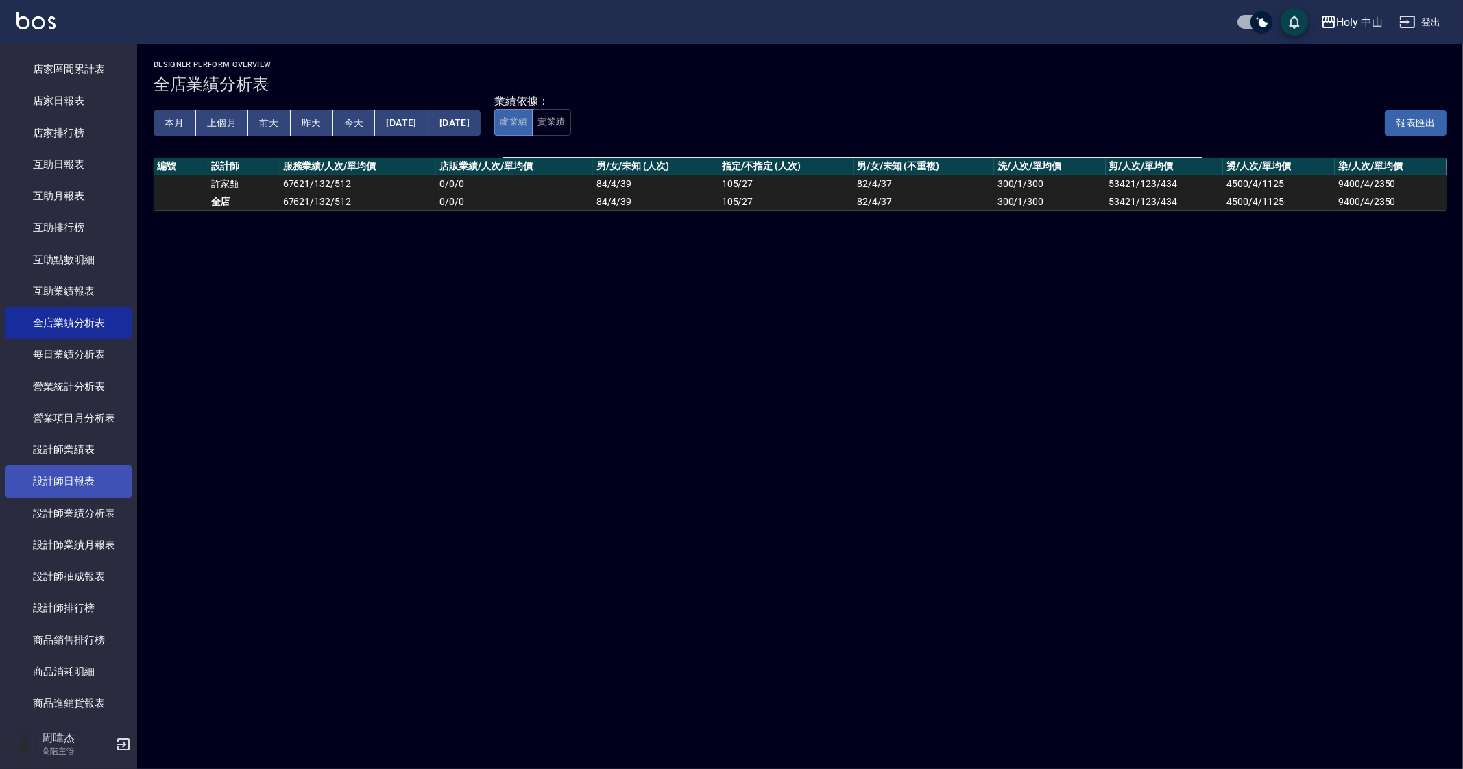
click at [98, 495] on link "設計師日報表" at bounding box center [68, 482] width 126 height 32
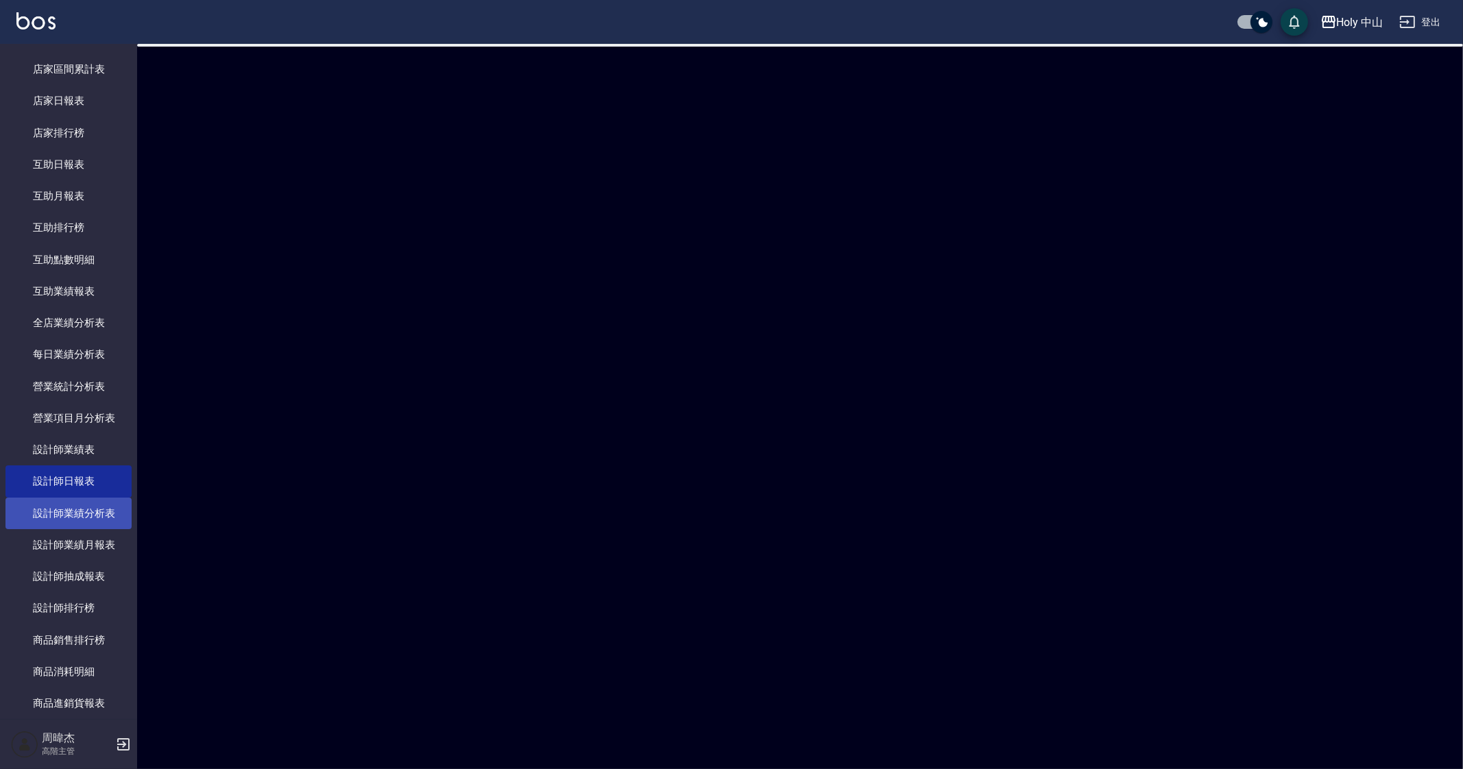
click at [106, 510] on link "設計師業績分析表" at bounding box center [68, 514] width 126 height 32
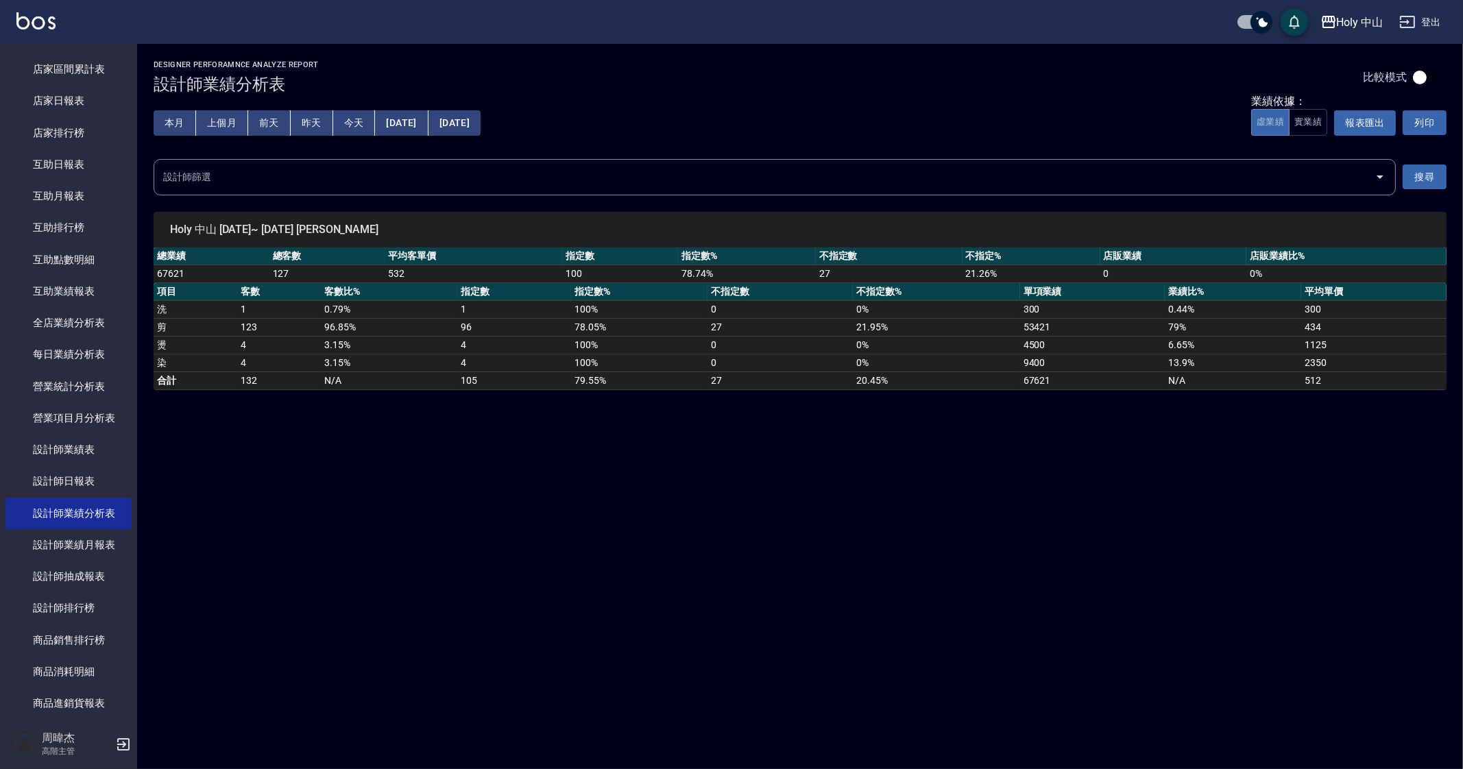
click at [235, 125] on button "上個月" at bounding box center [222, 122] width 52 height 25
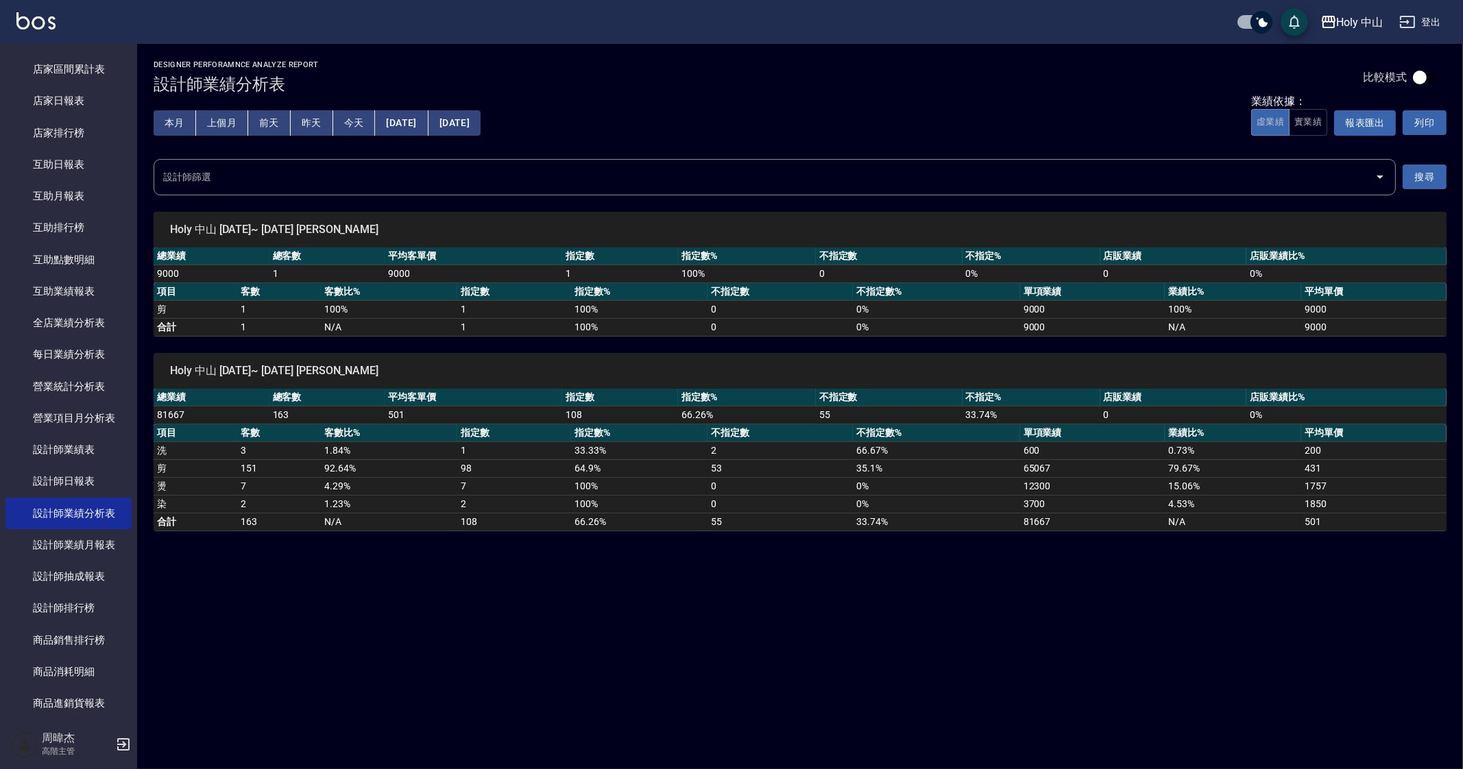
click at [918, 623] on div "Holy 中山 2025-08-01 - 2025-08-31 設計師業績分析表 列印時間： 2025-09-24-15:27 Designer Perfor…" at bounding box center [731, 384] width 1463 height 769
click at [910, 619] on div "Holy 中山 2025-08-01 - 2025-08-31 設計師業績分析表 列印時間： 2025-09-24-15:27 Designer Perfor…" at bounding box center [731, 384] width 1463 height 769
click at [799, 658] on div "Holy 中山 2025-08-01 - 2025-08-31 設計師業績分析表 列印時間： 2025-09-24-15:27 Designer Perfor…" at bounding box center [731, 384] width 1463 height 769
click at [71, 319] on link "全店業績分析表" at bounding box center [68, 323] width 126 height 32
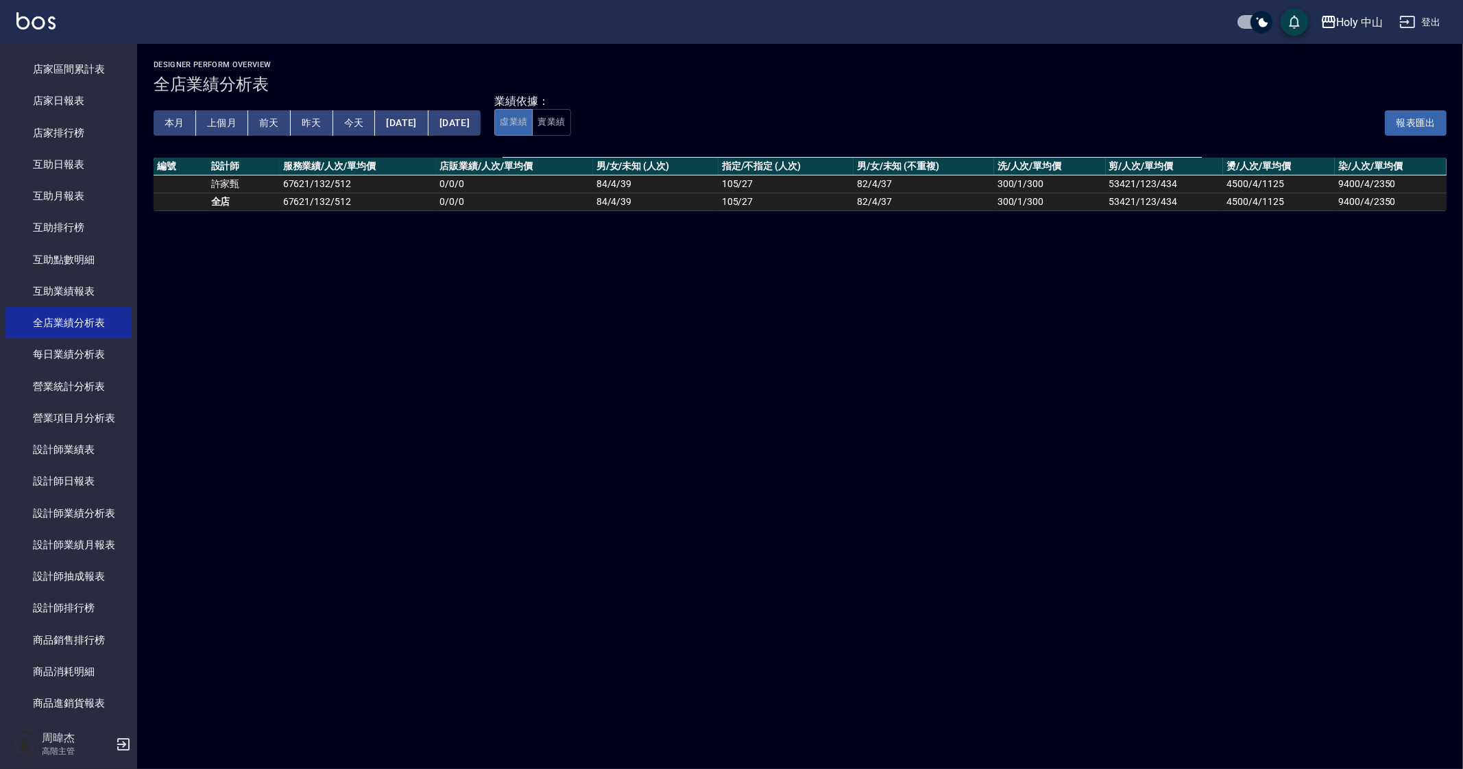
click at [233, 118] on button "上個月" at bounding box center [222, 122] width 52 height 25
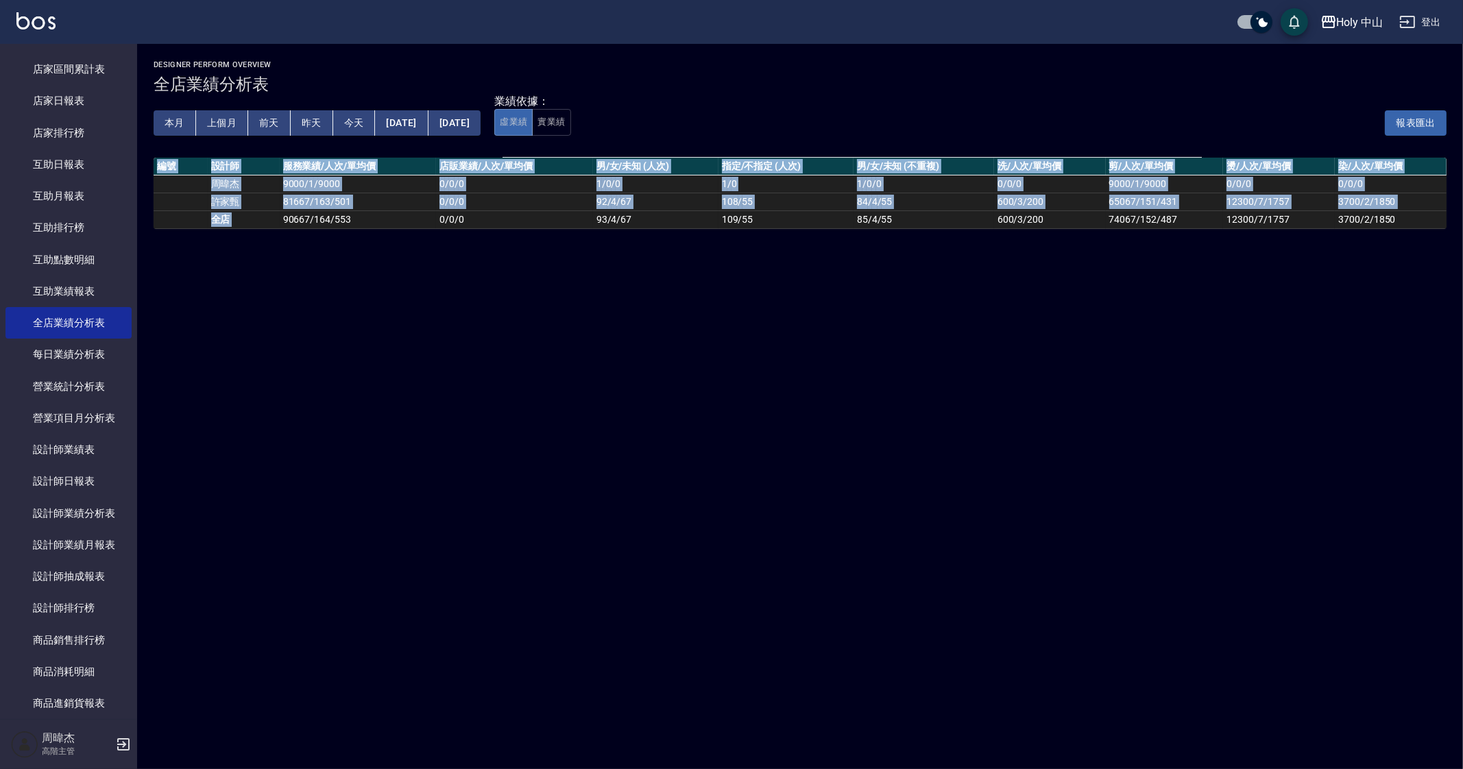
drag, startPoint x: 282, startPoint y: 218, endPoint x: 307, endPoint y: 227, distance: 26.2
click at [306, 228] on div "Designer Perform Overview 全店業績分析表 本月 上個月 前天 昨天 今天 2025/08/01 2025/08/31 業績依據： 虛…" at bounding box center [800, 145] width 1326 height 202
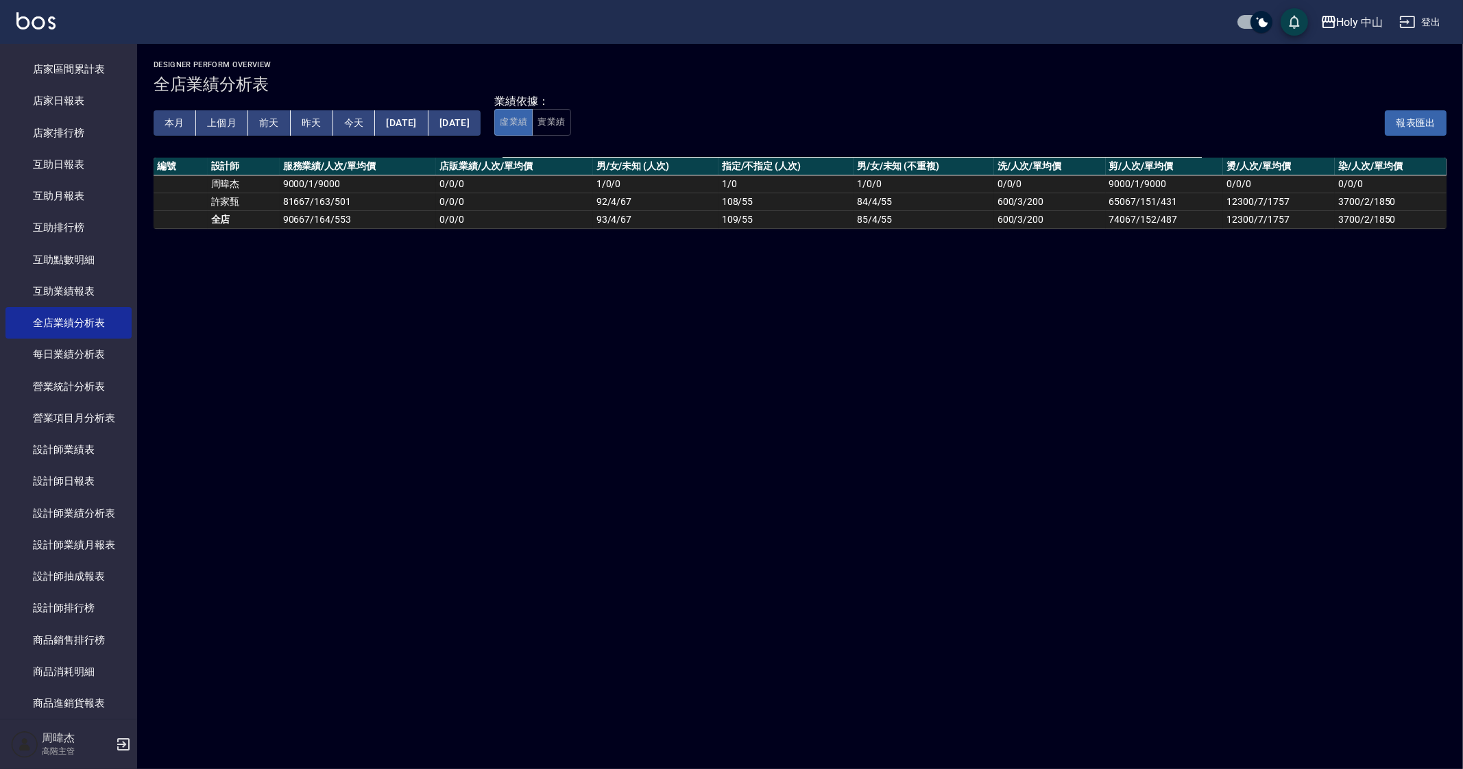
click at [311, 221] on td "90667 / 164 / 553" at bounding box center [358, 220] width 157 height 18
click at [302, 220] on td "90667 / 164 / 553" at bounding box center [358, 220] width 157 height 18
copy td "90667"
click at [327, 221] on td "90667 / 164 / 553" at bounding box center [358, 220] width 157 height 18
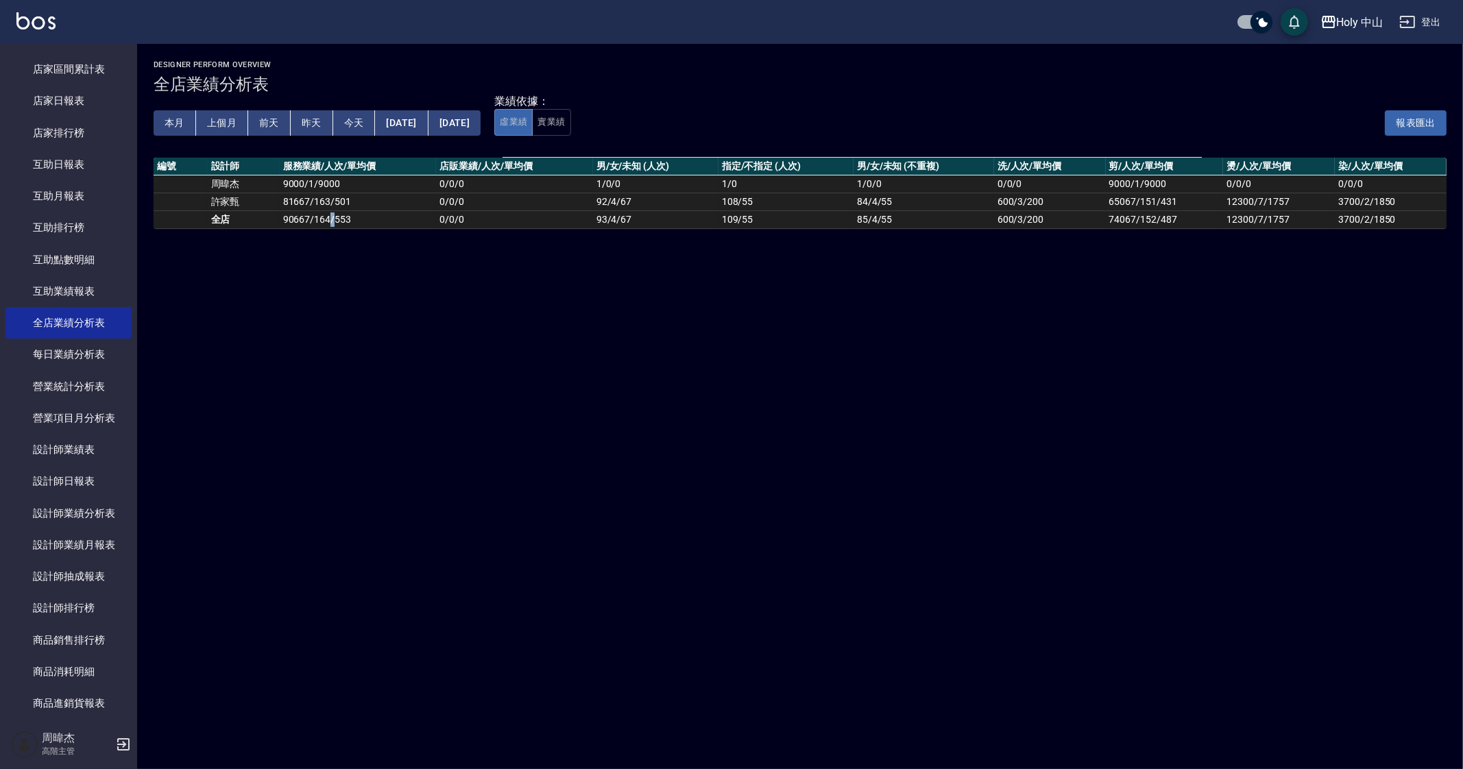
click at [327, 221] on td "90667 / 164 / 553" at bounding box center [358, 220] width 157 height 18
click at [319, 219] on td "90667 / 164 / 553" at bounding box center [358, 220] width 157 height 18
copy td "164"
click at [342, 218] on td "90667 / 164 / 553" at bounding box center [358, 220] width 157 height 18
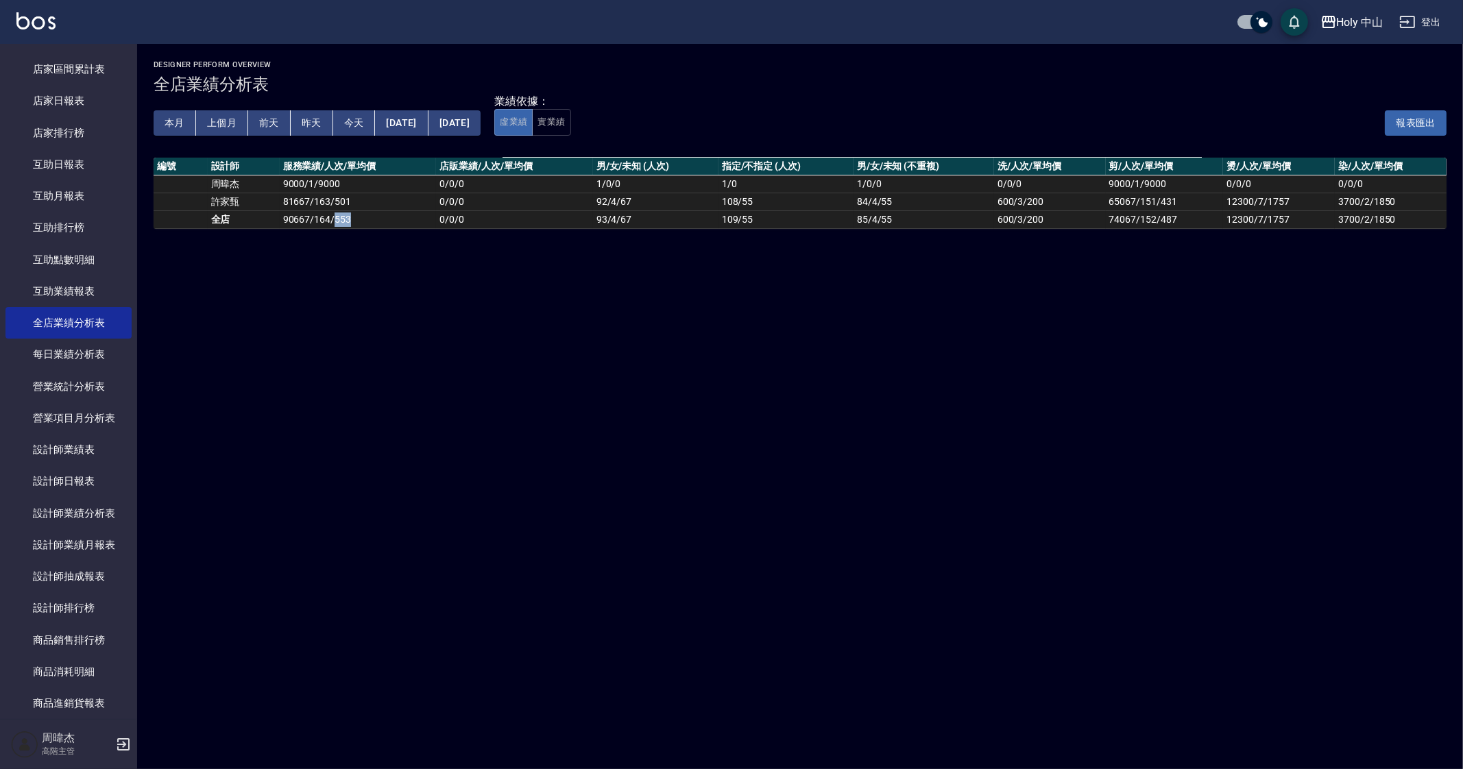
click at [342, 218] on td "90667 / 164 / 553" at bounding box center [358, 220] width 157 height 18
copy td "553"
click at [568, 389] on div "Designer Perform Overview 全店業績分析表 本月 上個月 前天 昨天 今天 2025/08/01 2025/08/31 業績依據： 虛…" at bounding box center [731, 384] width 1463 height 769
click at [1334, 32] on button "Holy 中山" at bounding box center [1352, 22] width 74 height 28
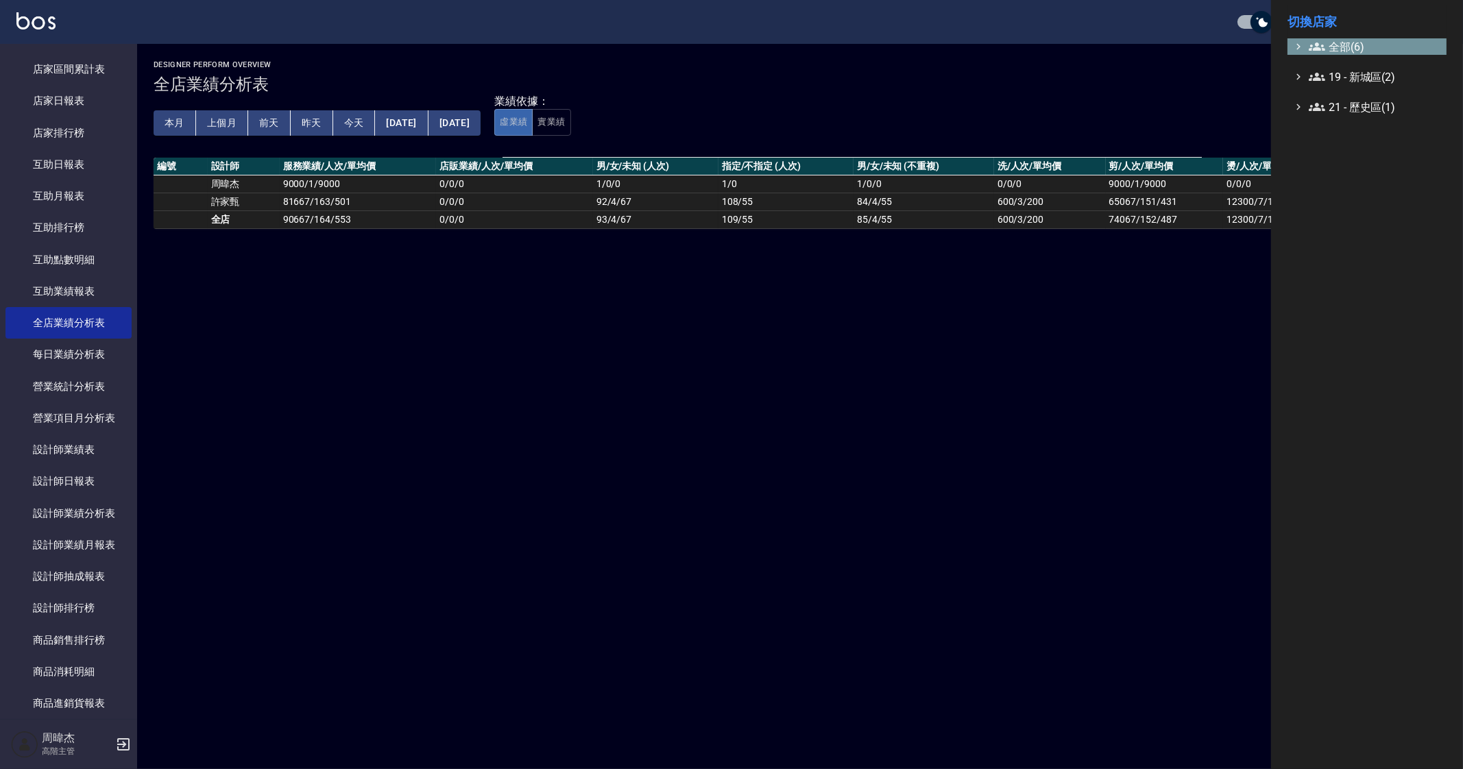
click at [1337, 47] on span "全部(6)" at bounding box center [1375, 46] width 132 height 16
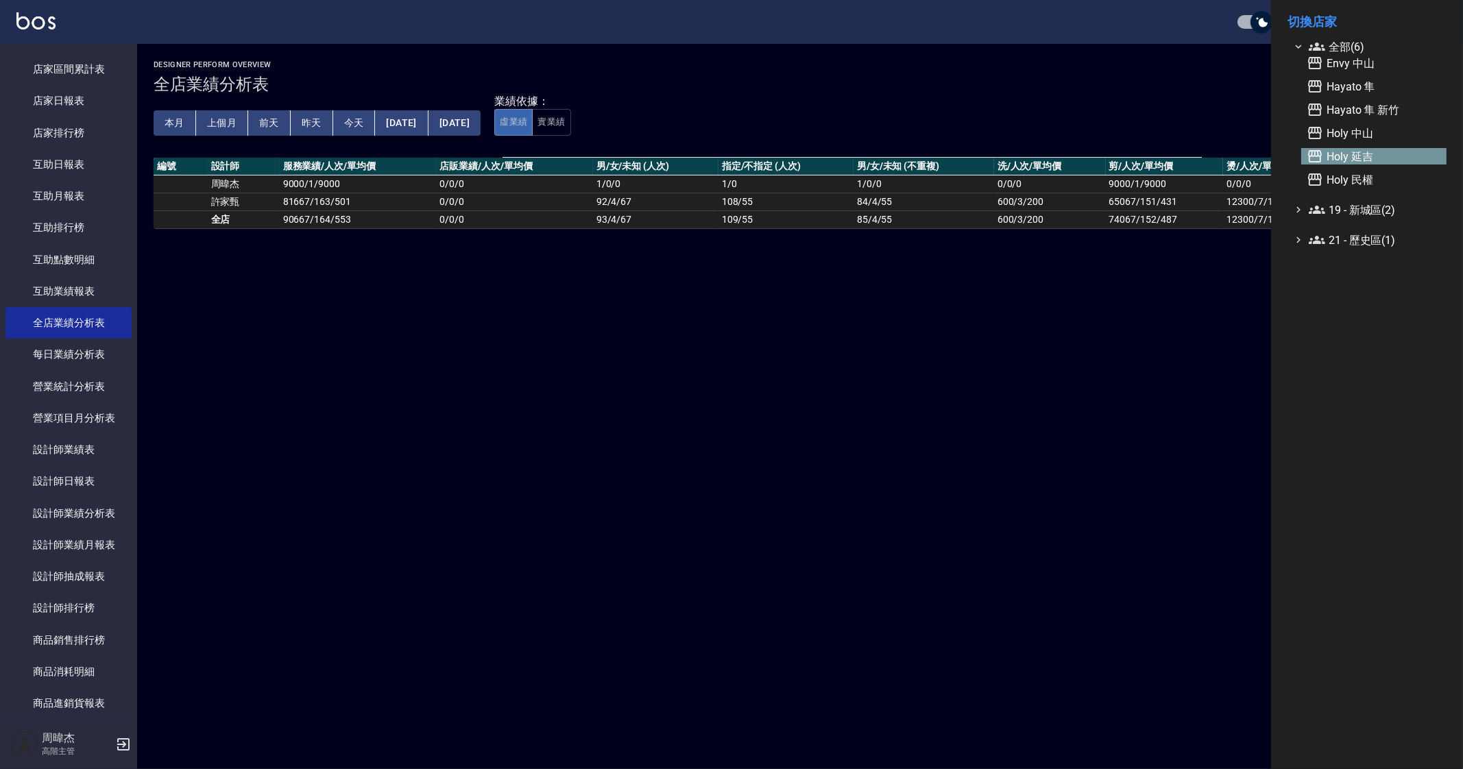
click at [1378, 154] on span "Holy 延吉" at bounding box center [1374, 156] width 134 height 16
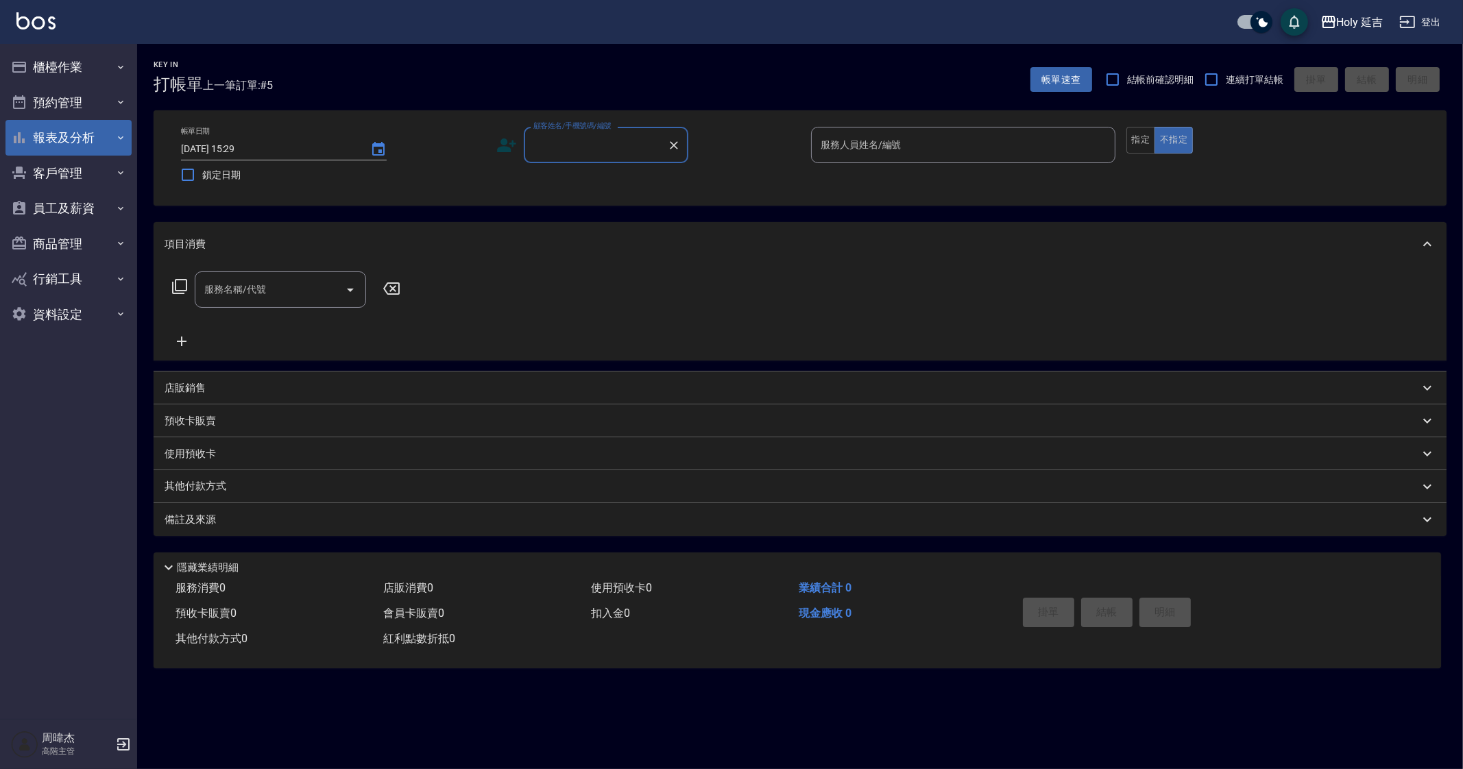
click at [80, 134] on button "報表及分析" at bounding box center [68, 138] width 126 height 36
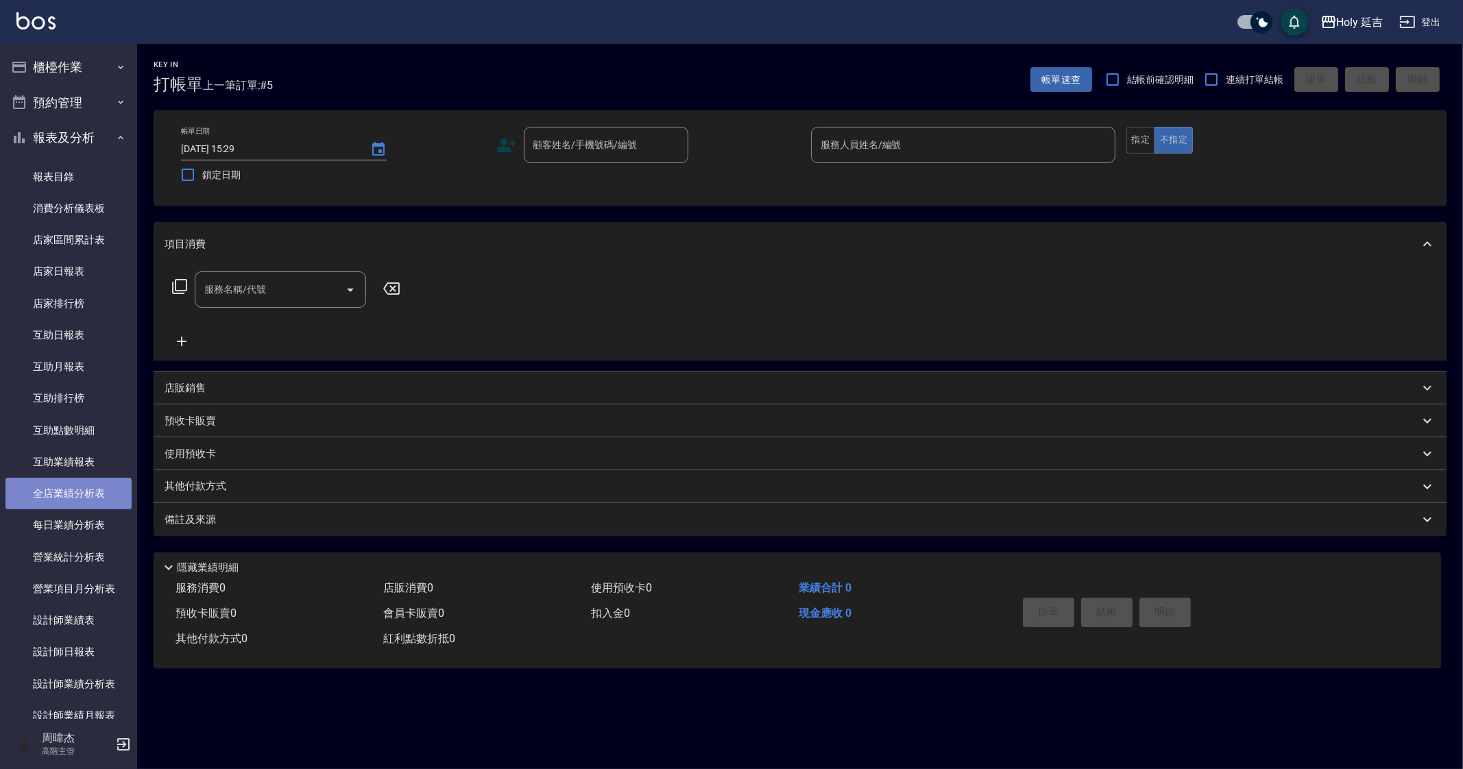
drag, startPoint x: 94, startPoint y: 495, endPoint x: 99, endPoint y: 490, distance: 7.3
click at [94, 494] on link "全店業績分析表" at bounding box center [68, 494] width 126 height 32
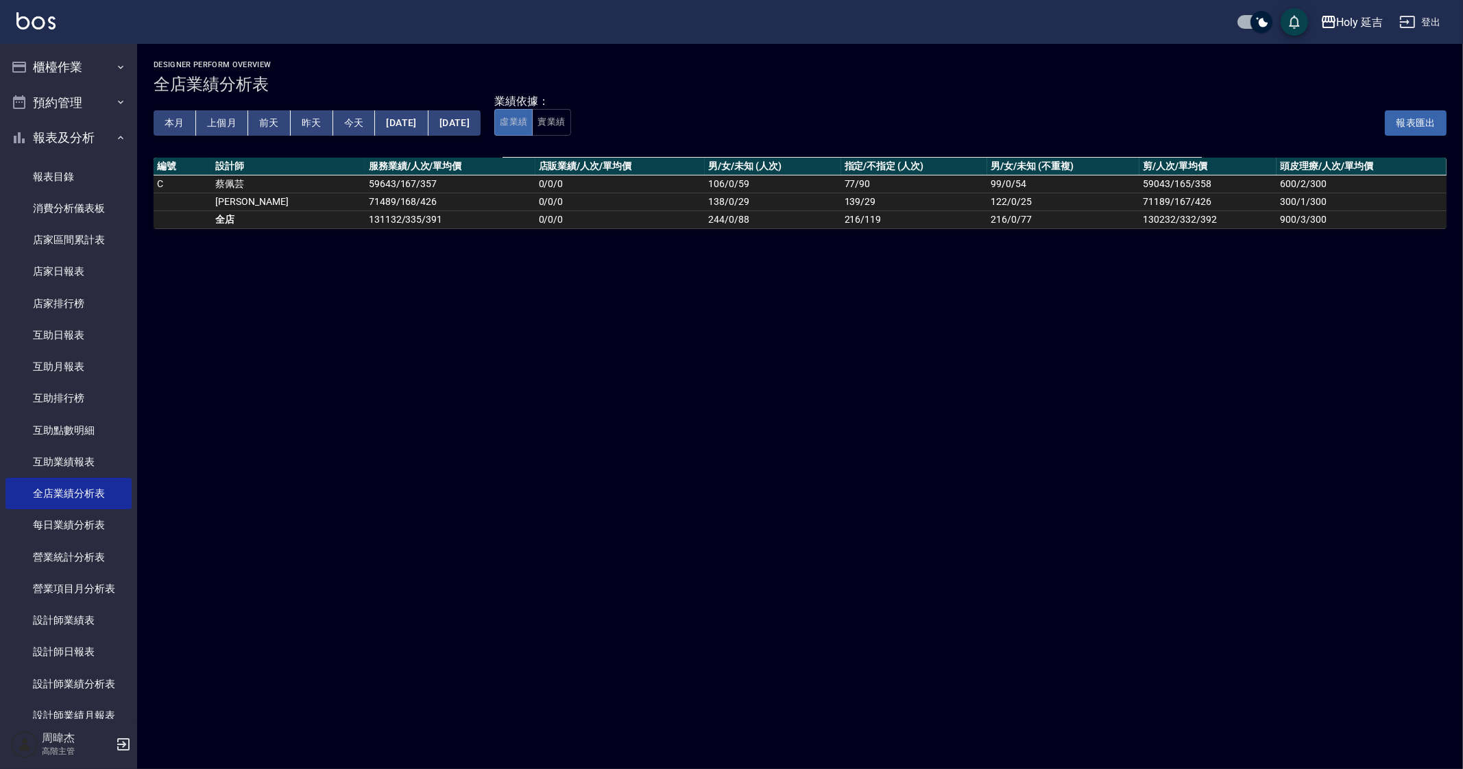
click at [213, 118] on button "上個月" at bounding box center [222, 122] width 52 height 25
drag, startPoint x: 300, startPoint y: 219, endPoint x: 379, endPoint y: 228, distance: 79.4
click at [379, 228] on td "190166 / 488 / 390" at bounding box center [451, 220] width 170 height 18
copy td "190166 / 488 / 390"
click at [1344, 21] on div "Holy 延吉" at bounding box center [1360, 22] width 47 height 17
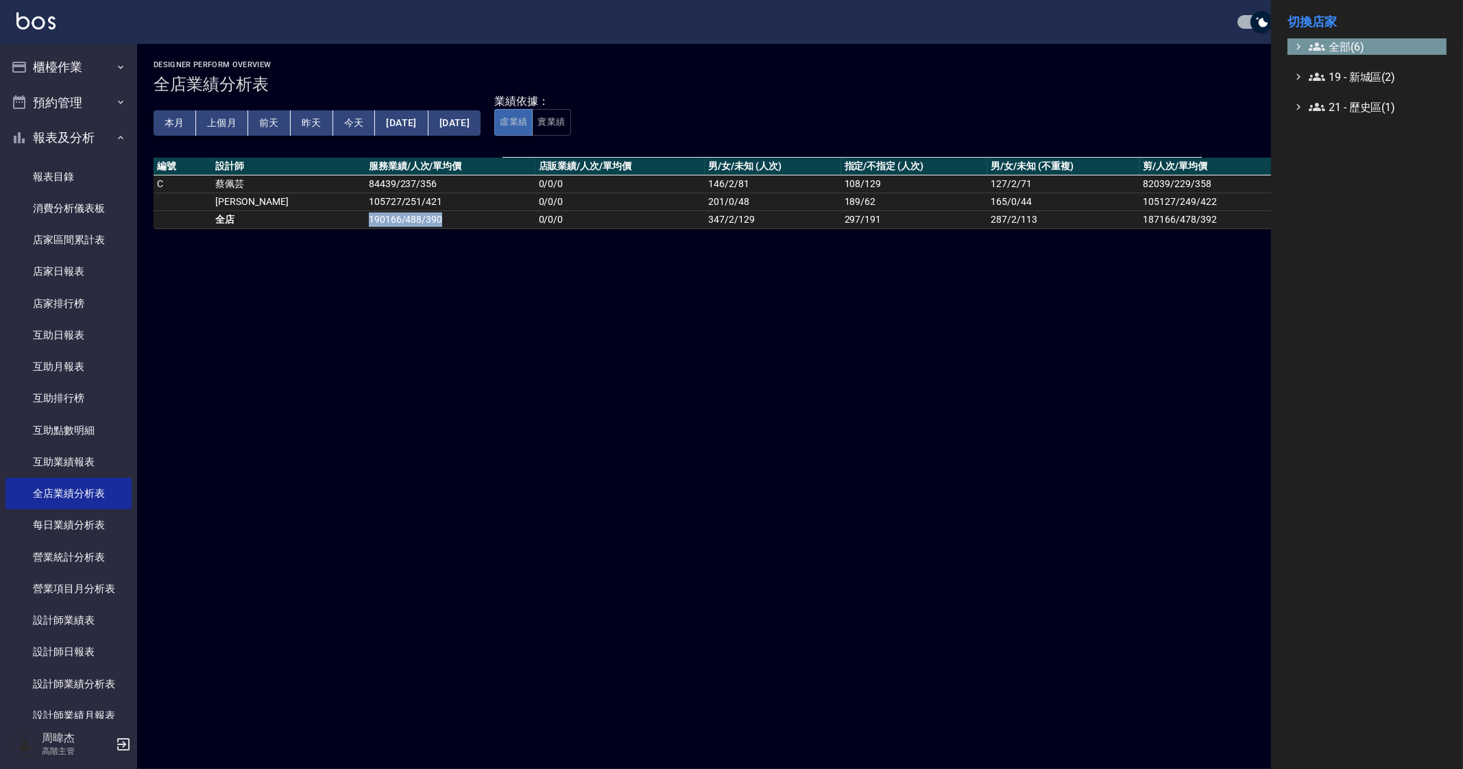
click at [1346, 39] on span "全部(6)" at bounding box center [1375, 46] width 132 height 16
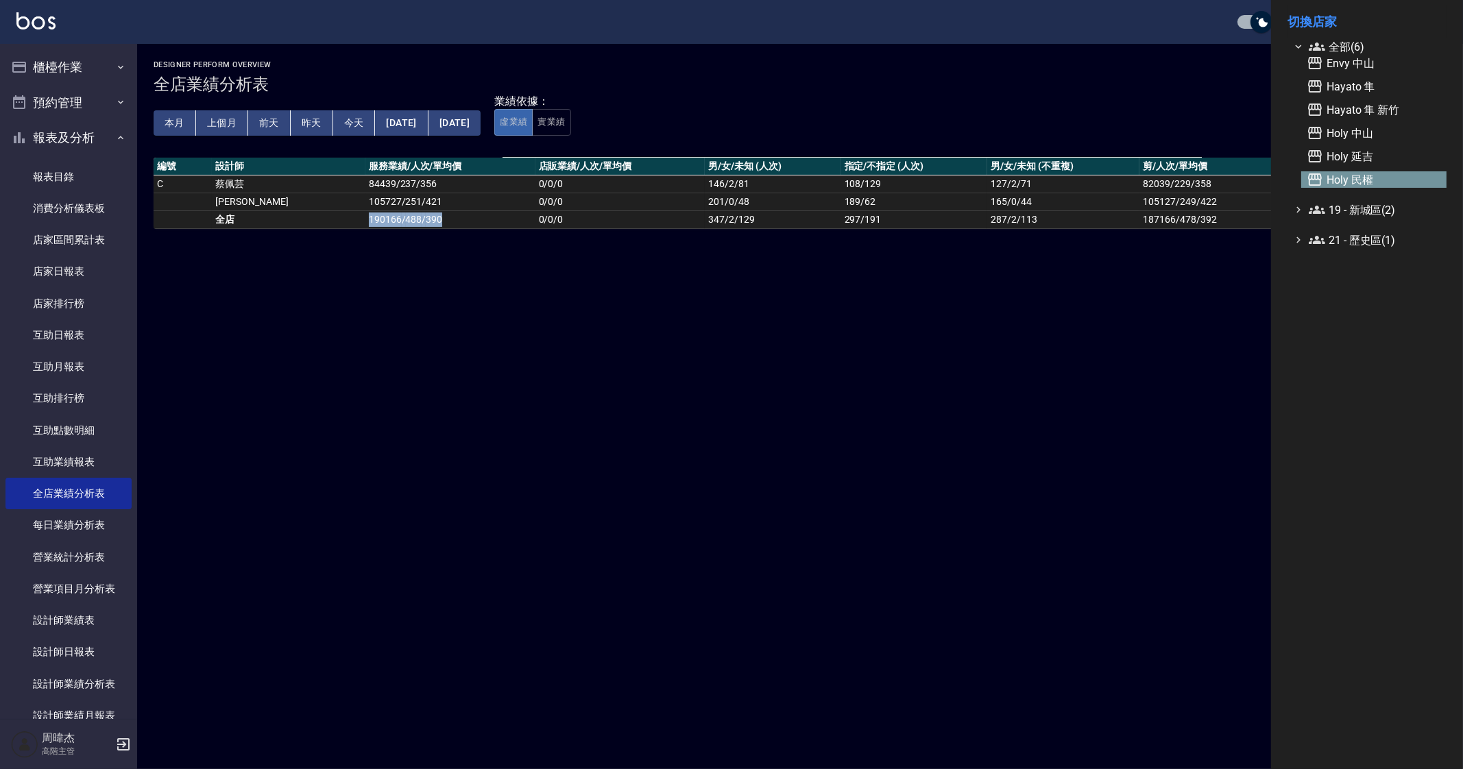
click at [1401, 178] on span "Holy 民權" at bounding box center [1374, 179] width 134 height 16
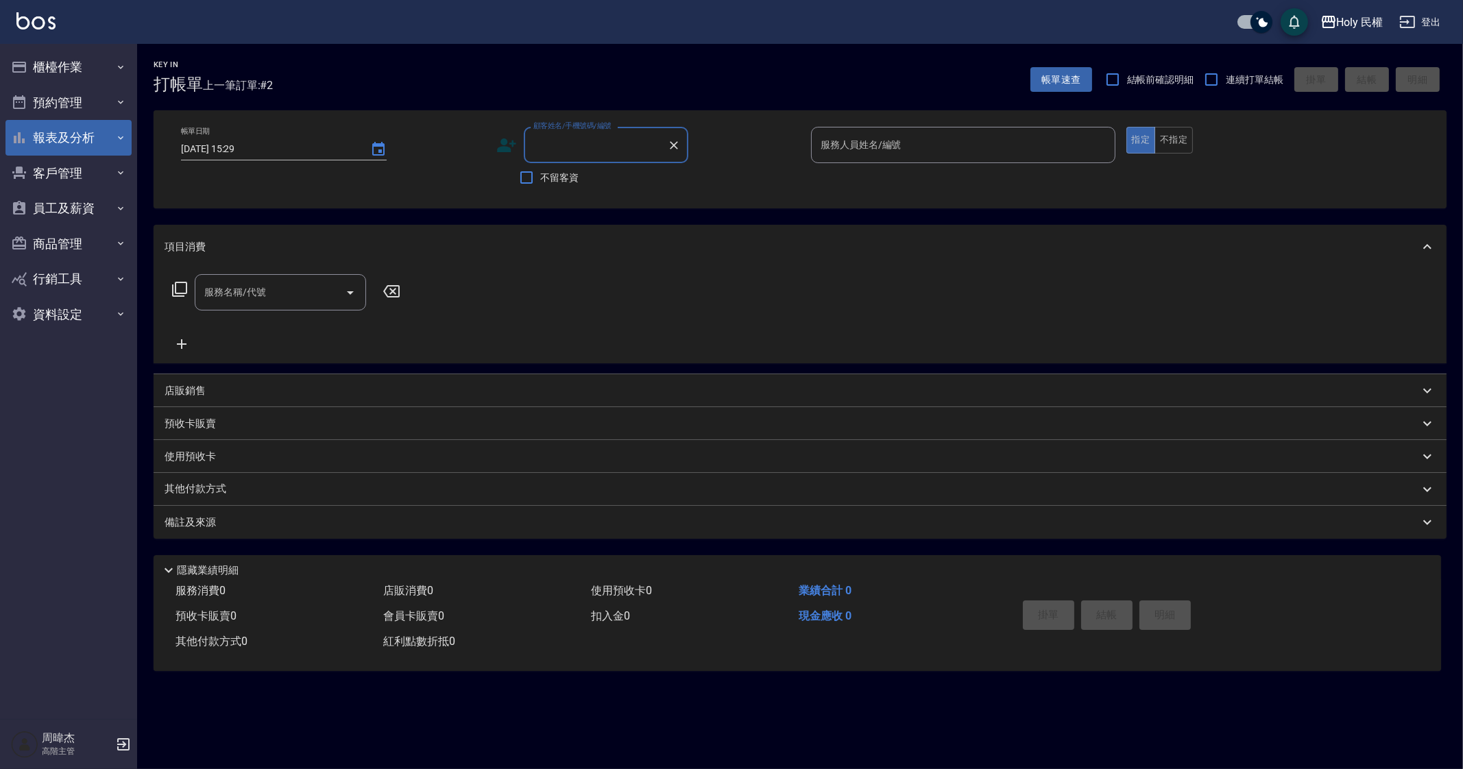
click at [100, 150] on button "報表及分析" at bounding box center [68, 138] width 126 height 36
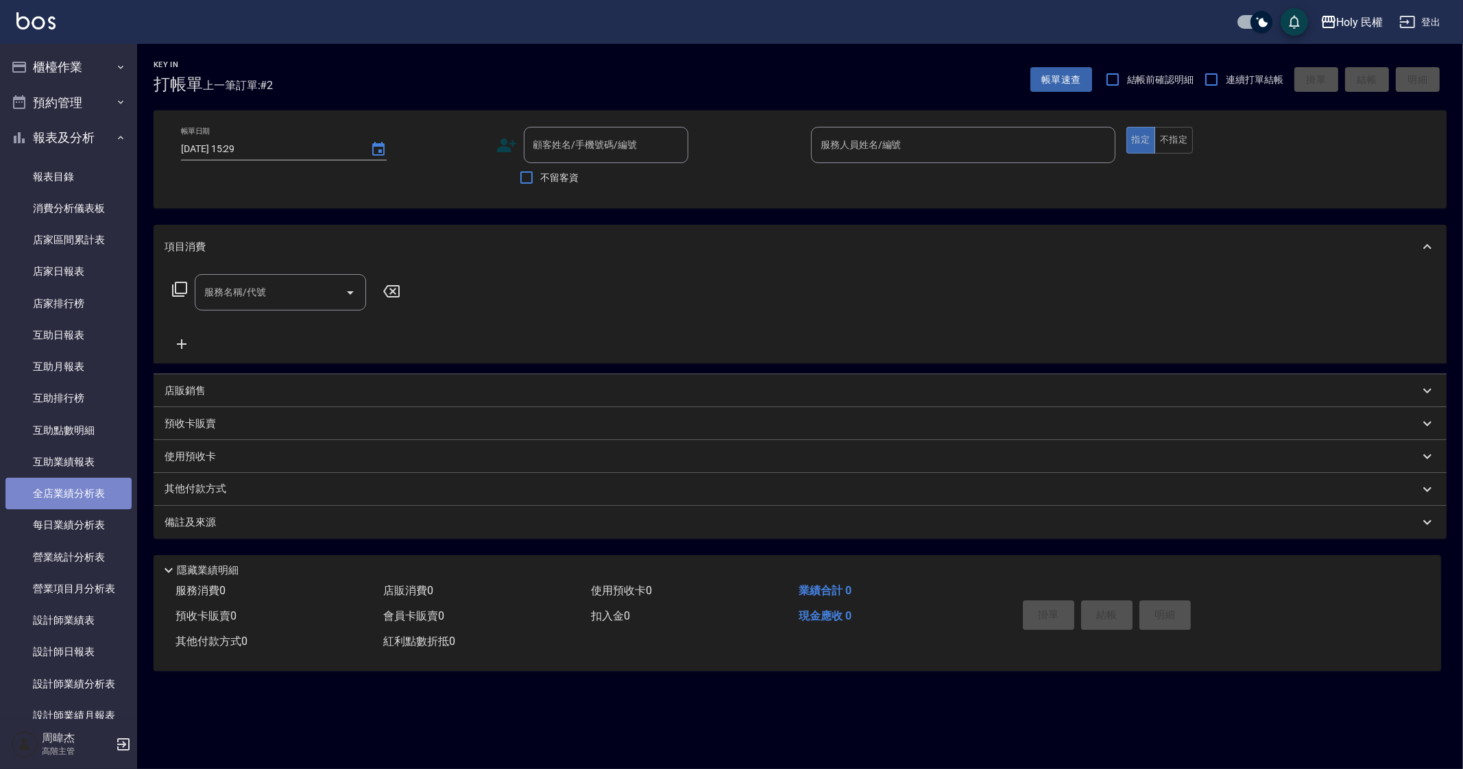
click at [93, 508] on link "全店業績分析表" at bounding box center [68, 494] width 126 height 32
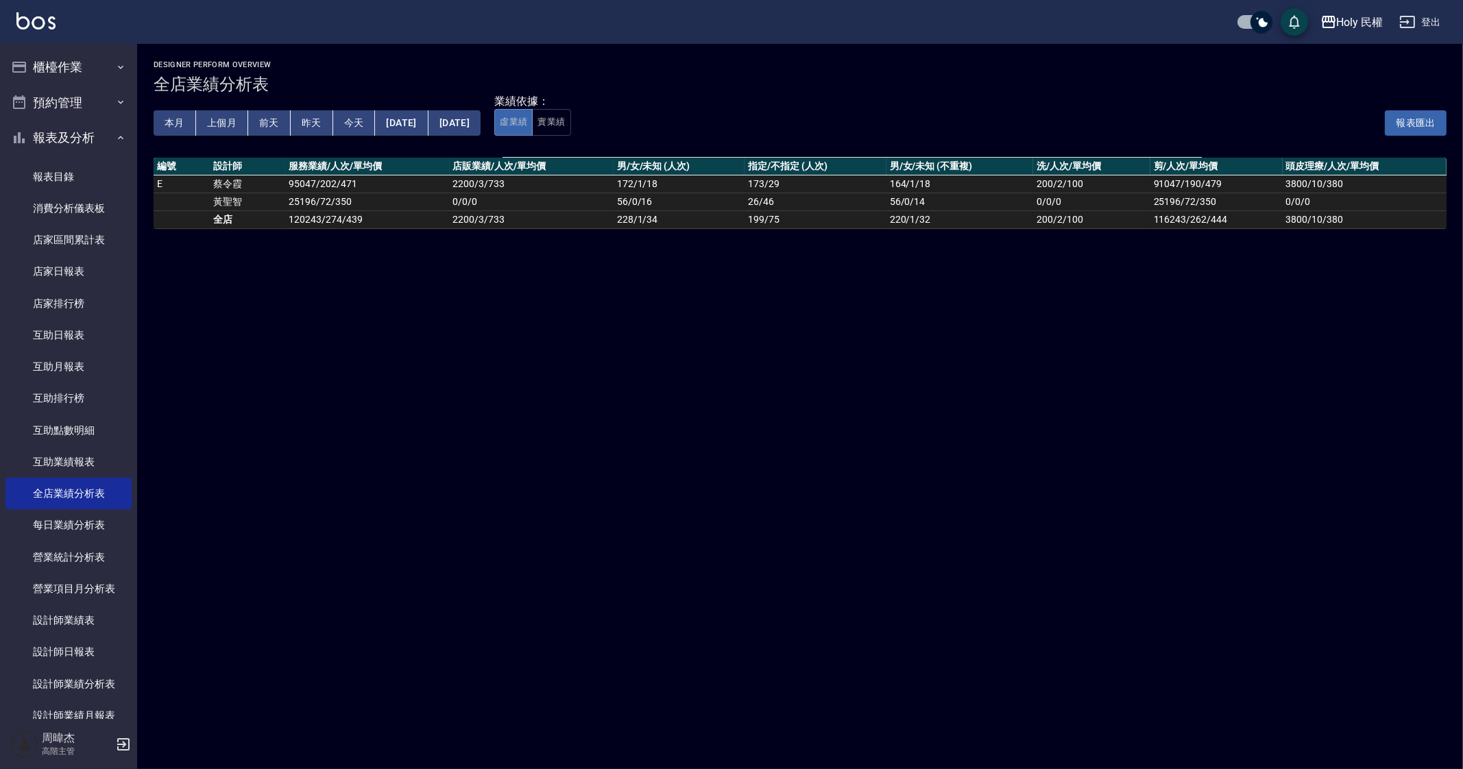
click at [208, 121] on button "上個月" at bounding box center [222, 122] width 52 height 25
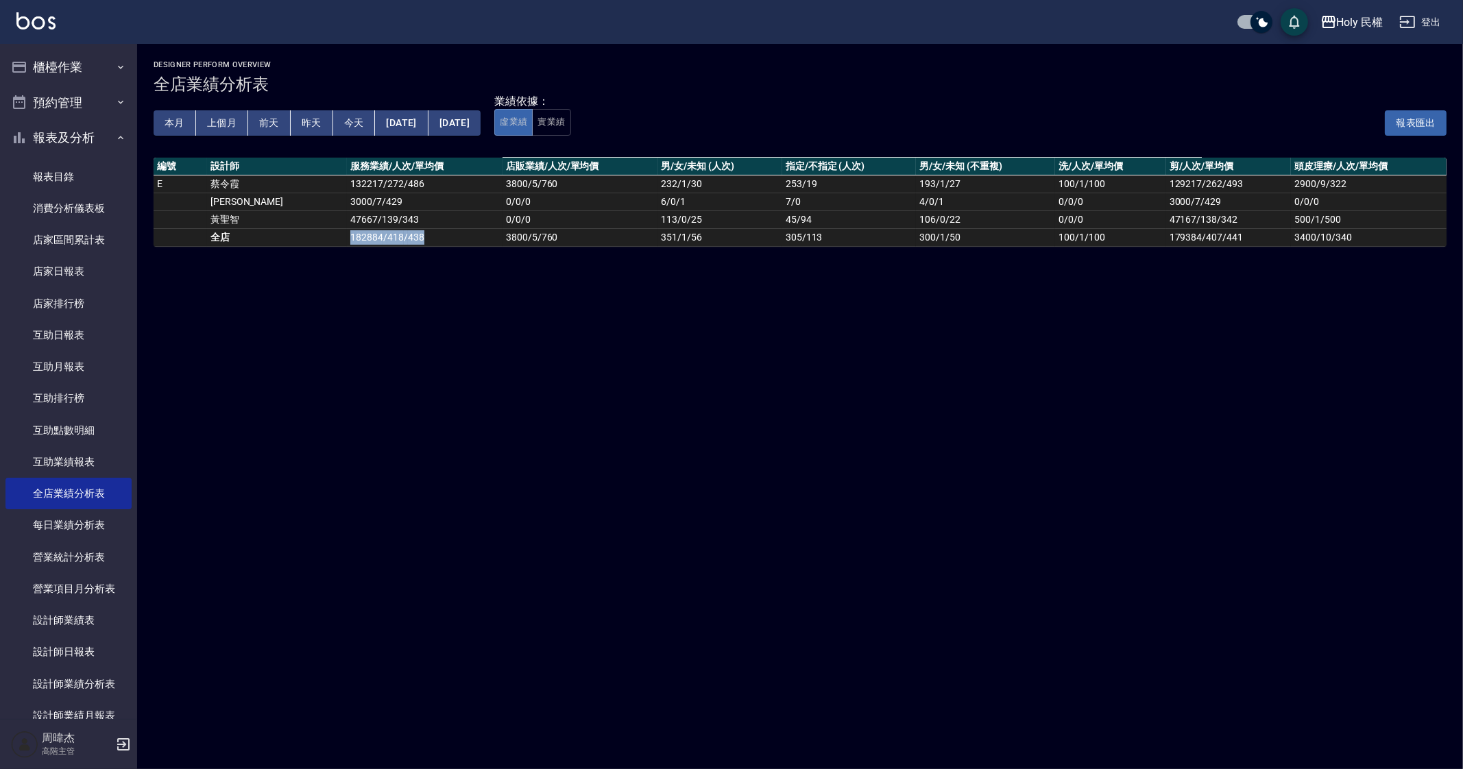
drag, startPoint x: 288, startPoint y: 235, endPoint x: 361, endPoint y: 235, distance: 73.4
click at [361, 235] on td "182884 / 418 / 438" at bounding box center [425, 237] width 156 height 18
copy td "182884 / 418 / 438"
click at [686, 508] on div "Designer Perform Overview 全店業績分析表 本月 上個月 [DATE] [DATE] [DATE] [DATE] [DATE] 業績依…" at bounding box center [731, 384] width 1463 height 769
drag, startPoint x: 80, startPoint y: 131, endPoint x: 86, endPoint y: 125, distance: 8.3
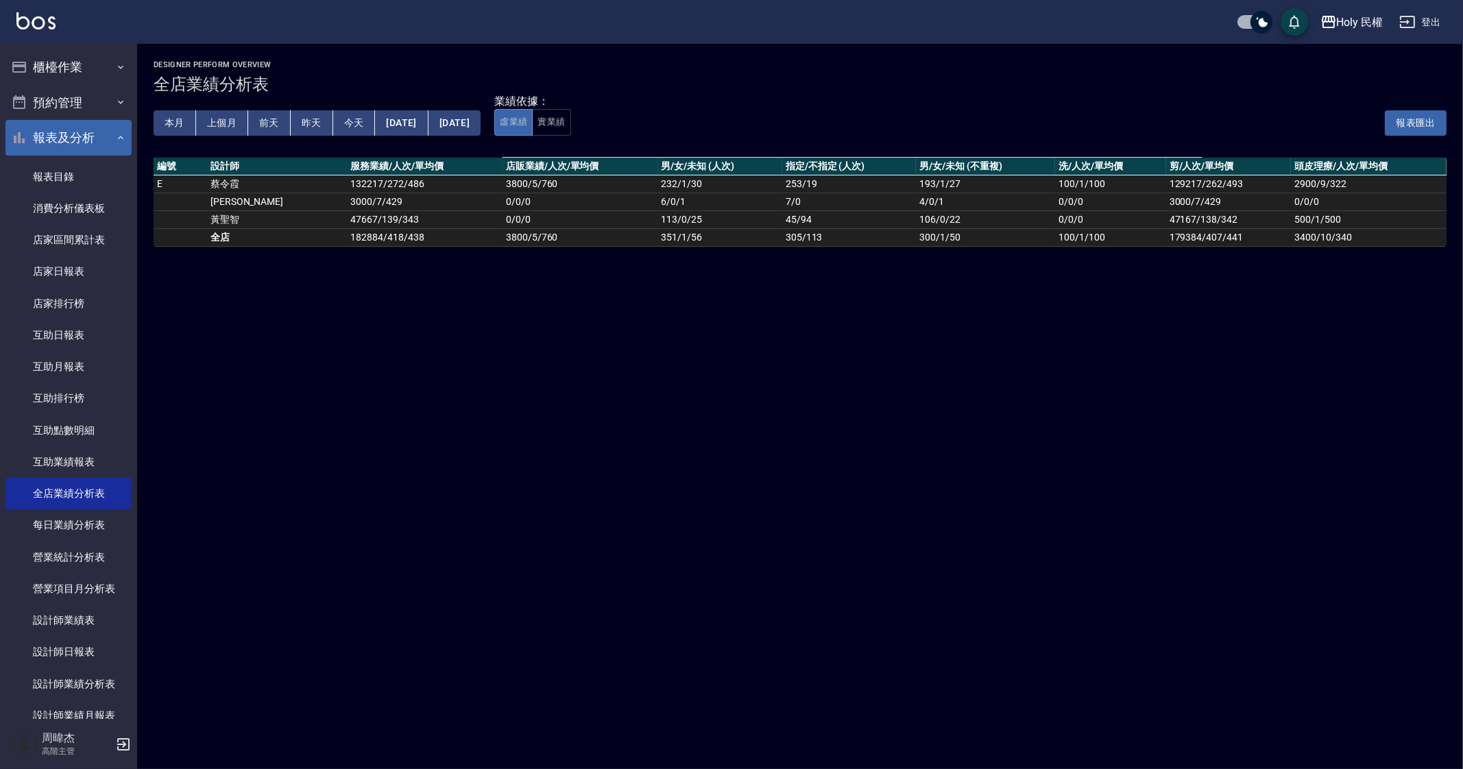
click at [80, 132] on button "報表及分析" at bounding box center [68, 138] width 126 height 36
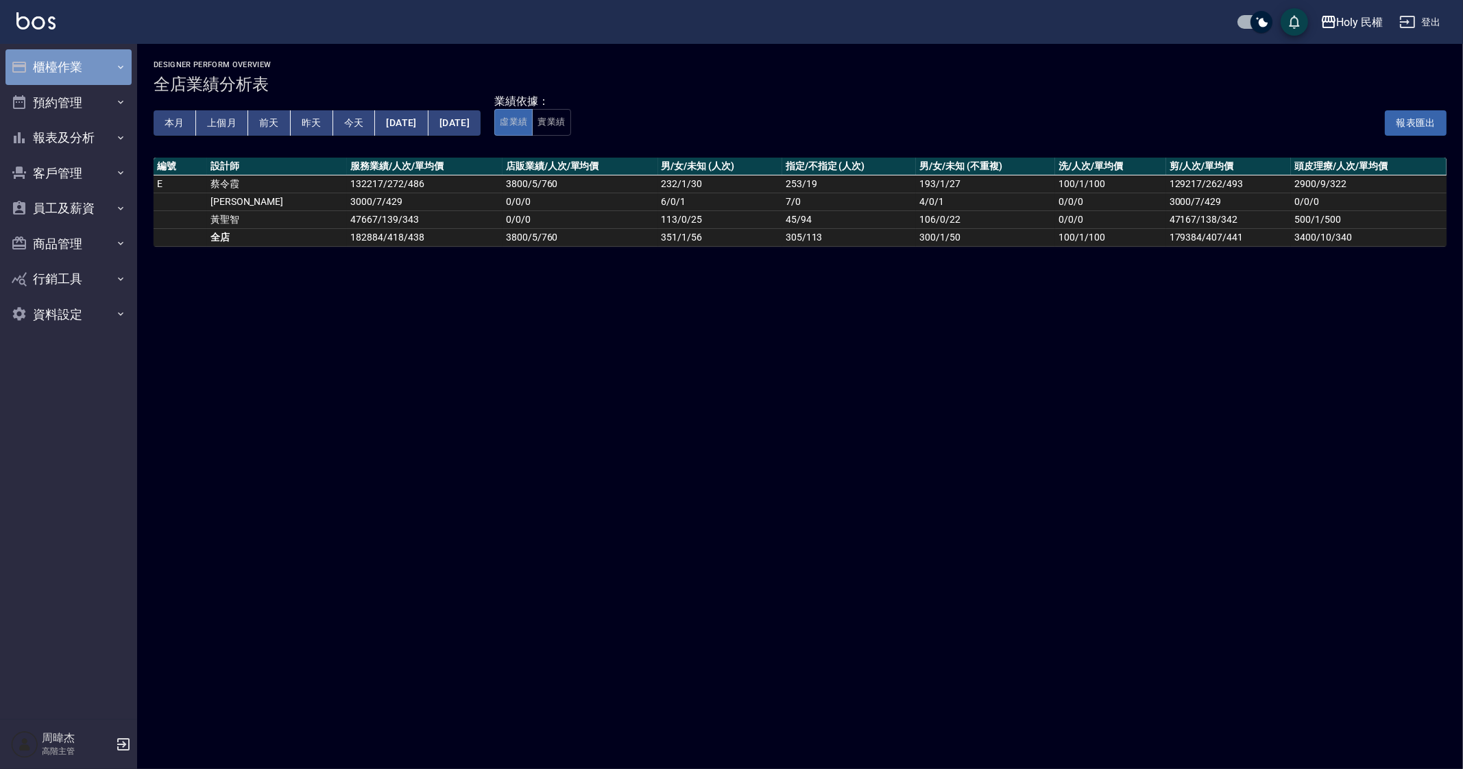
click at [95, 67] on button "櫃檯作業" at bounding box center [68, 67] width 126 height 36
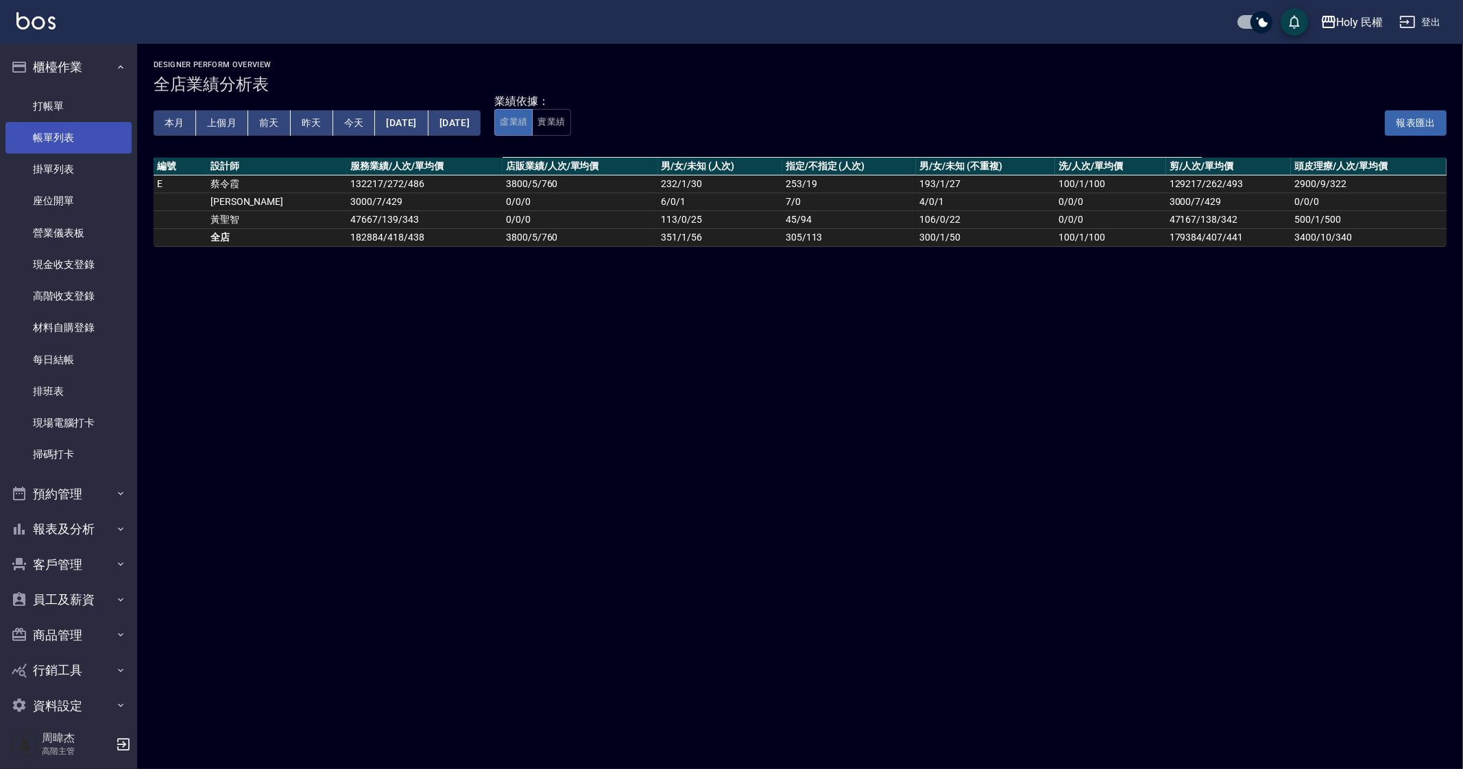
click at [89, 122] on link "帳單列表" at bounding box center [68, 138] width 126 height 32
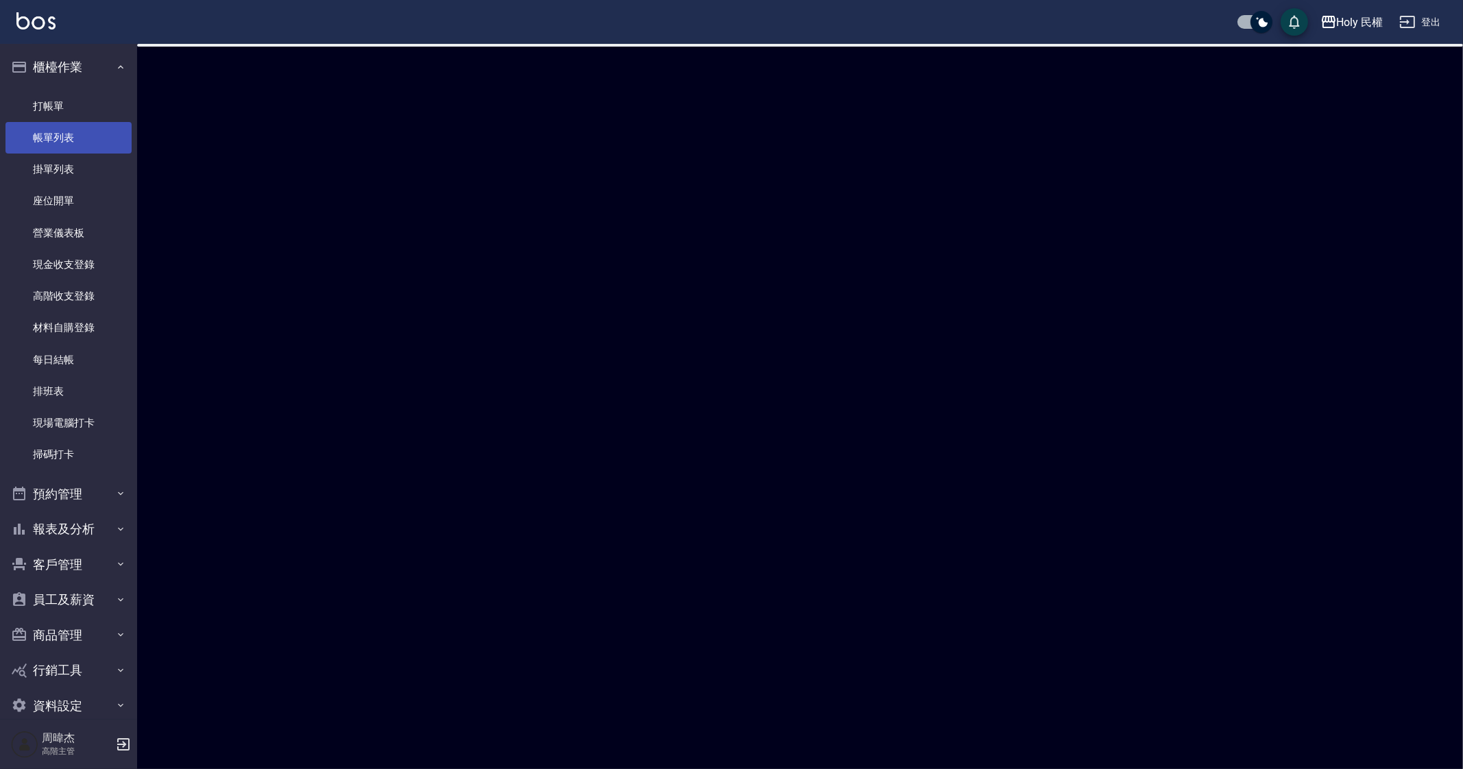
click at [90, 145] on link "帳單列表" at bounding box center [68, 138] width 126 height 32
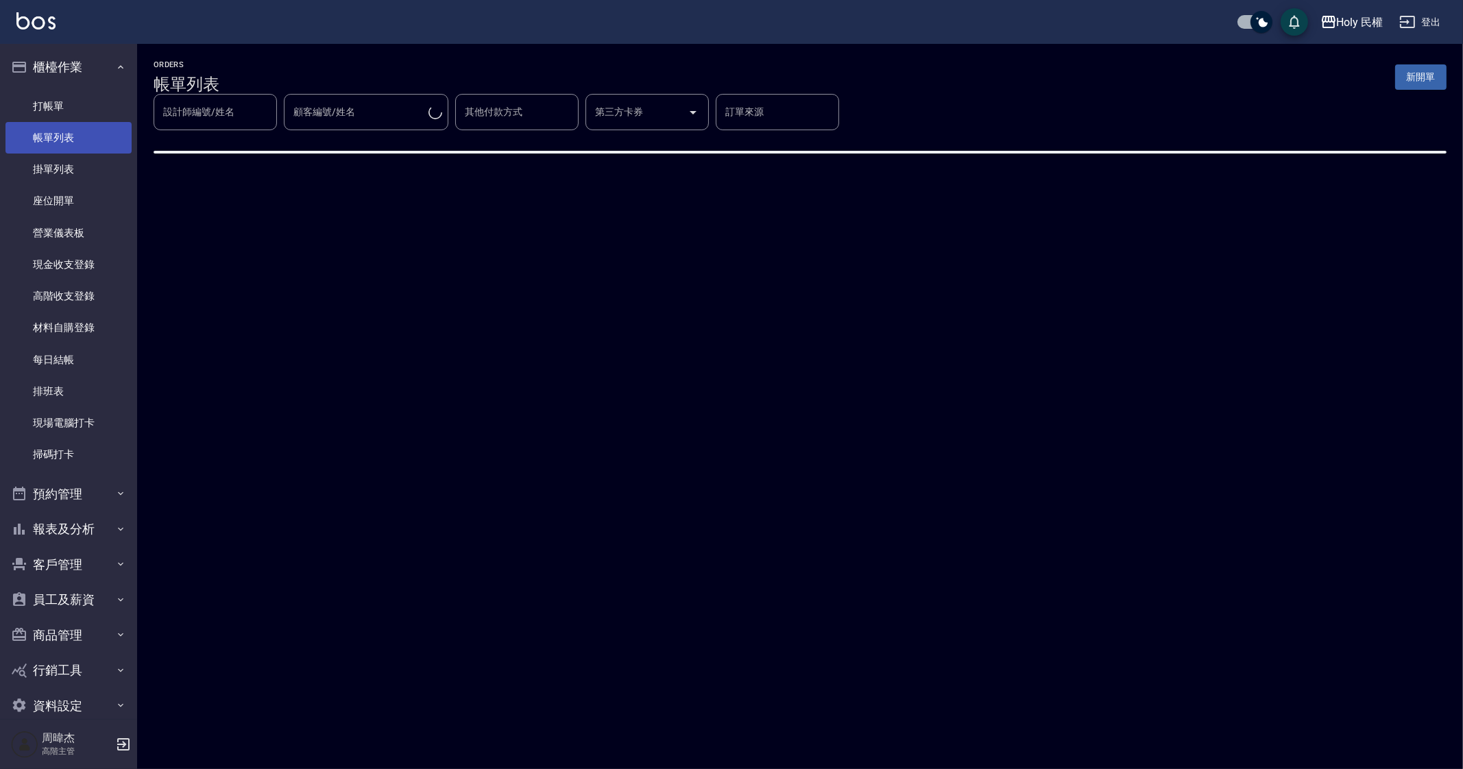
click at [90, 145] on link "帳單列表" at bounding box center [68, 138] width 126 height 32
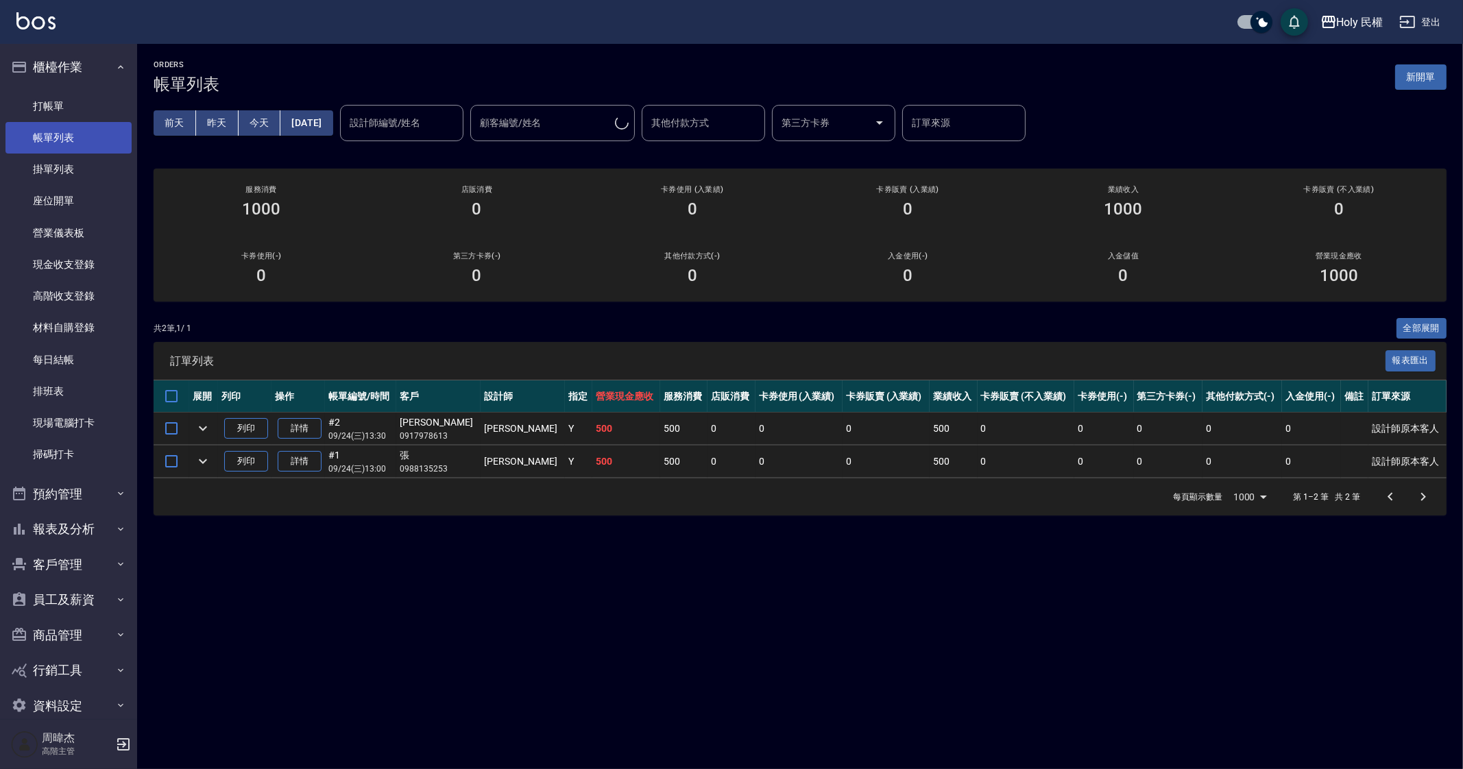
click at [90, 145] on link "帳單列表" at bounding box center [68, 138] width 126 height 32
click at [425, 643] on div "ORDERS 帳單列表 新開單 [DATE] [DATE] [DATE] [DATE] 設計師編號/姓名 設計師編號/姓名 顧客編號/姓名 顧客編號/姓名 其…" at bounding box center [731, 384] width 1463 height 769
click at [77, 73] on button "櫃檯作業" at bounding box center [68, 67] width 126 height 36
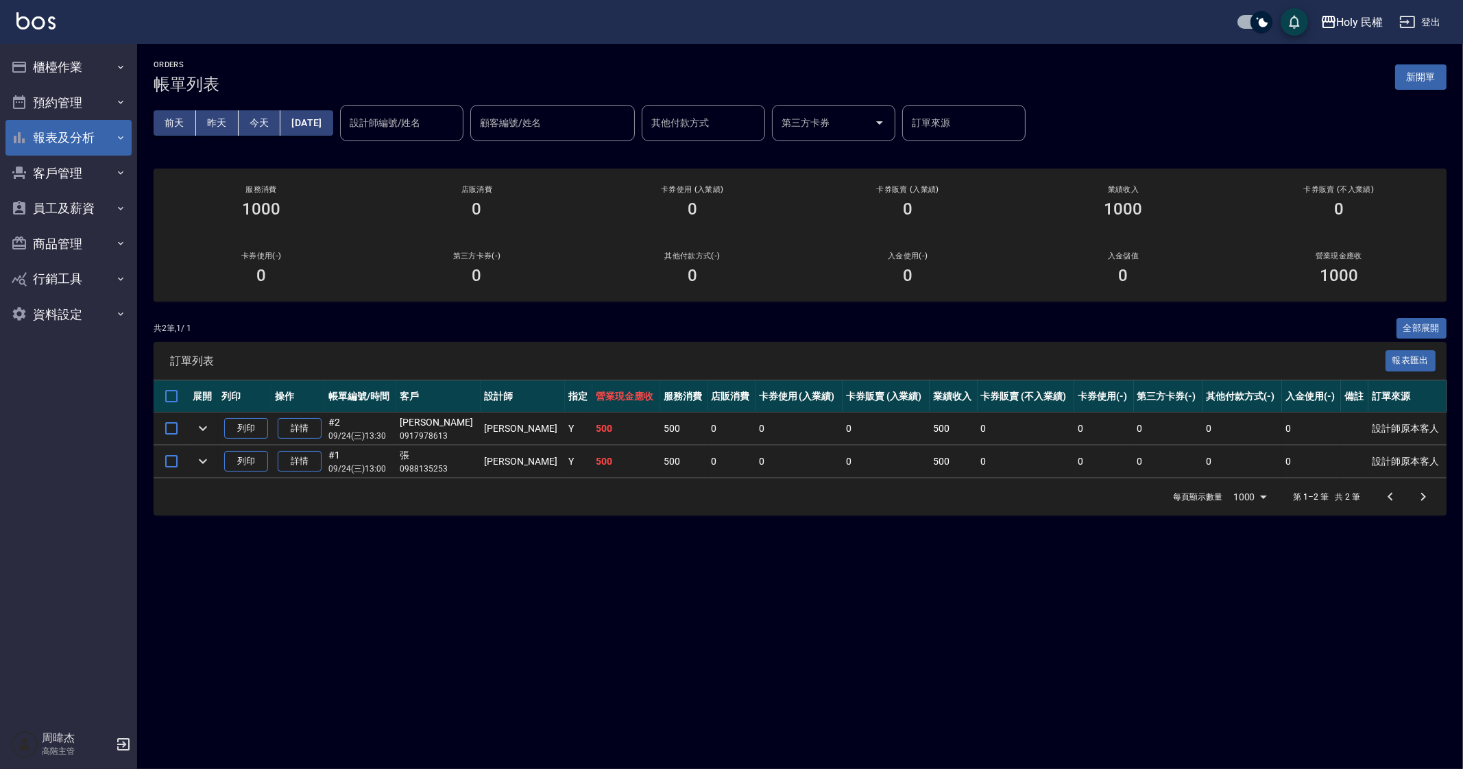
click at [80, 128] on button "報表及分析" at bounding box center [68, 138] width 126 height 36
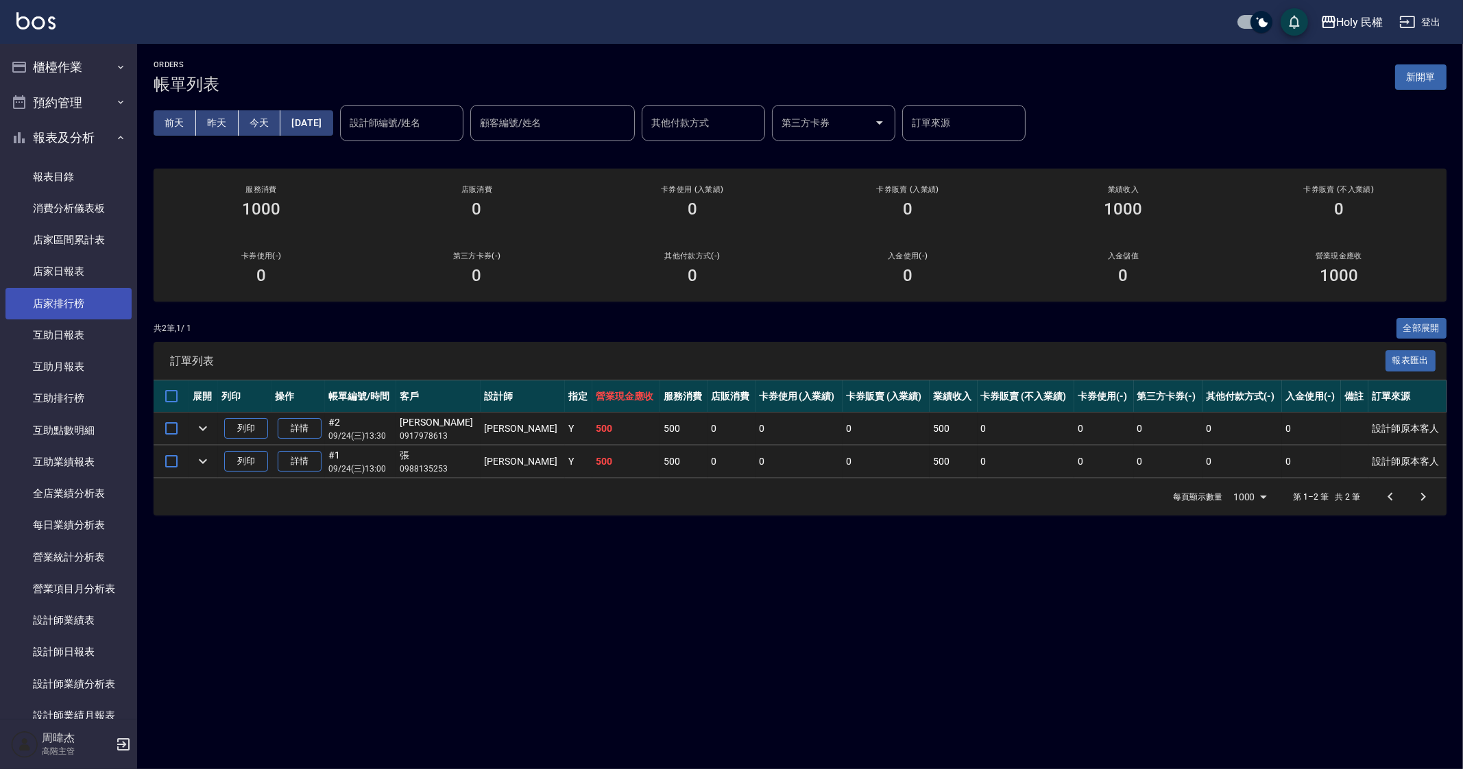
click at [92, 310] on link "店家排行榜" at bounding box center [68, 304] width 126 height 32
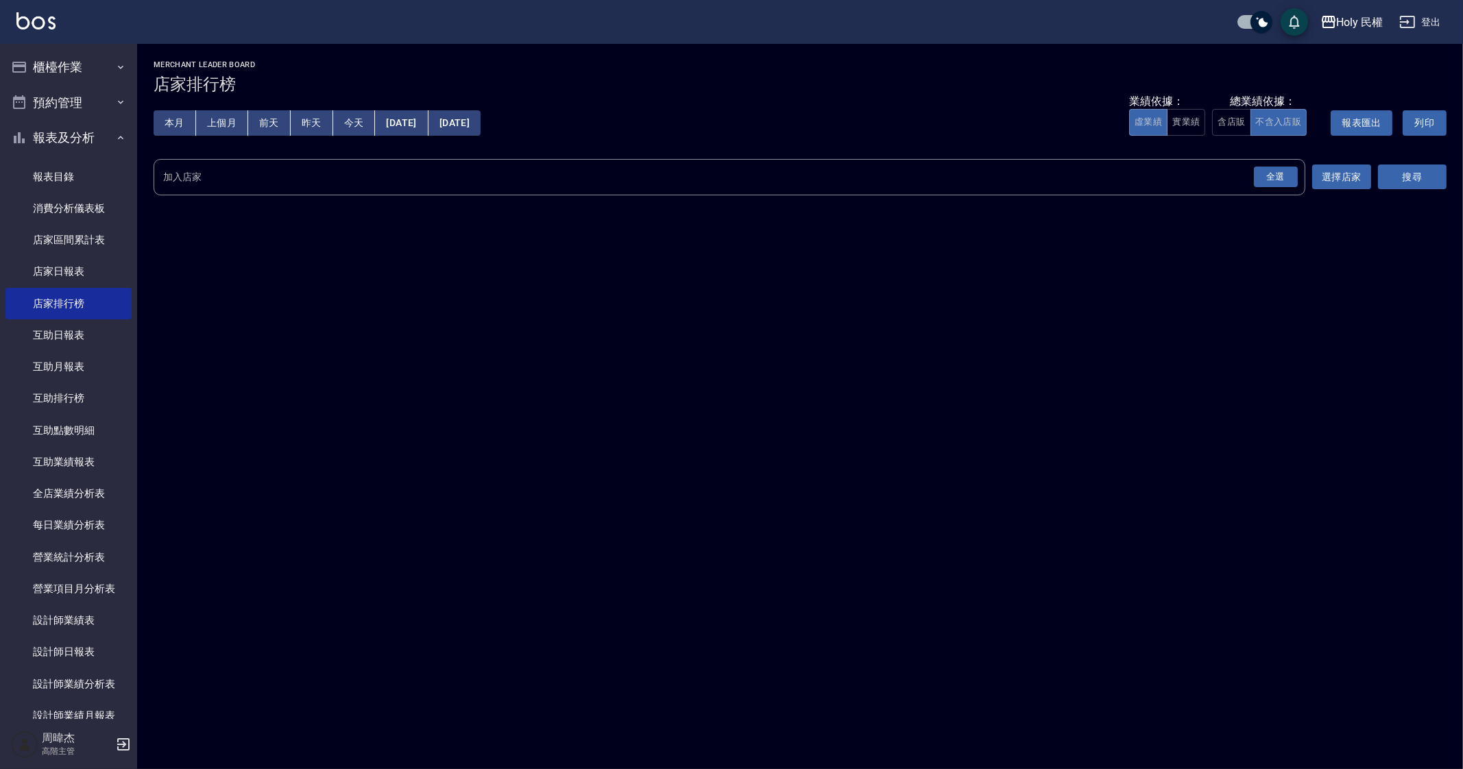
click at [1265, 180] on div "全選" at bounding box center [1276, 177] width 44 height 21
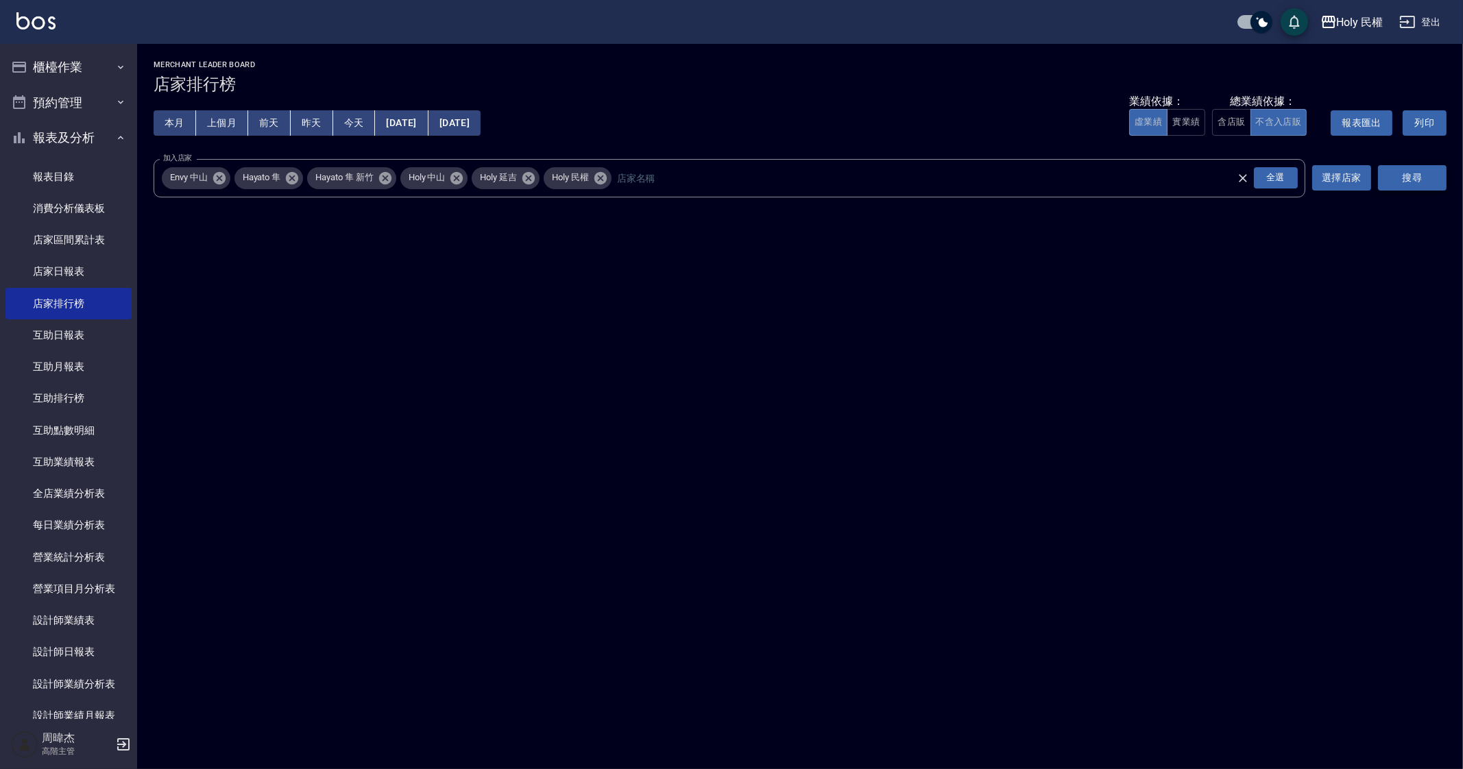
click at [1422, 184] on button "搜尋" at bounding box center [1412, 177] width 69 height 25
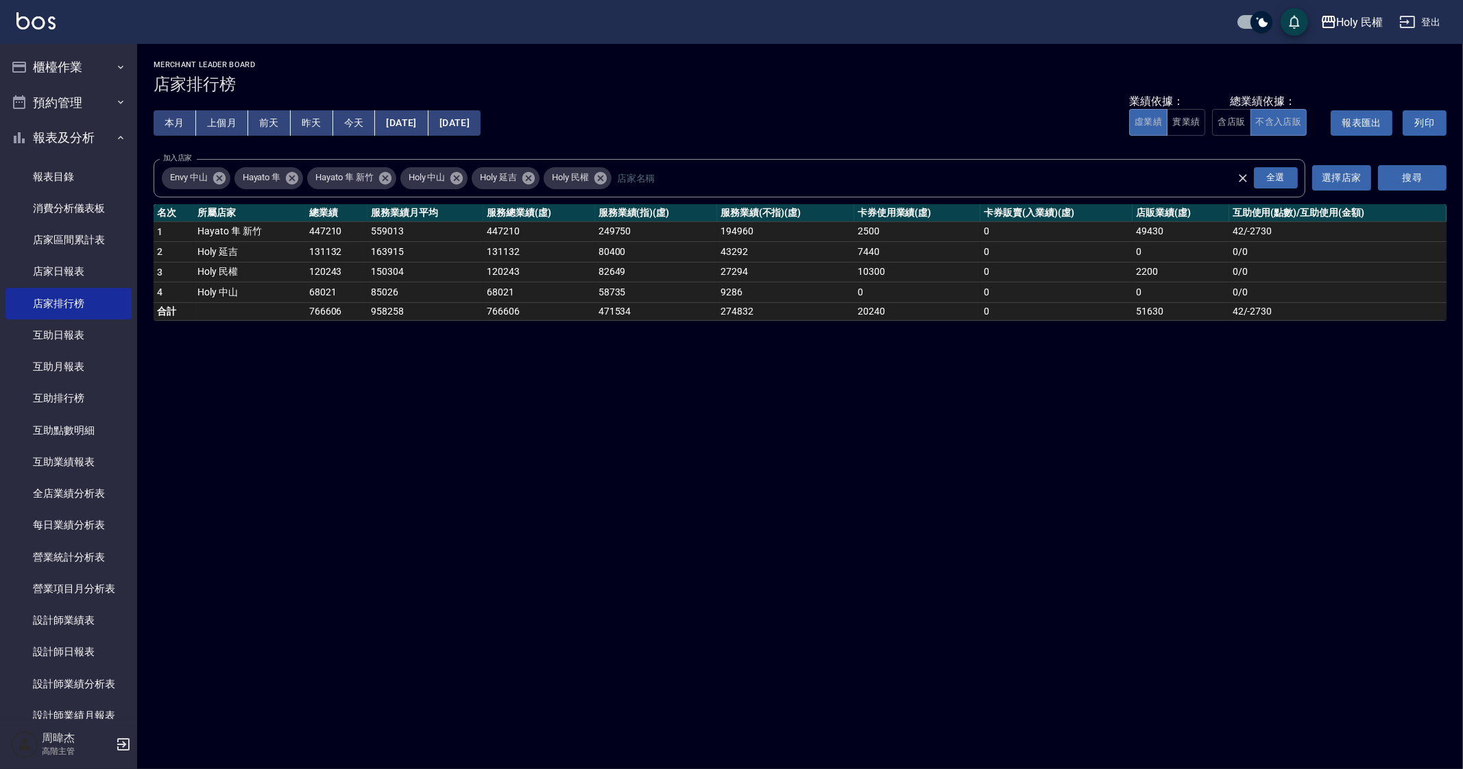
click at [942, 562] on div "Holy 民權 2025-09-01 - 2025-09-24 店家排行榜 列印時間： 2025-09-24-15:35 Merchant Leader Bo…" at bounding box center [731, 384] width 1463 height 769
click at [915, 546] on div "Holy 民權 2025-09-01 - 2025-09-24 店家排行榜 列印時間： 2025-09-24-15:35 Merchant Leader Bo…" at bounding box center [731, 384] width 1463 height 769
click at [916, 545] on div "Holy 民權 2025-09-01 - 2025-09-24 店家排行榜 列印時間： 2025-09-24-15:35 Merchant Leader Bo…" at bounding box center [731, 384] width 1463 height 769
click at [790, 553] on div "Holy 民權 2025-09-01 - 2025-09-24 店家排行榜 列印時間： 2025-09-24-15:35 Merchant Leader Bo…" at bounding box center [731, 384] width 1463 height 769
click at [1014, 492] on div "Holy 民權 2025-09-01 - 2025-09-24 店家排行榜 列印時間： 2025-09-24-15:35 Merchant Leader Bo…" at bounding box center [731, 384] width 1463 height 769
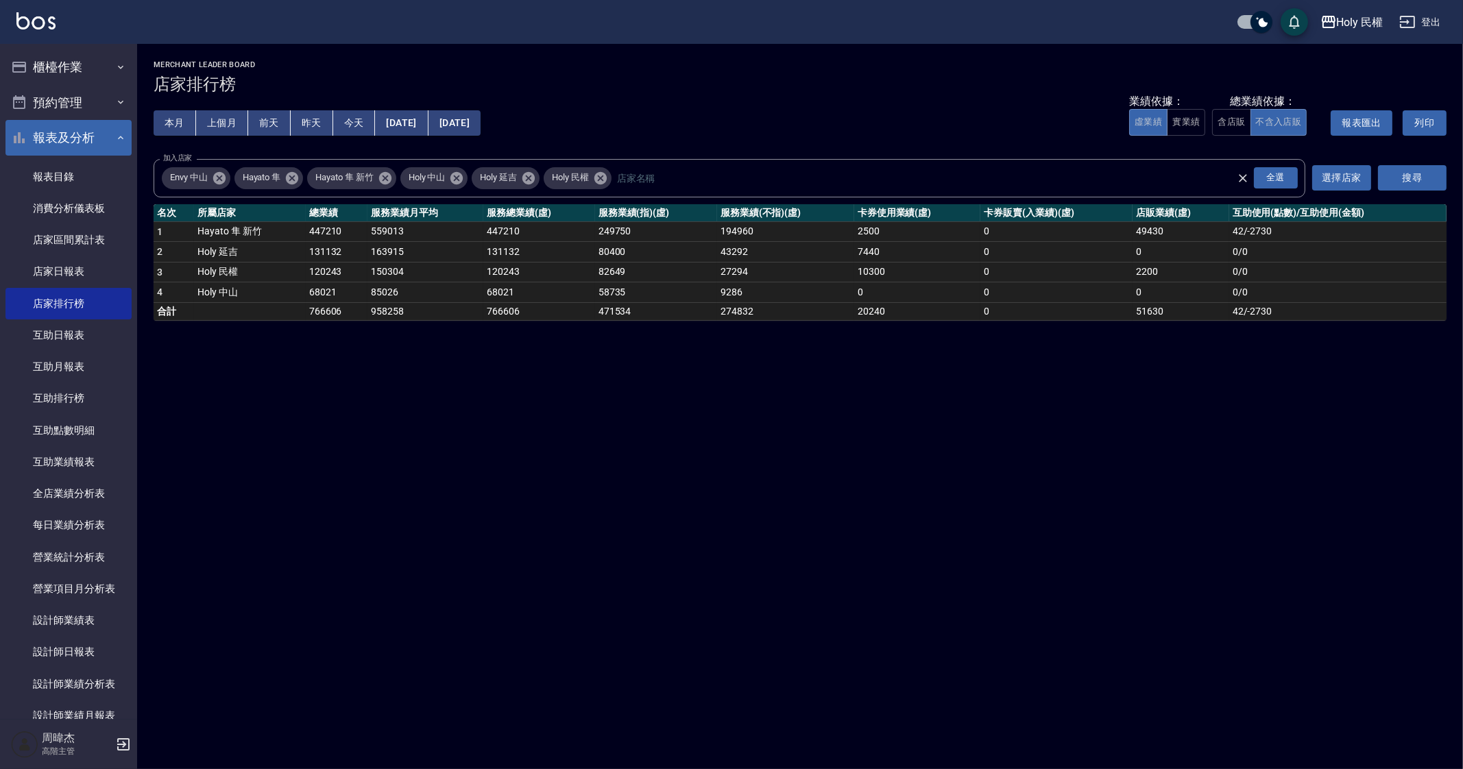
click at [91, 145] on button "報表及分析" at bounding box center [68, 138] width 126 height 36
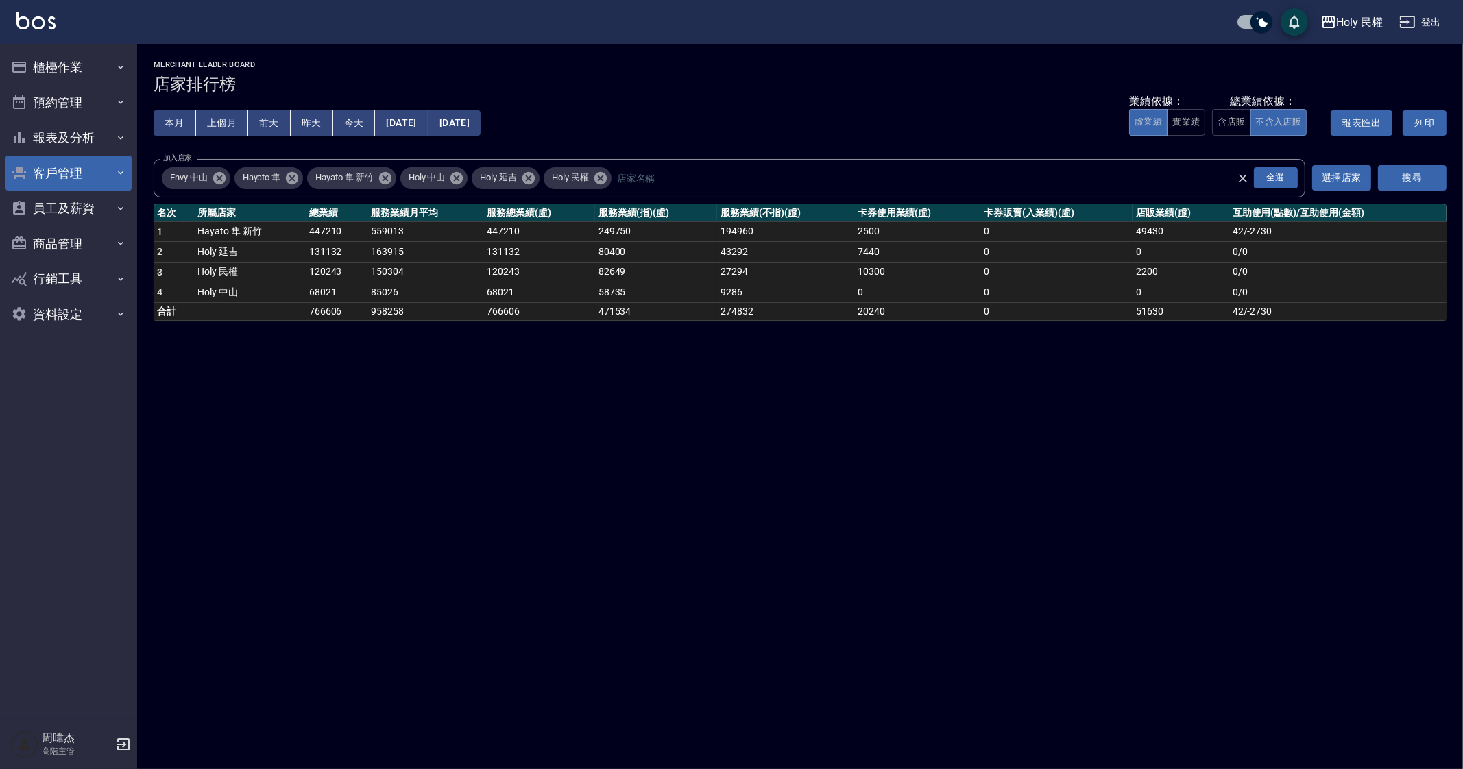
click at [53, 165] on button "客戶管理" at bounding box center [68, 174] width 126 height 36
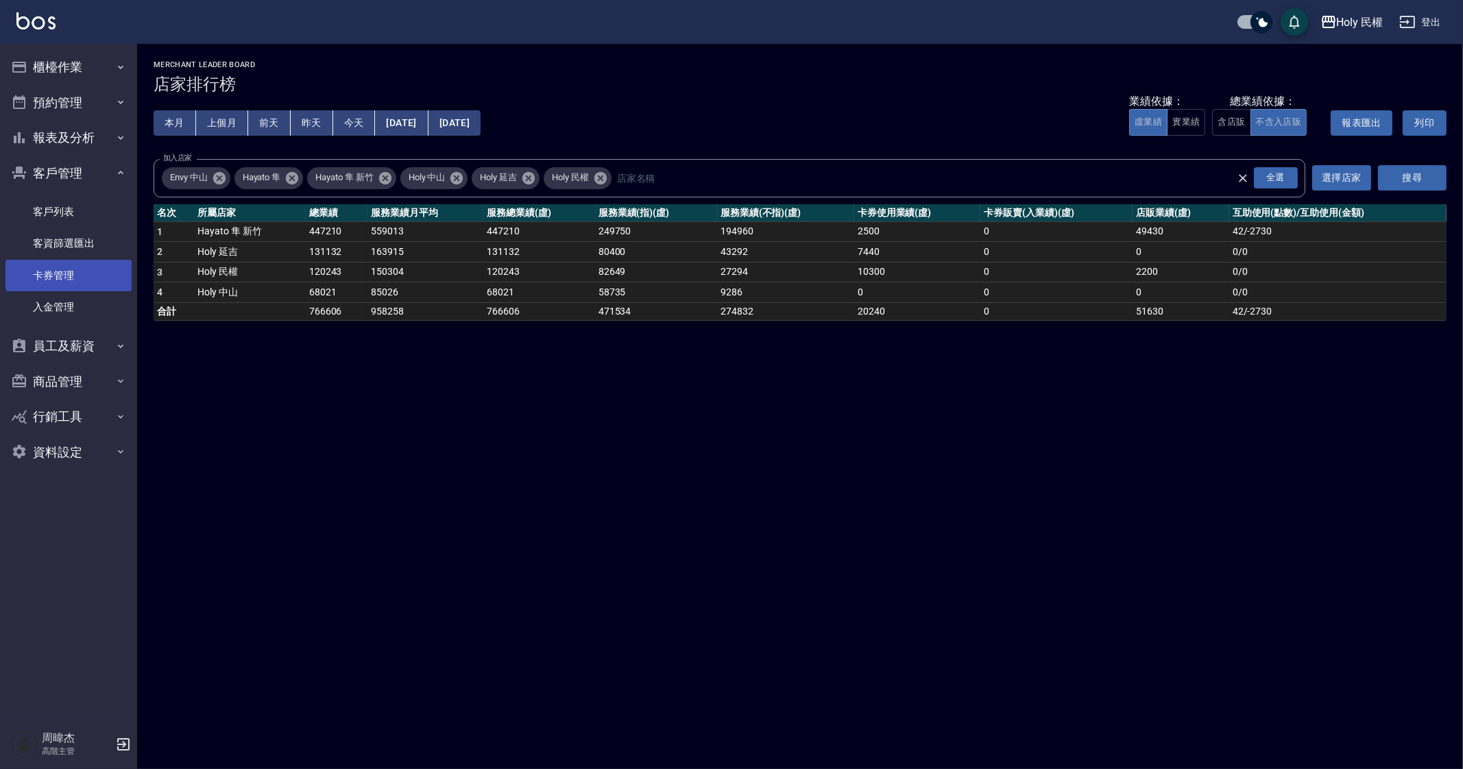
click at [101, 263] on link "卡券管理" at bounding box center [68, 276] width 126 height 32
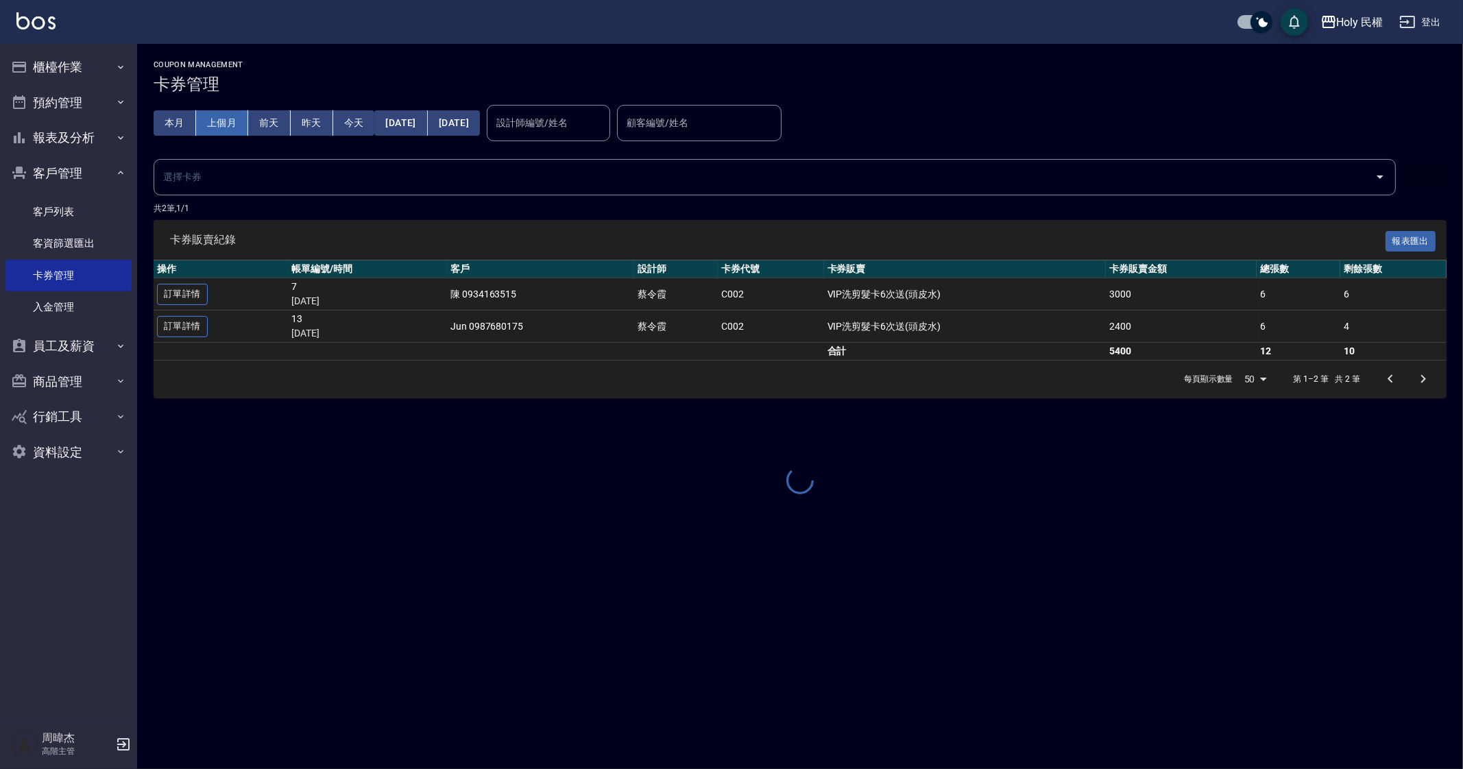
click at [213, 122] on button "上個月" at bounding box center [222, 122] width 52 height 25
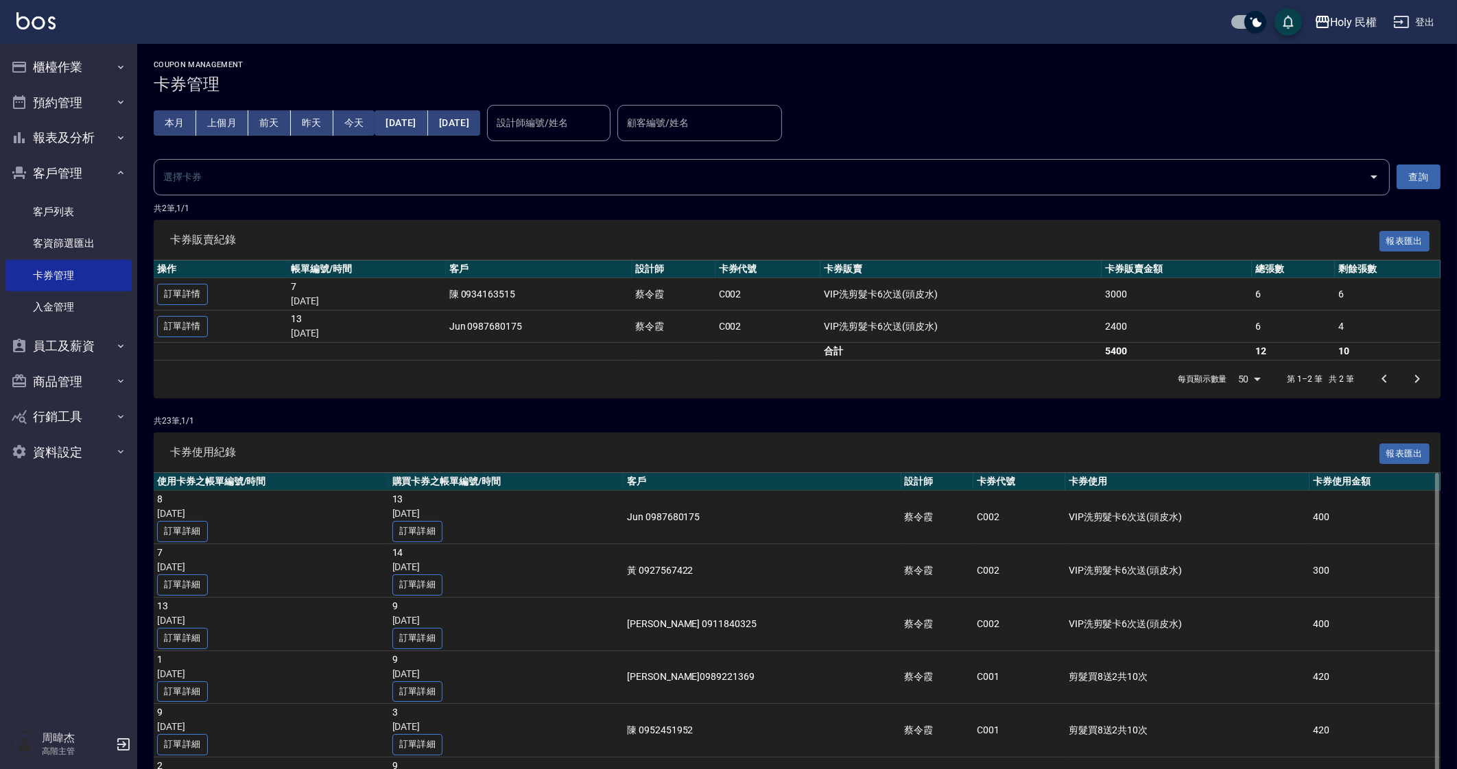
click at [1031, 466] on div "卡券使用紀錄 報表匯出" at bounding box center [797, 453] width 1286 height 40
click at [763, 433] on div "卡券使用紀錄 報表匯出" at bounding box center [797, 453] width 1286 height 40
click at [1330, 29] on div "Holy 民權" at bounding box center [1353, 22] width 47 height 17
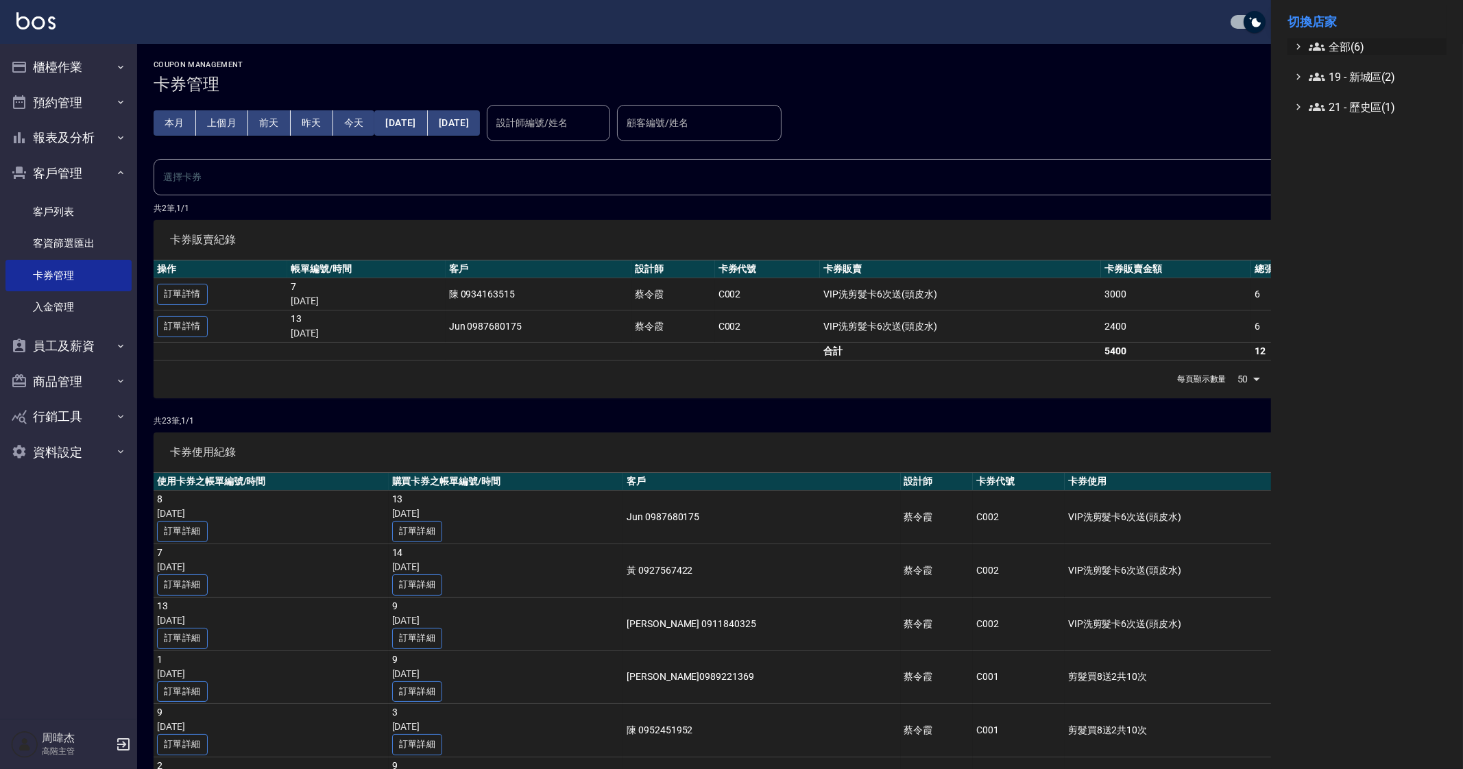
click at [1351, 56] on ul "全部(6) 19 - 新城區(2) 21 - 歷史區(1)" at bounding box center [1367, 76] width 159 height 77
click at [1365, 38] on span "全部(6)" at bounding box center [1375, 46] width 132 height 16
click at [1391, 153] on span "Holy 延吉" at bounding box center [1374, 156] width 134 height 16
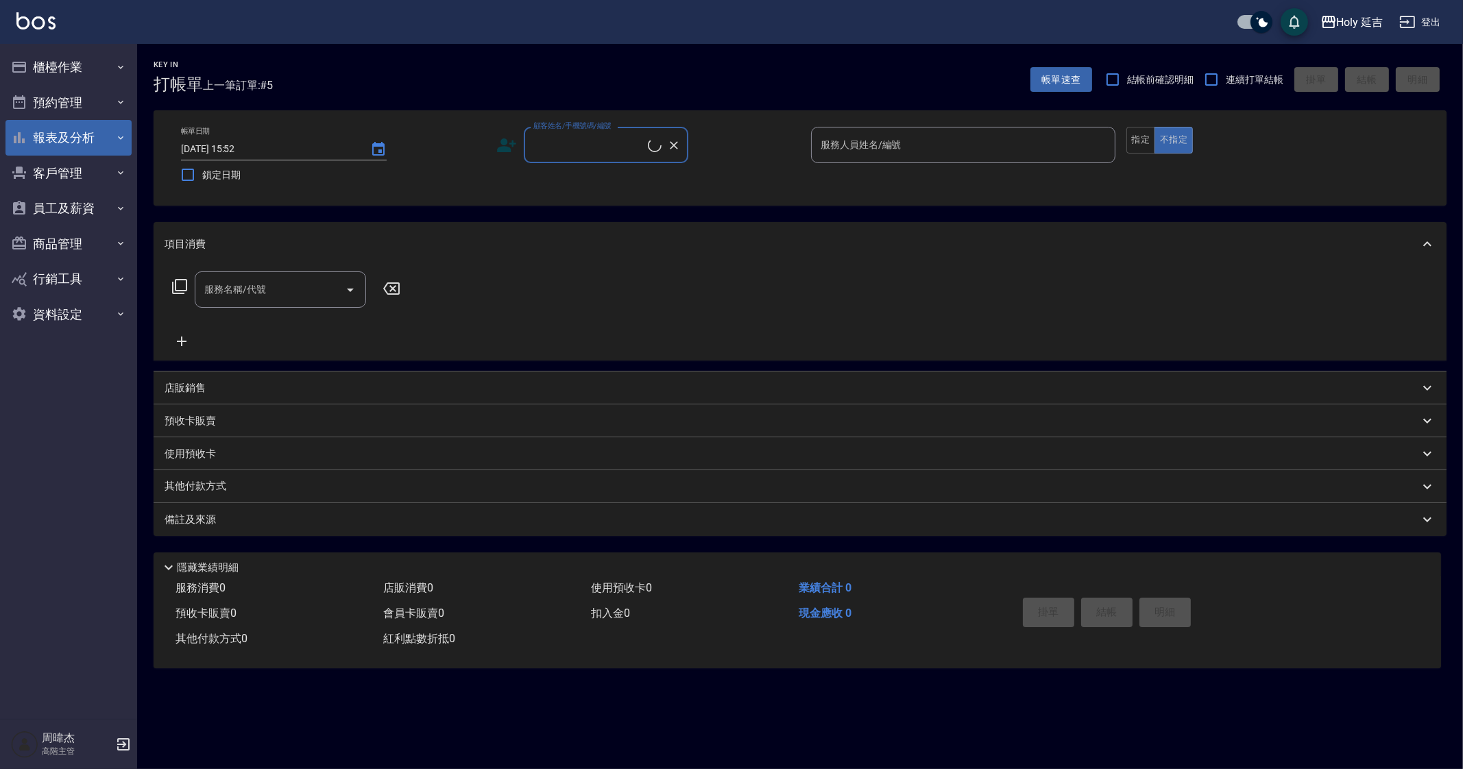
click at [100, 149] on button "報表及分析" at bounding box center [68, 138] width 126 height 36
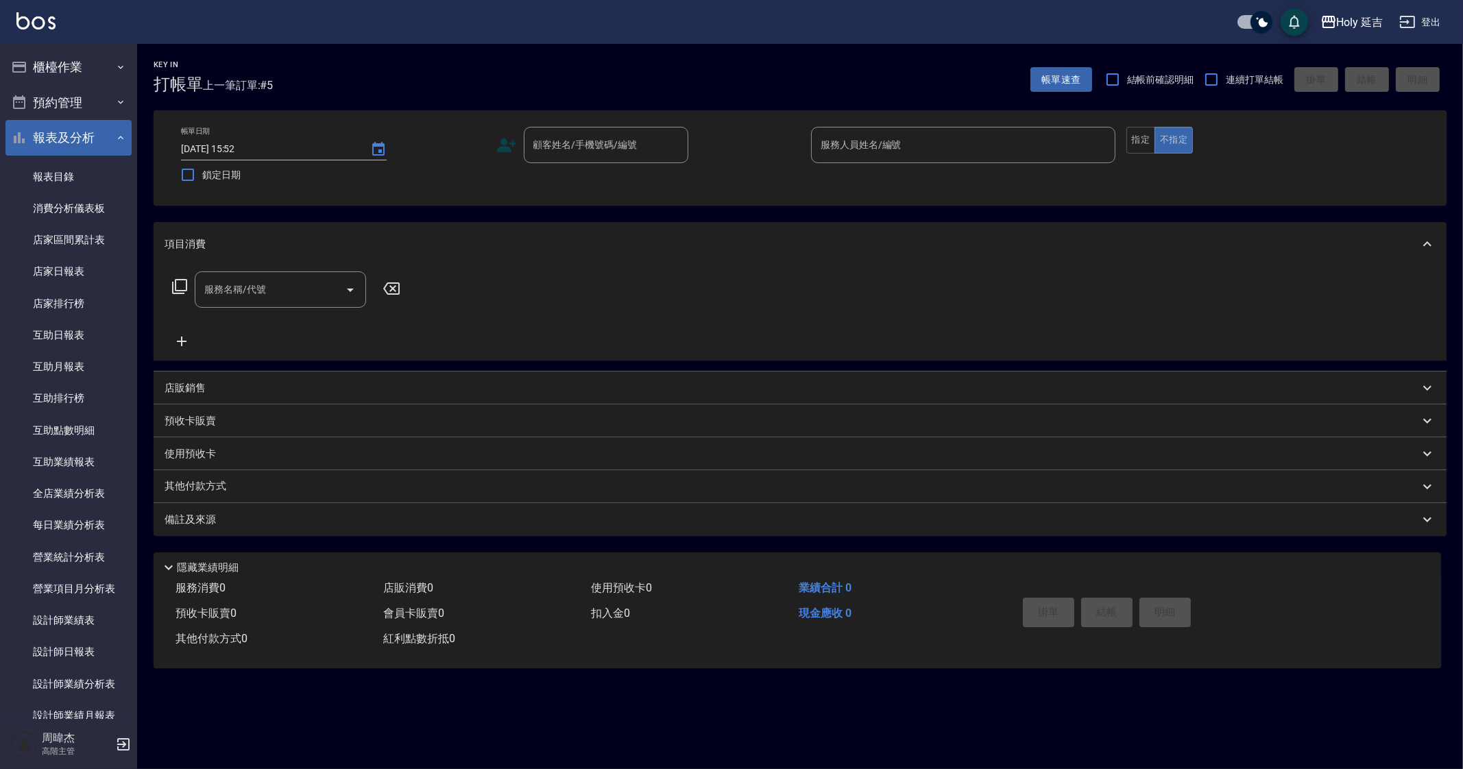
click at [95, 145] on button "報表及分析" at bounding box center [68, 138] width 126 height 36
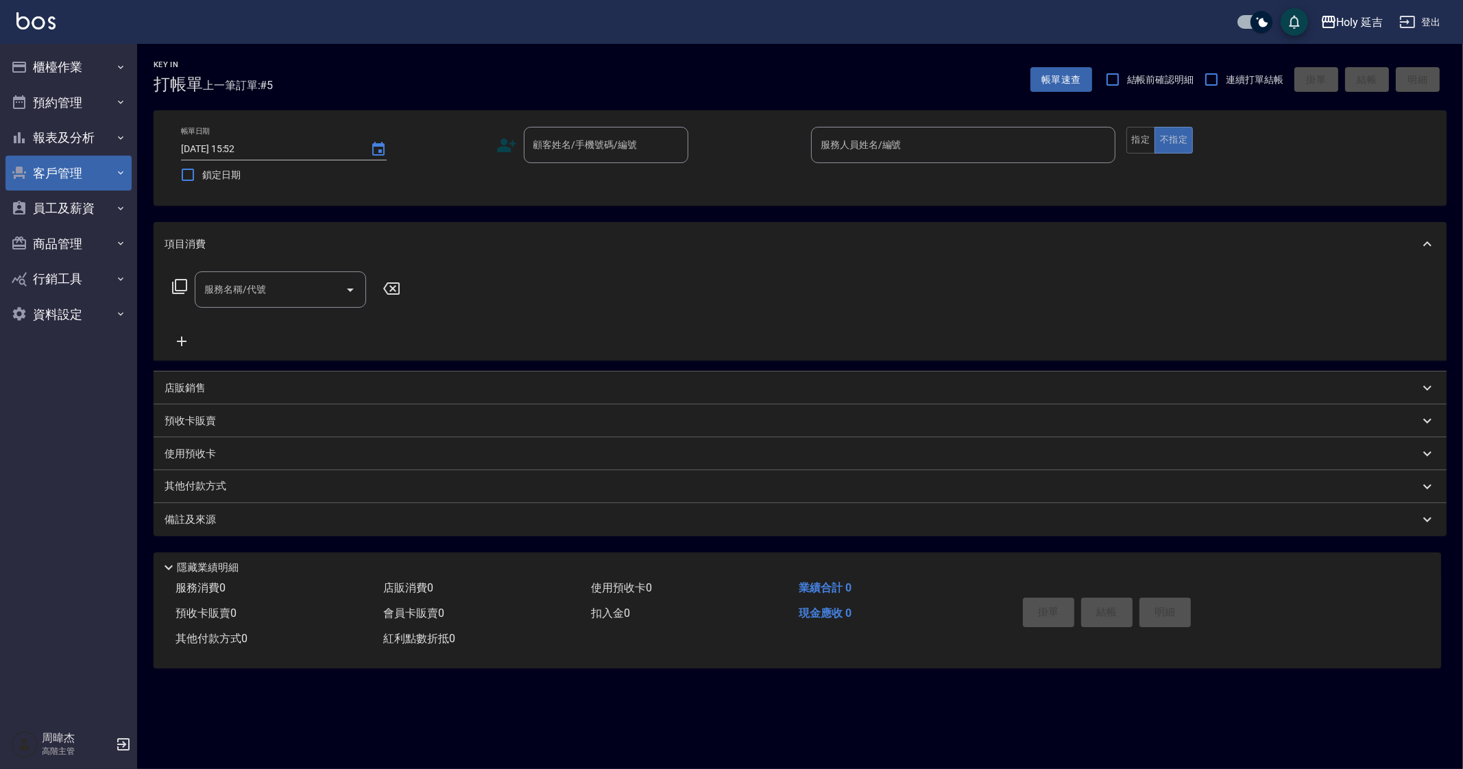
click at [93, 180] on button "客戶管理" at bounding box center [68, 174] width 126 height 36
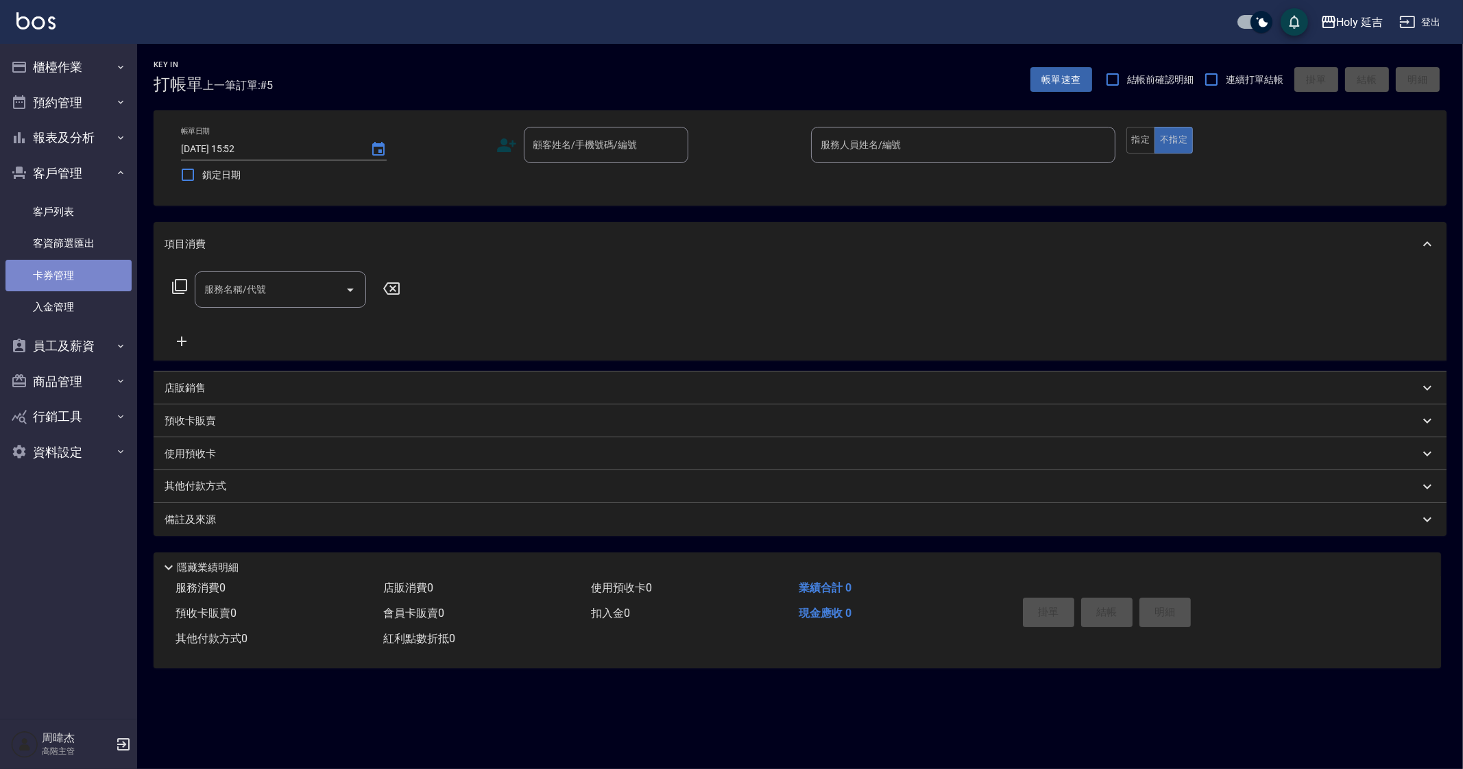
click at [95, 278] on link "卡券管理" at bounding box center [68, 276] width 126 height 32
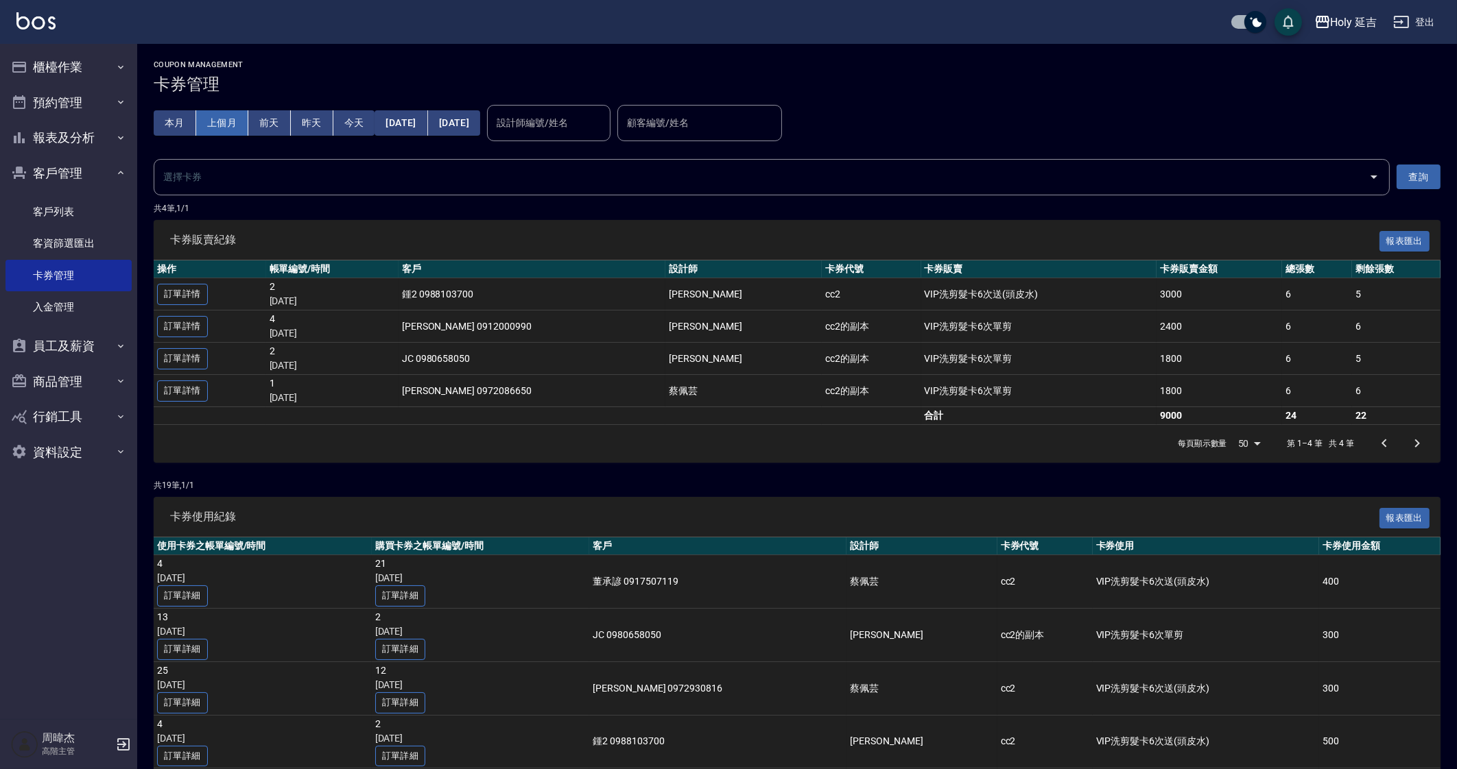
click at [211, 119] on button "上個月" at bounding box center [222, 122] width 52 height 25
click at [679, 420] on td at bounding box center [537, 416] width 767 height 18
click at [1035, 249] on div "卡券販賣紀錄 報表匯出" at bounding box center [797, 240] width 1286 height 40
